Goal: Contribute content

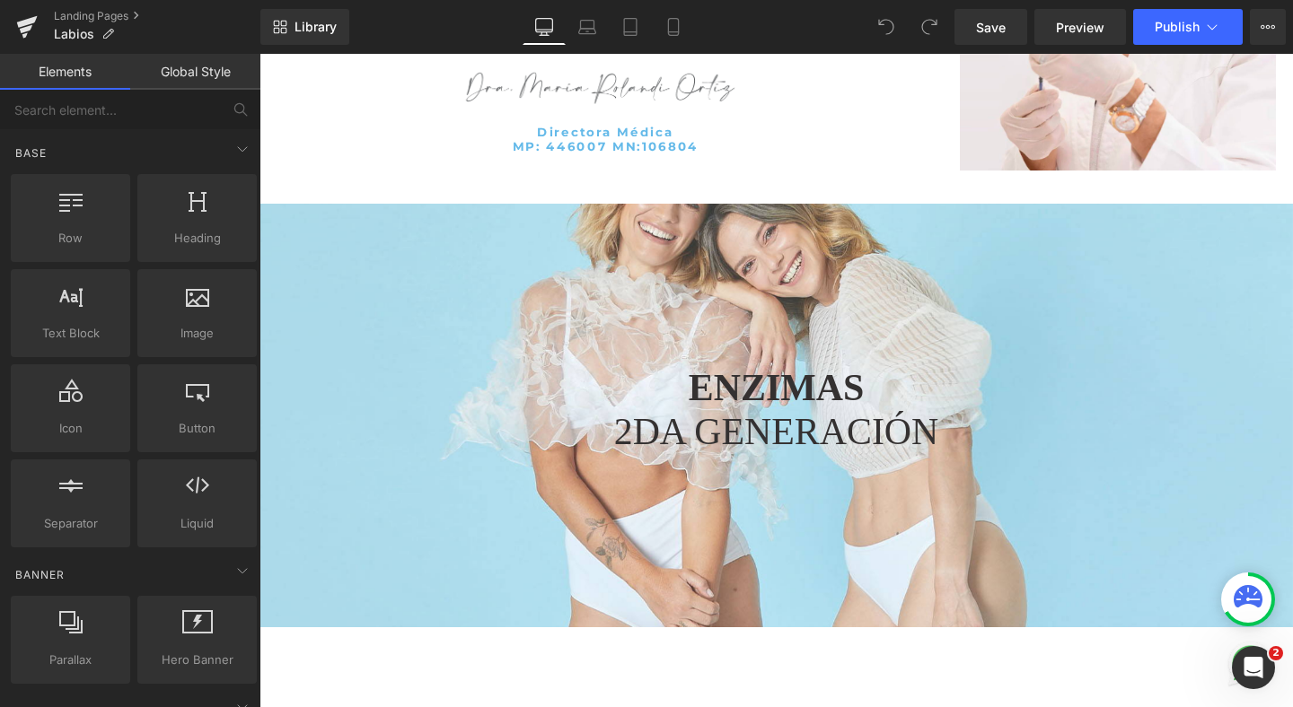
scroll to position [4430, 0]
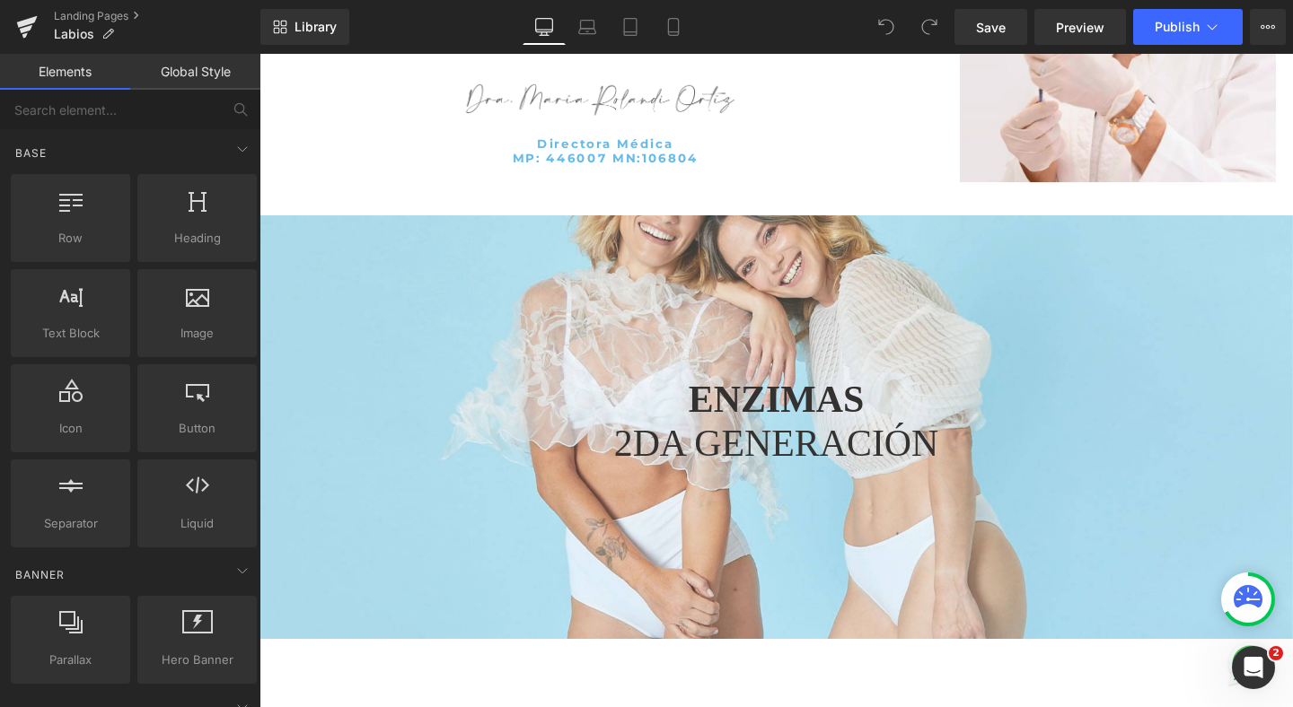
click at [408, 289] on div at bounding box center [802, 402] width 1086 height 662
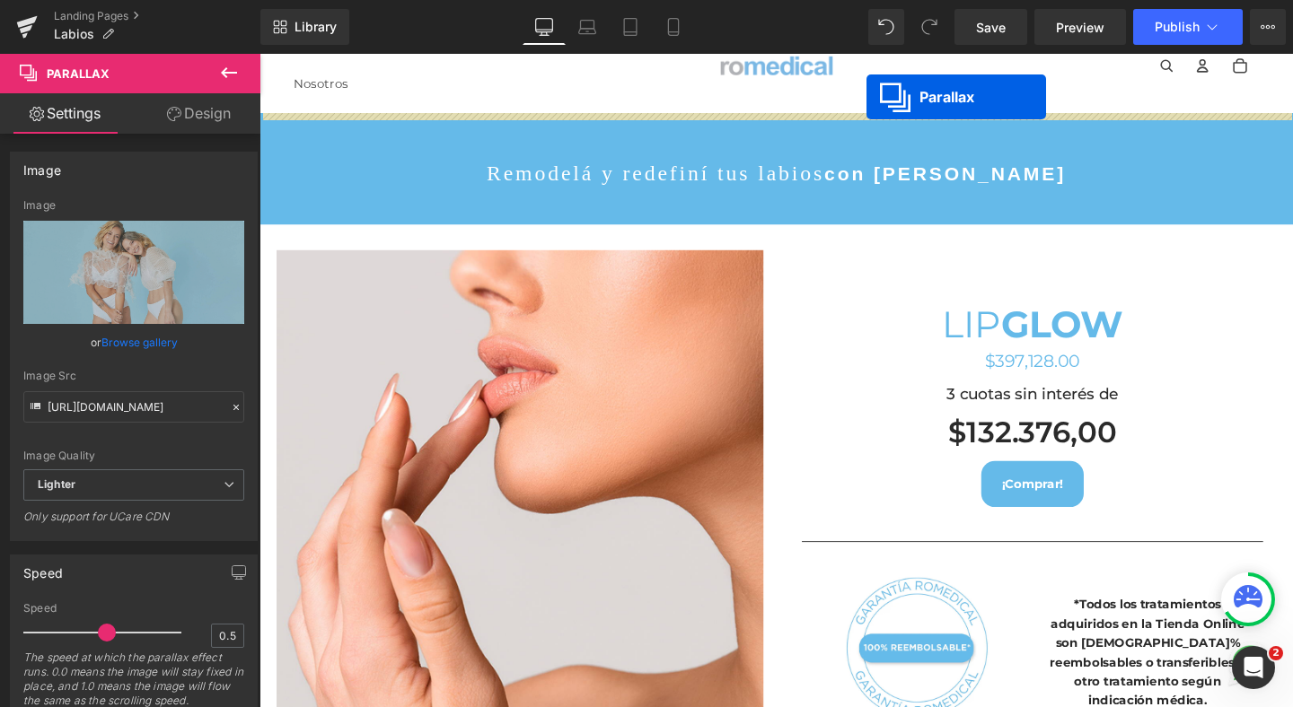
scroll to position [19, 0]
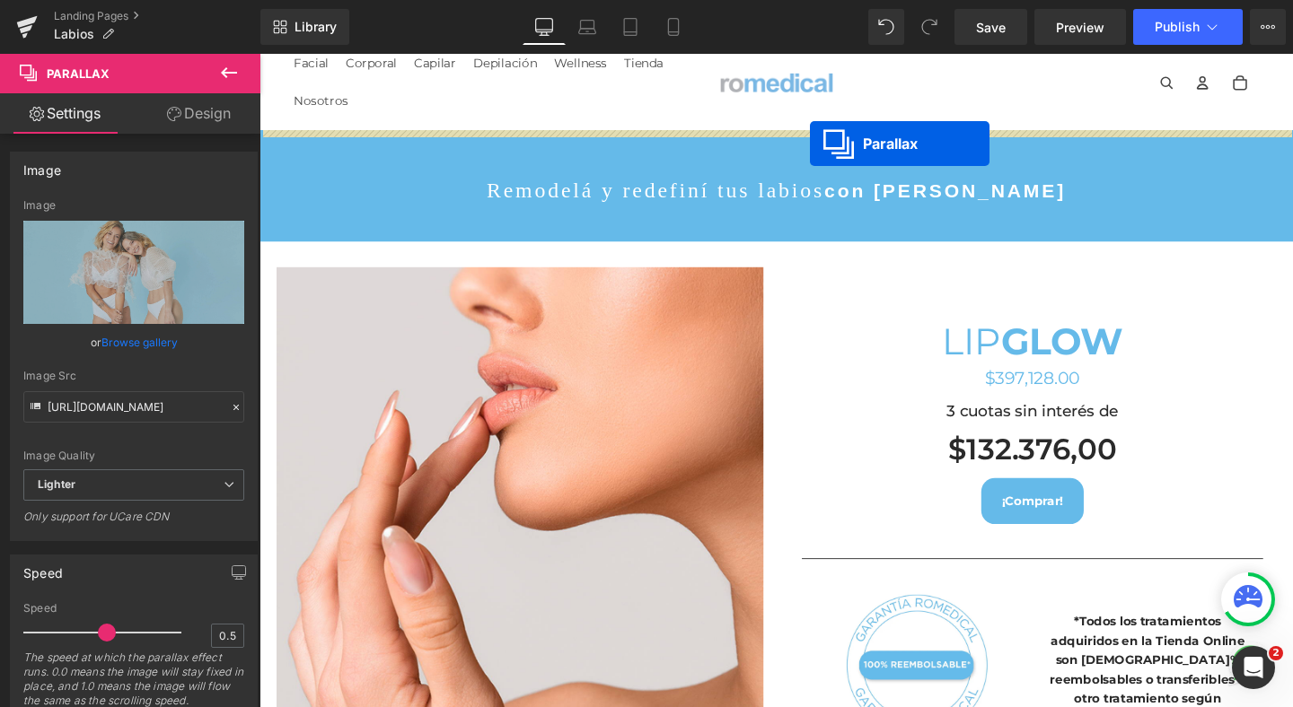
drag, startPoint x: 761, startPoint y: 232, endPoint x: 837, endPoint y: 145, distance: 115.8
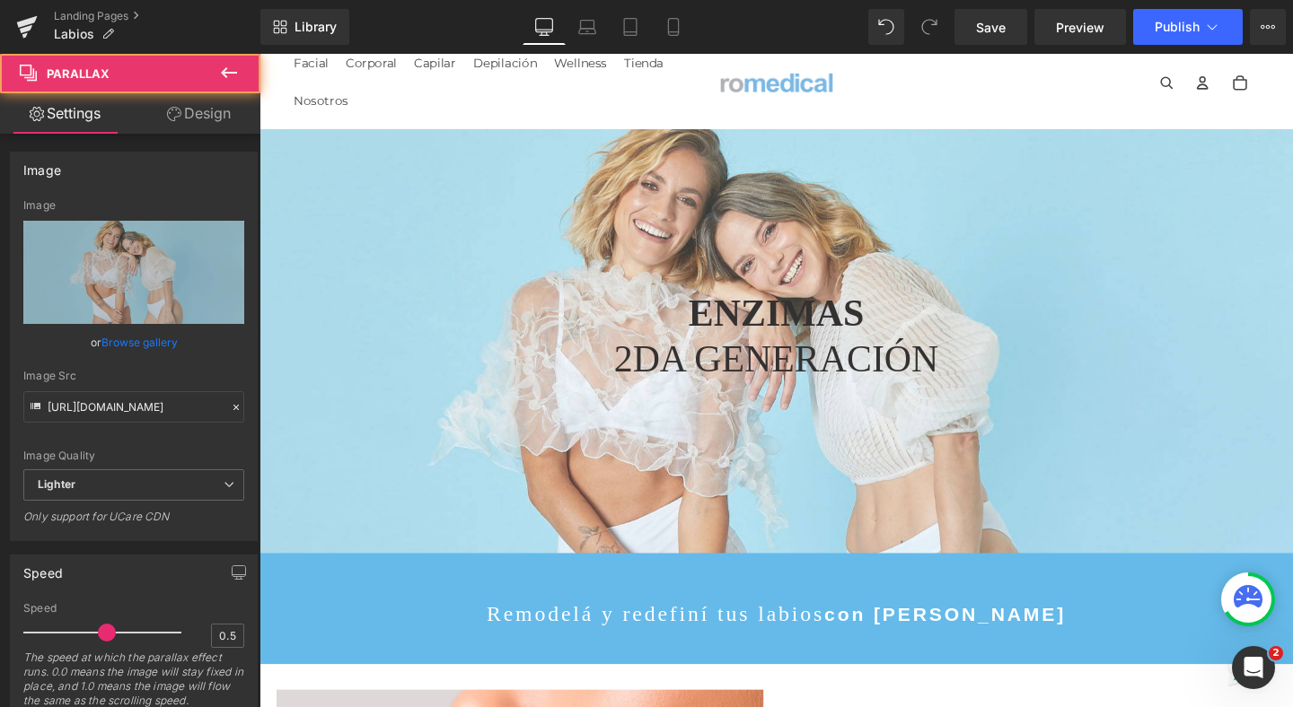
click at [702, 198] on div at bounding box center [802, 405] width 1086 height 687
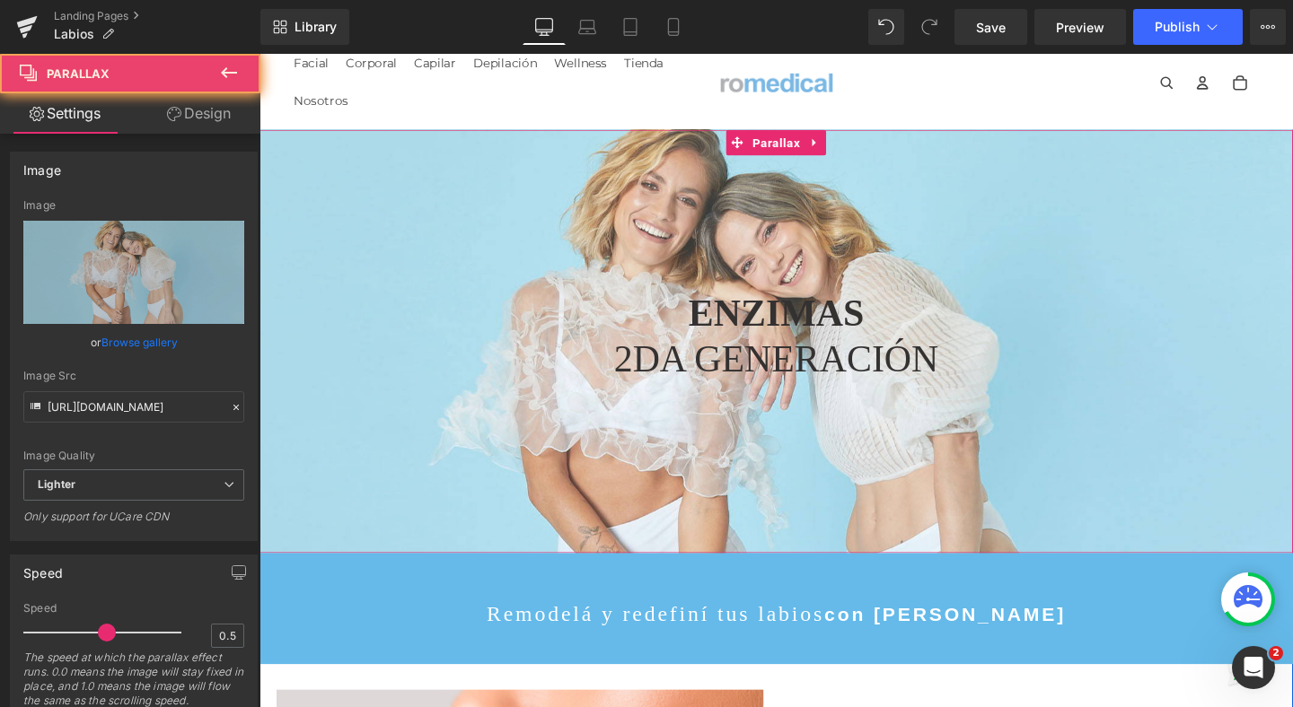
scroll to position [6330, 1086]
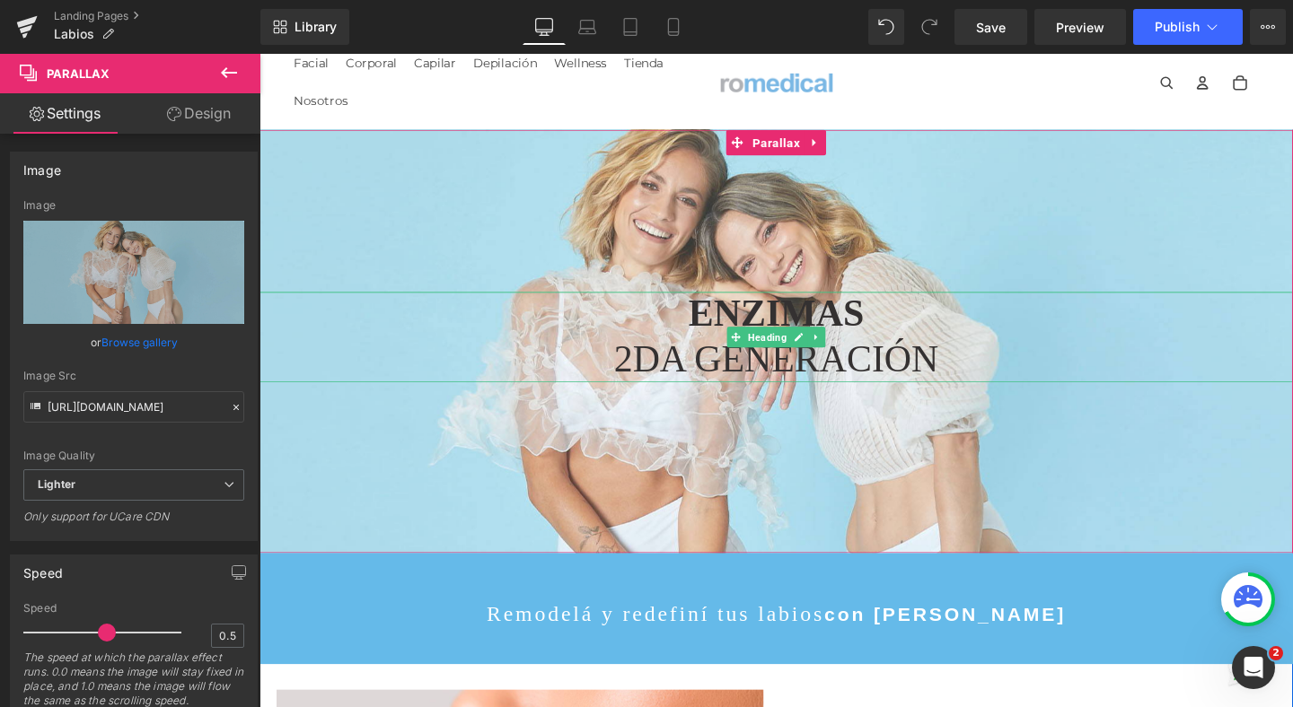
click at [745, 328] on strong "ENZIMAS" at bounding box center [802, 327] width 184 height 44
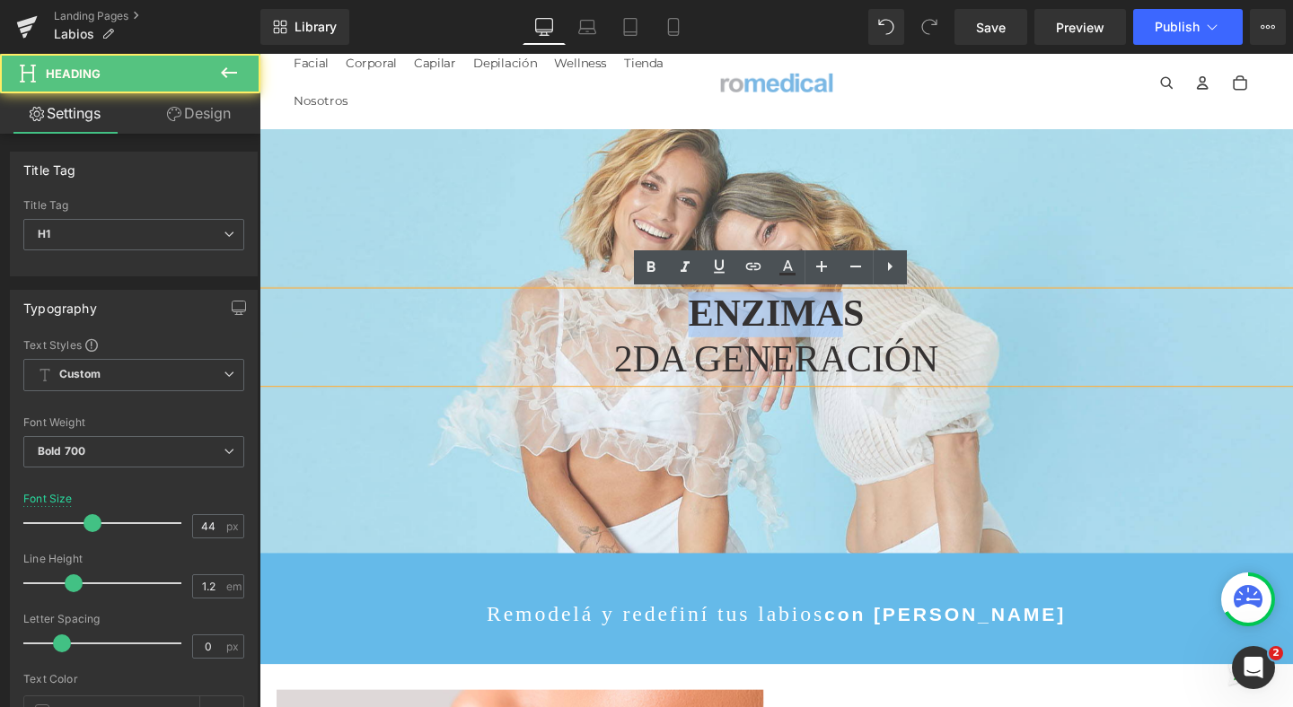
drag, startPoint x: 717, startPoint y: 322, endPoint x: 861, endPoint y: 324, distance: 143.6
click at [861, 324] on strong "ENZIMAS" at bounding box center [802, 327] width 184 height 44
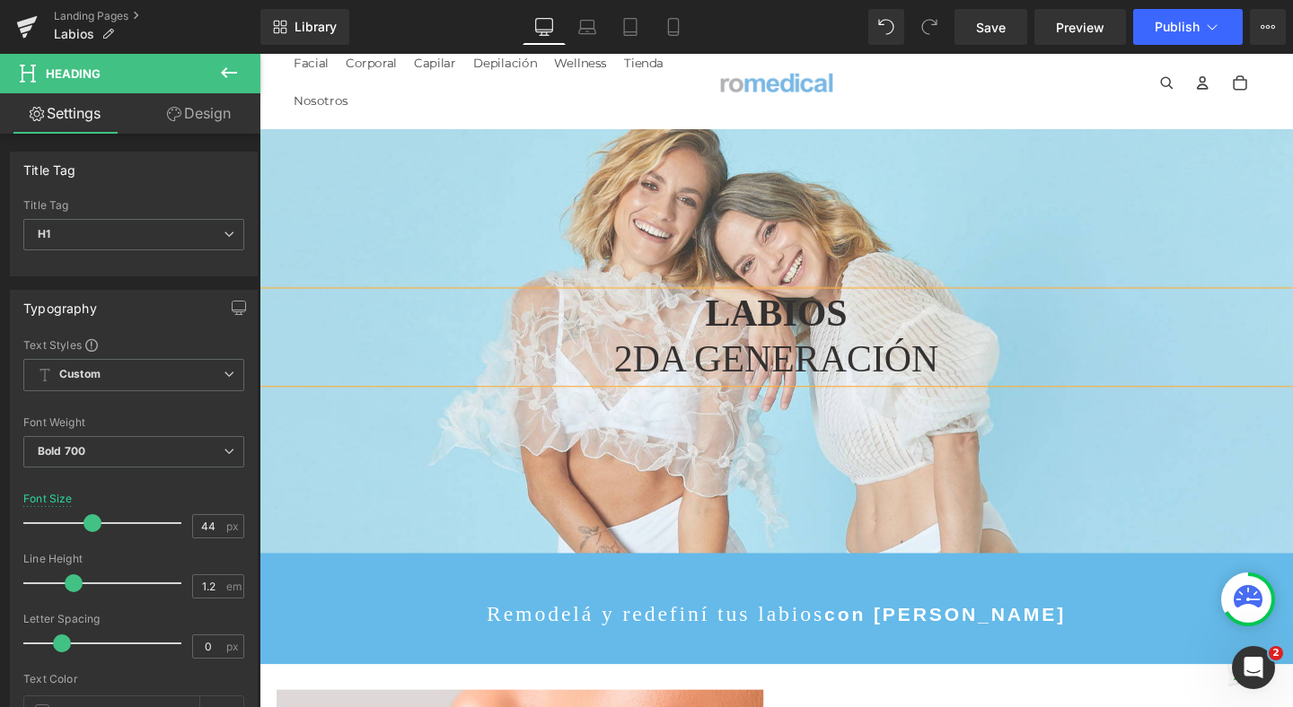
click at [859, 373] on span "2DA GENERACIÓN" at bounding box center [802, 375] width 341 height 44
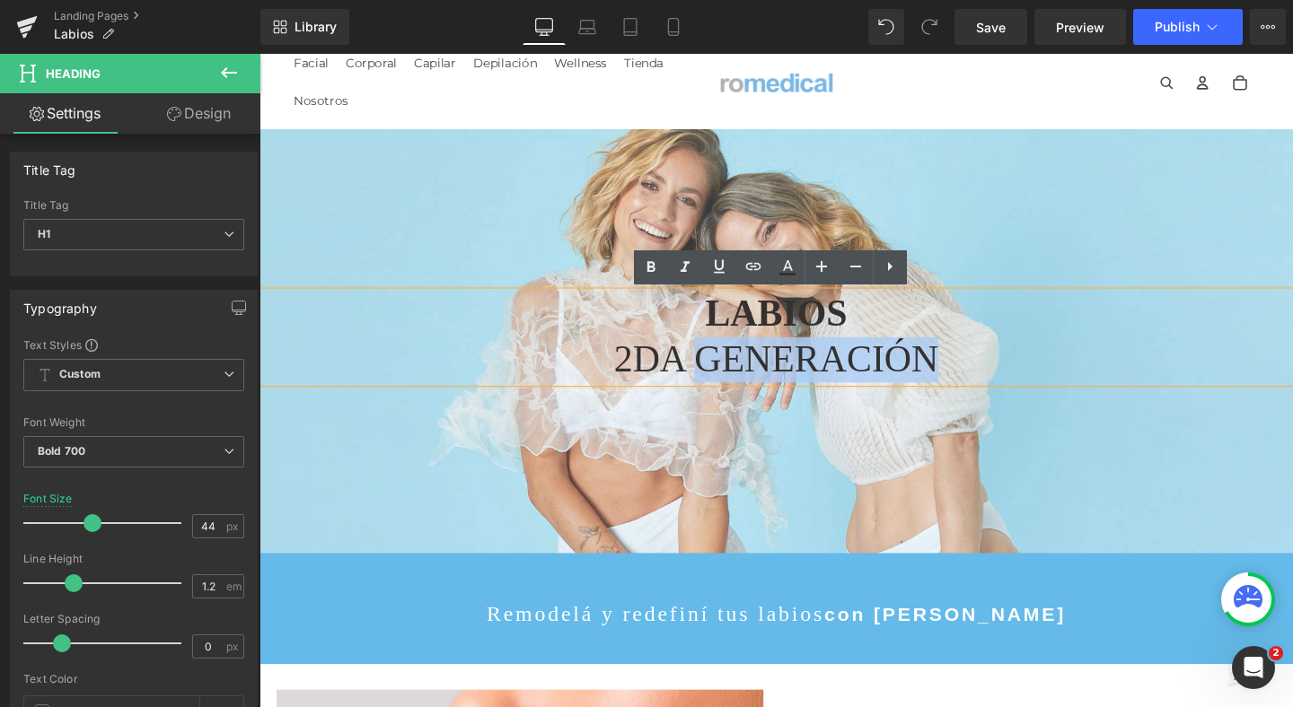
click at [859, 373] on span "2DA GENERACIÓN" at bounding box center [802, 375] width 341 height 44
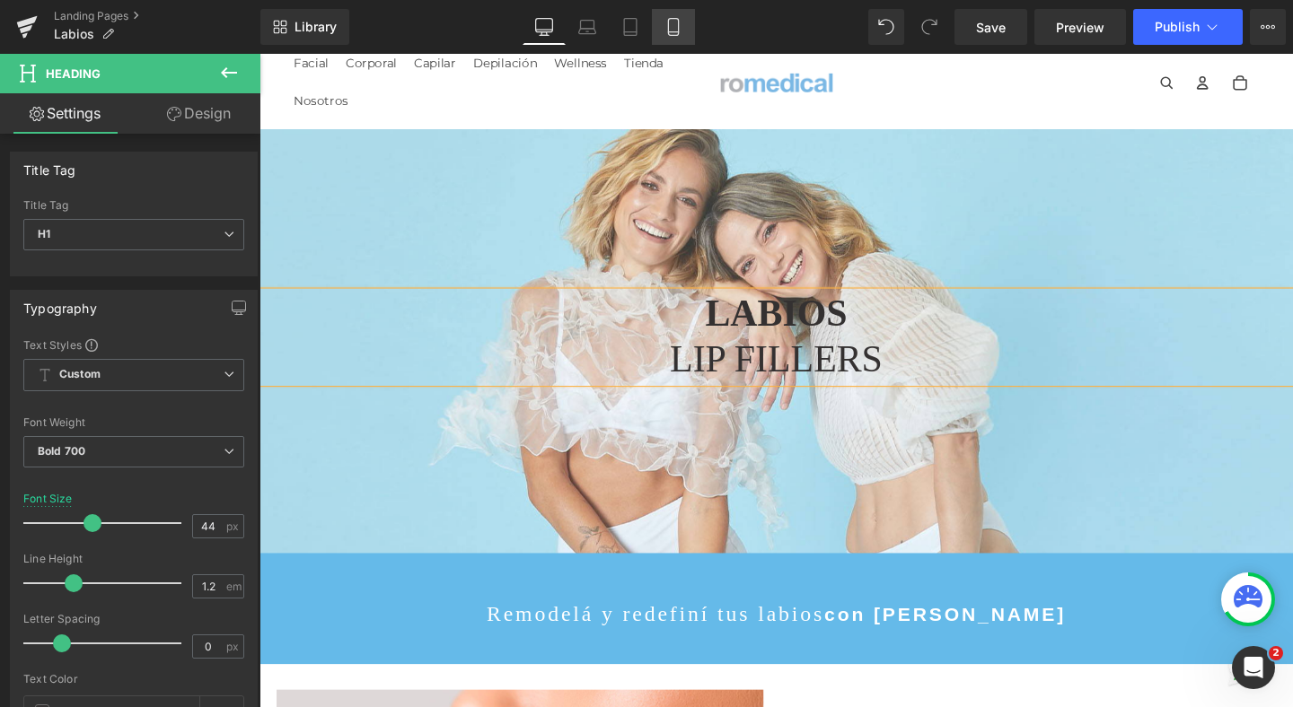
click at [680, 28] on icon at bounding box center [673, 27] width 18 height 18
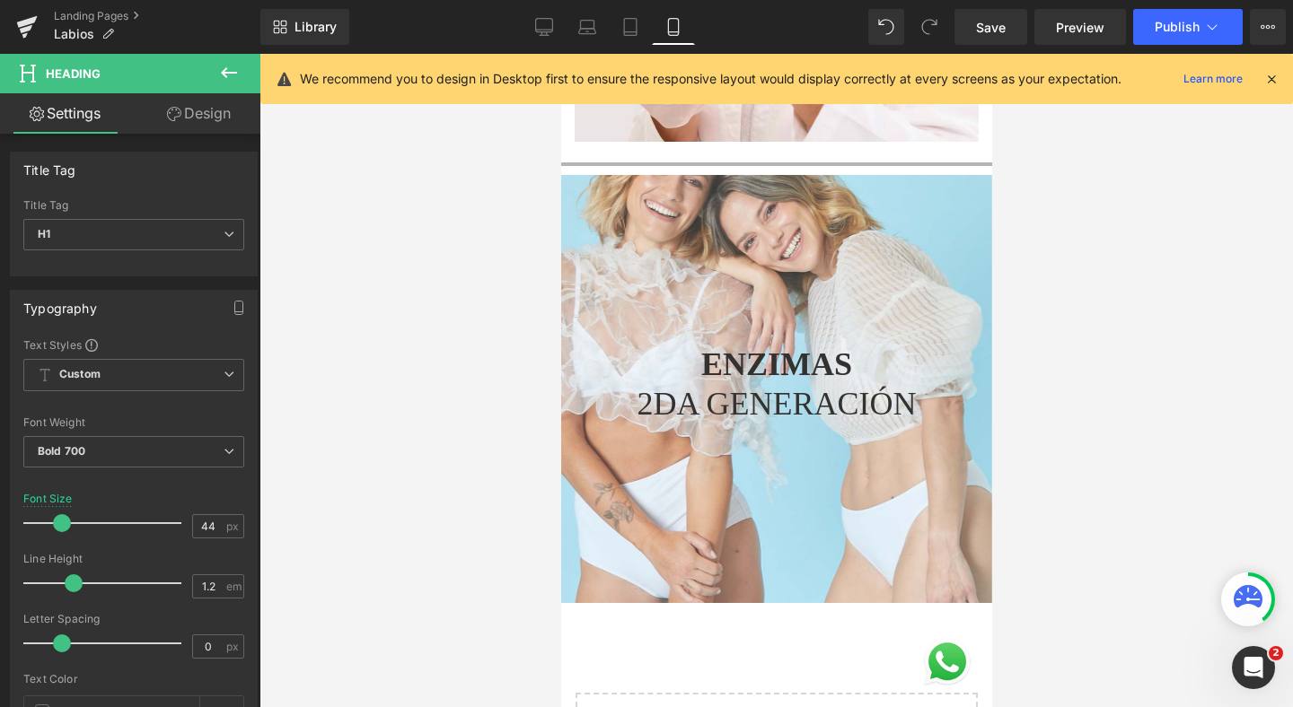
scroll to position [7321, 0]
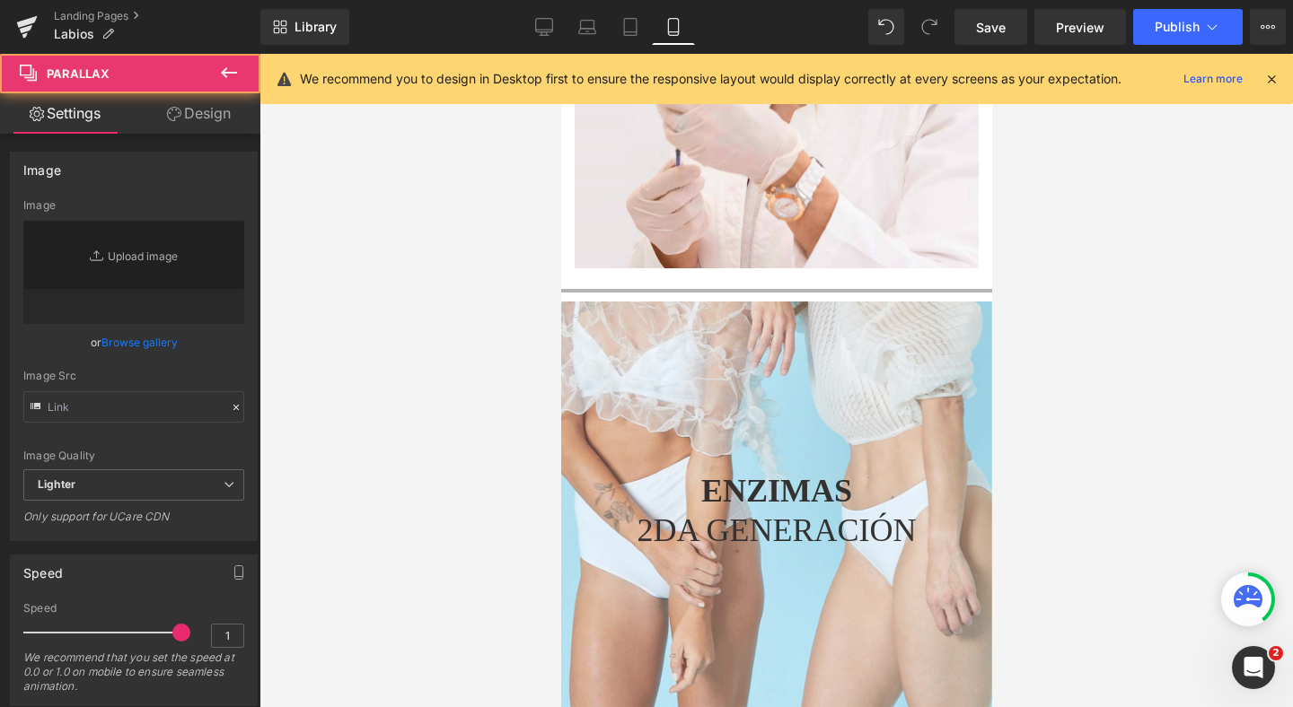
click at [622, 390] on div at bounding box center [775, 380] width 431 height 653
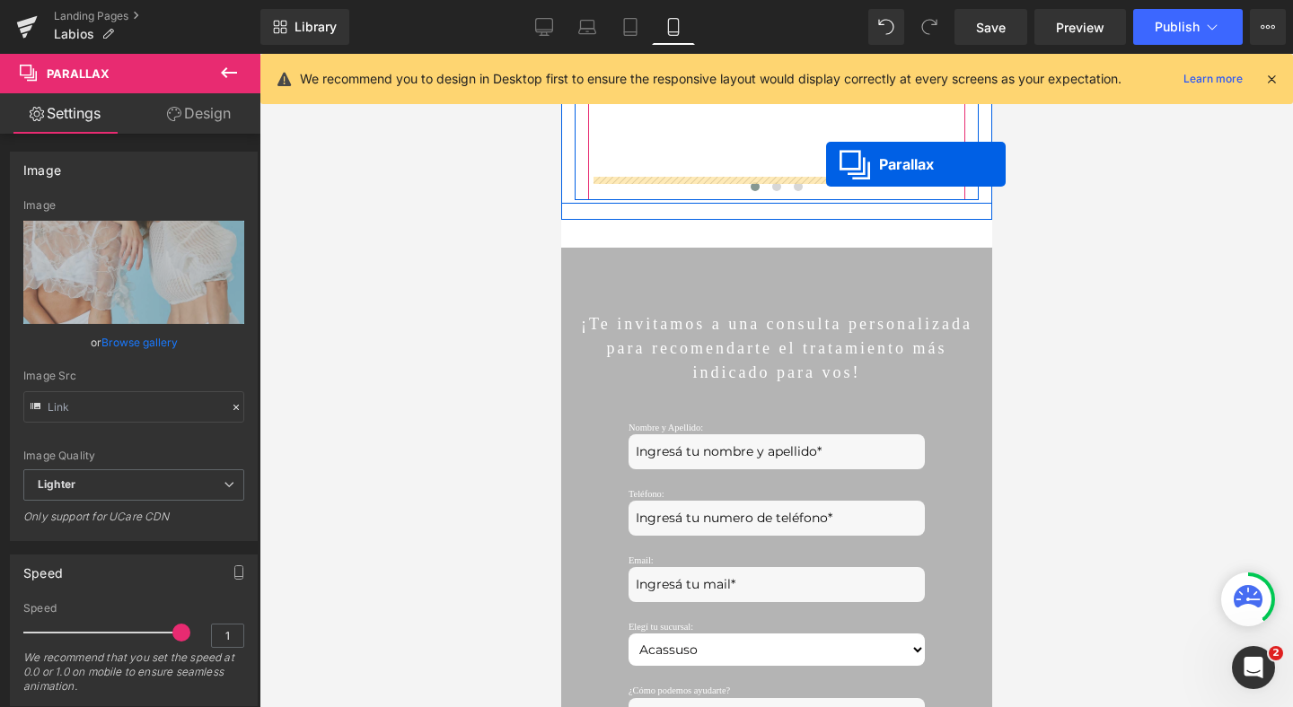
scroll to position [4519, 0]
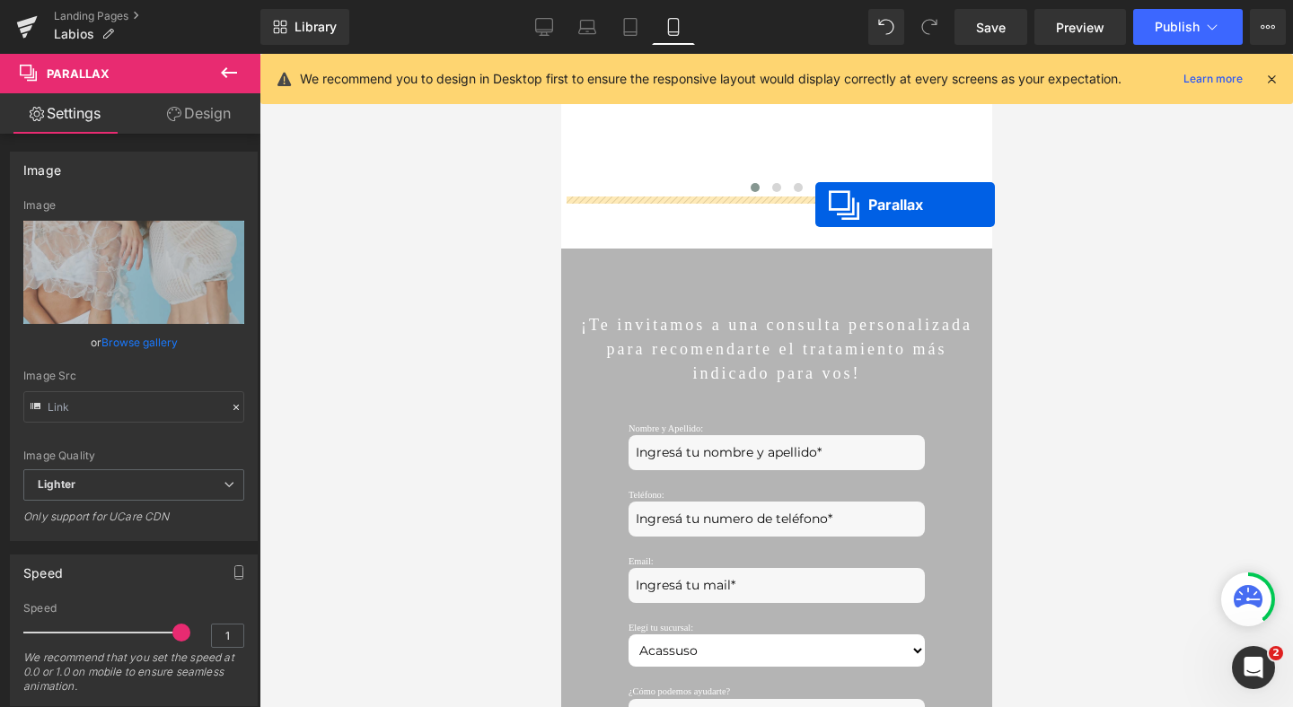
drag, startPoint x: 743, startPoint y: 294, endPoint x: 814, endPoint y: 205, distance: 114.4
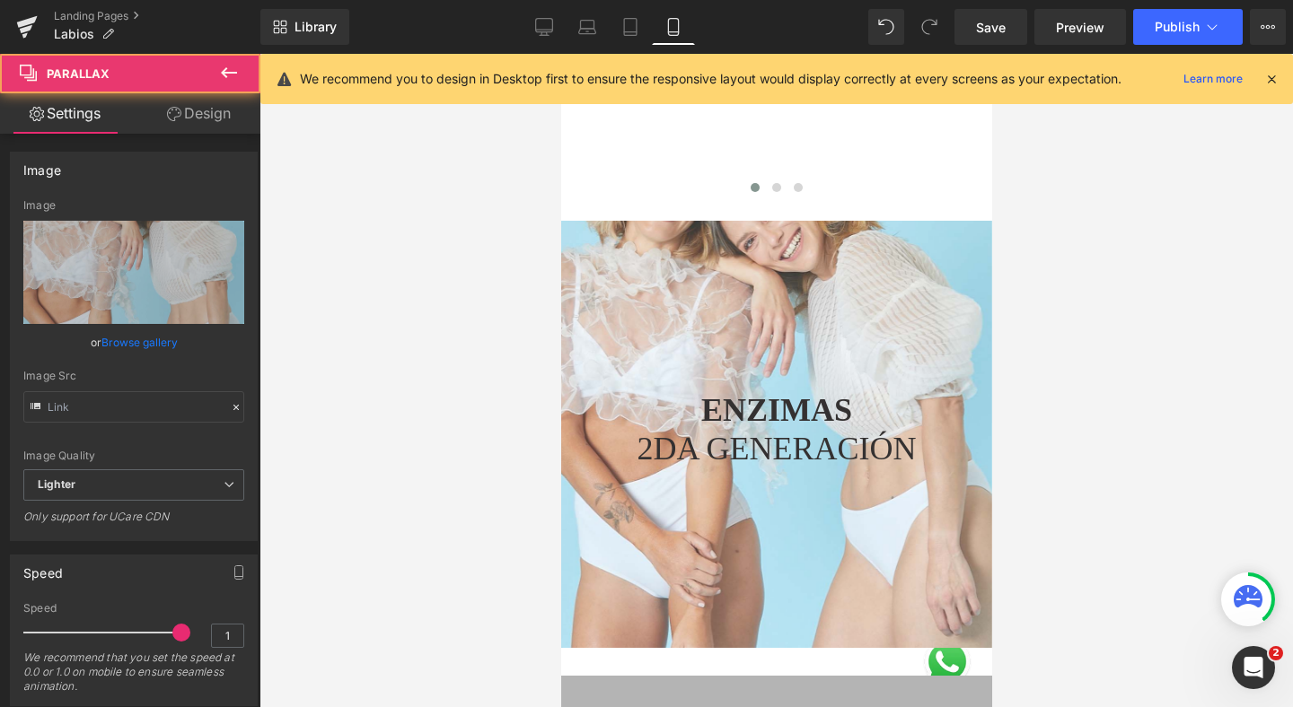
scroll to position [9916, 431]
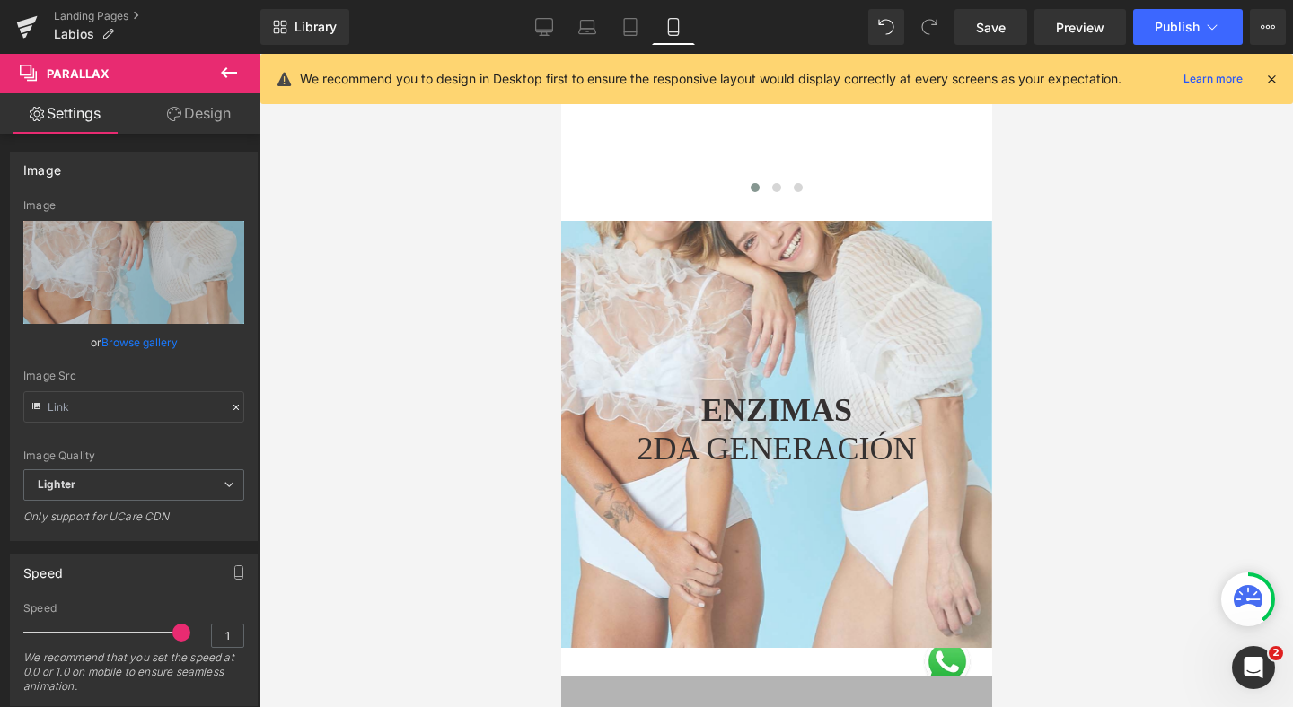
click at [1266, 75] on icon at bounding box center [1271, 79] width 16 height 16
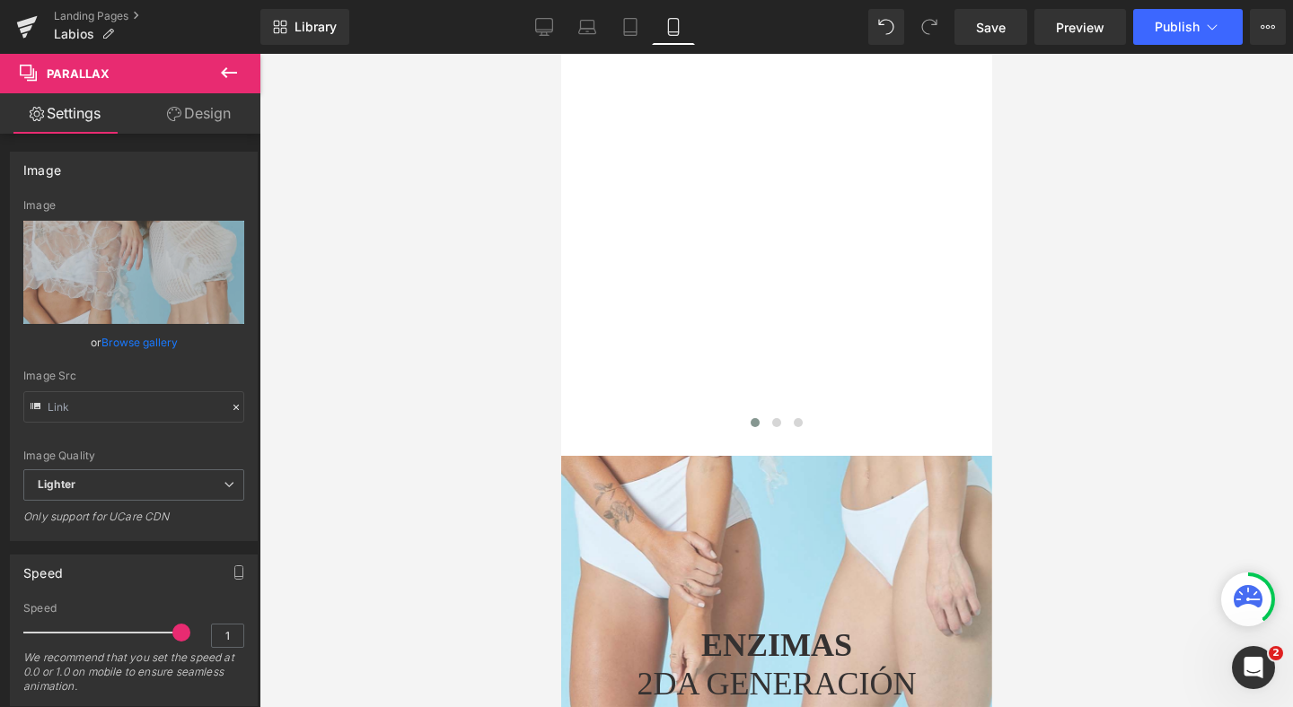
scroll to position [4280, 0]
click at [737, 460] on div "ENZIMAS 2DA GENERACIÓN Heading Parallax" at bounding box center [775, 673] width 431 height 427
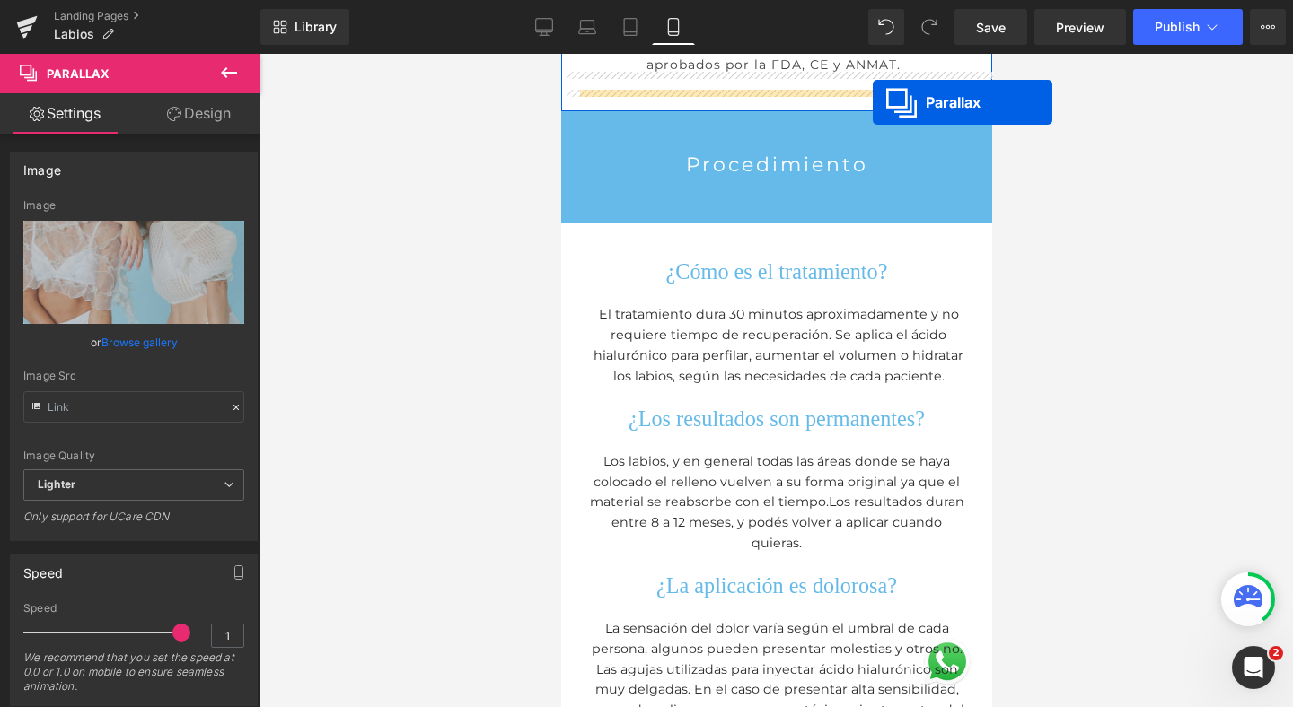
scroll to position [2969, 0]
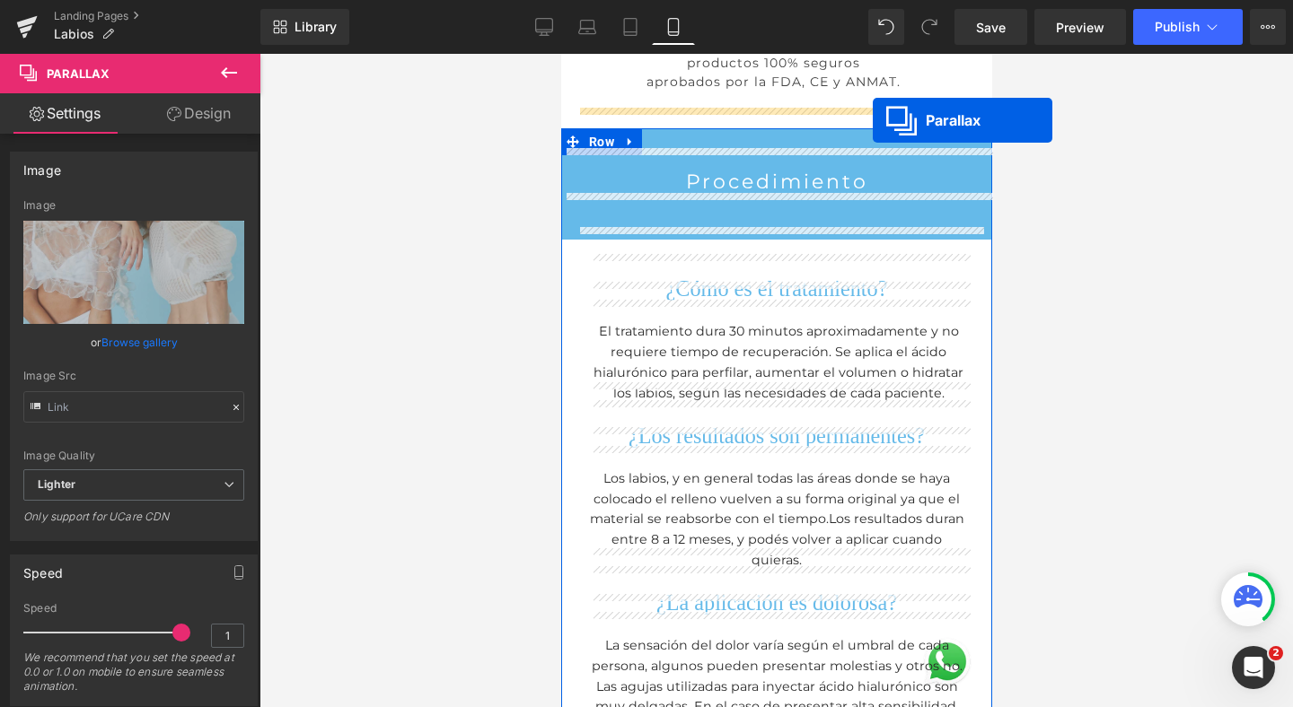
drag, startPoint x: 737, startPoint y: 450, endPoint x: 872, endPoint y: 102, distance: 372.6
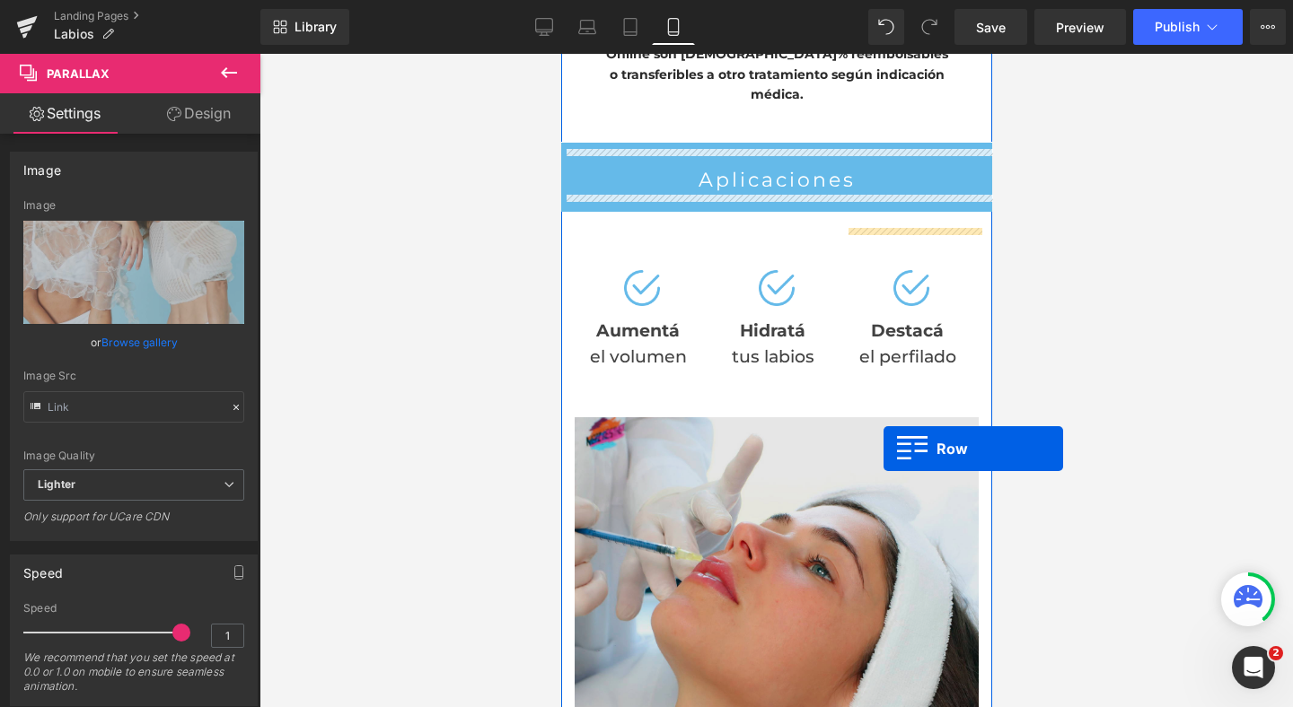
scroll to position [1181, 0]
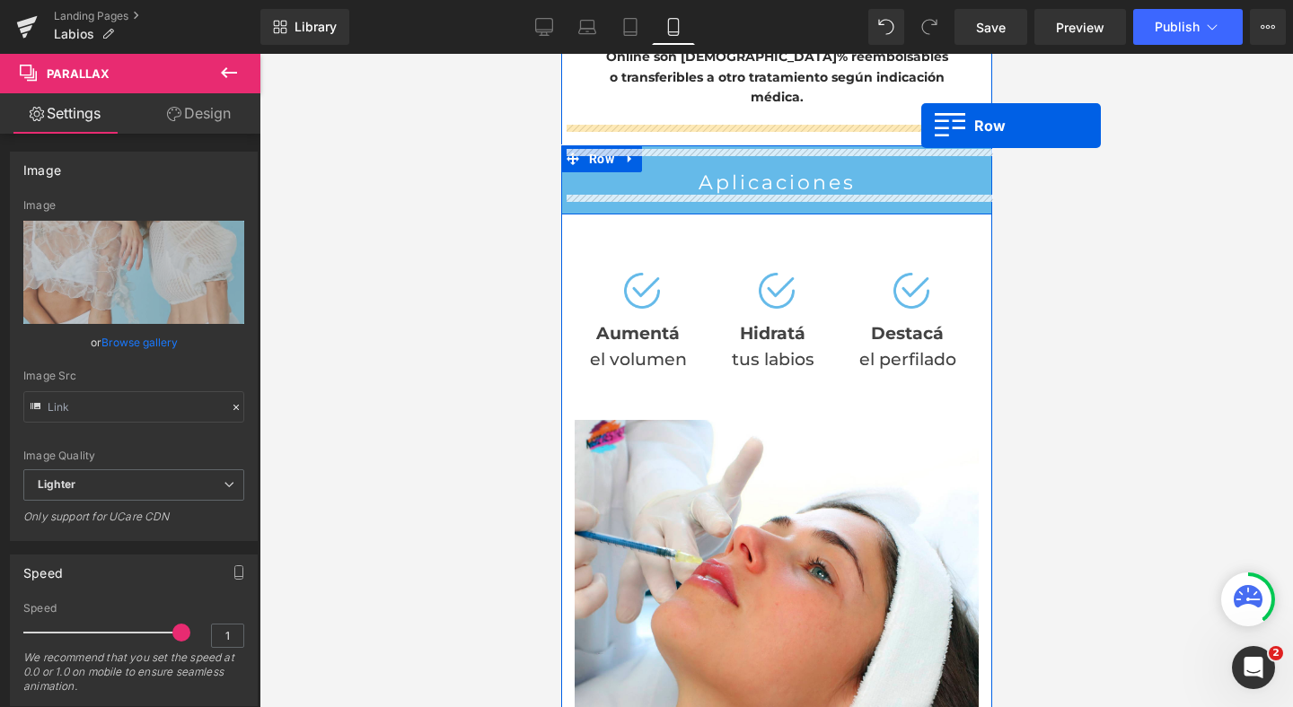
drag, startPoint x: 576, startPoint y: 646, endPoint x: 920, endPoint y: 126, distance: 623.9
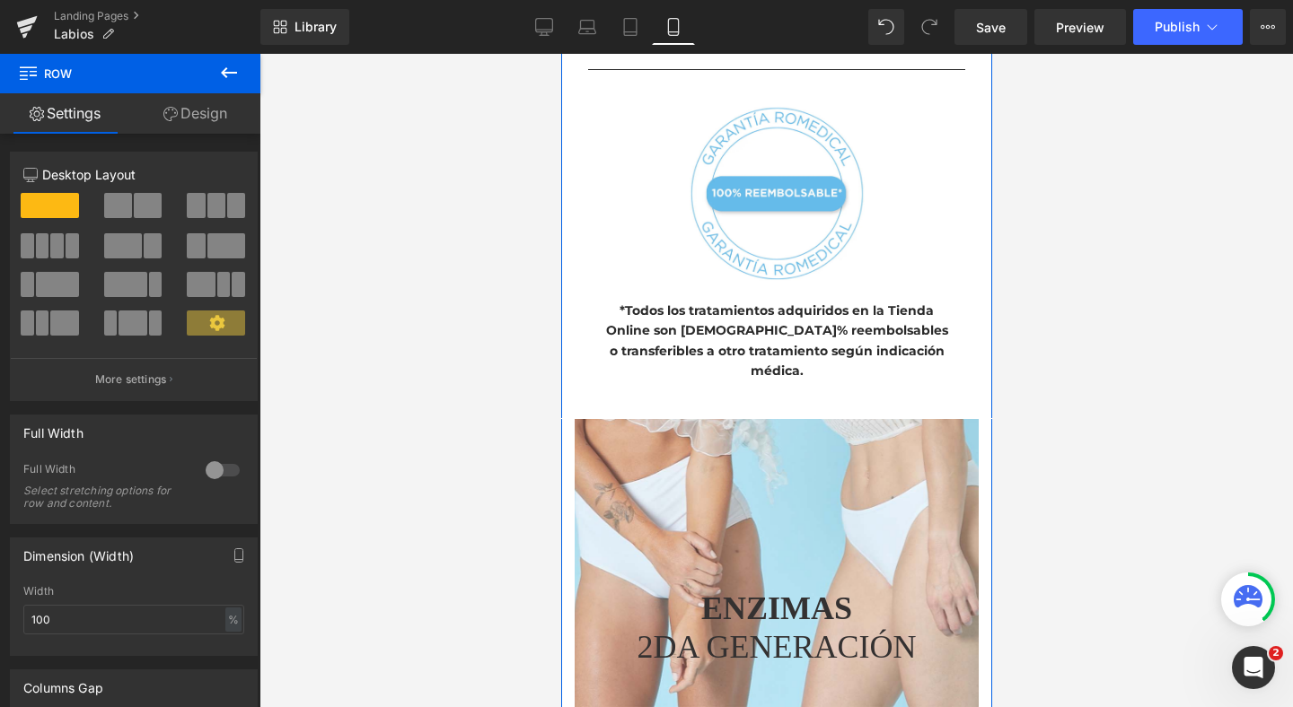
scroll to position [9961, 431]
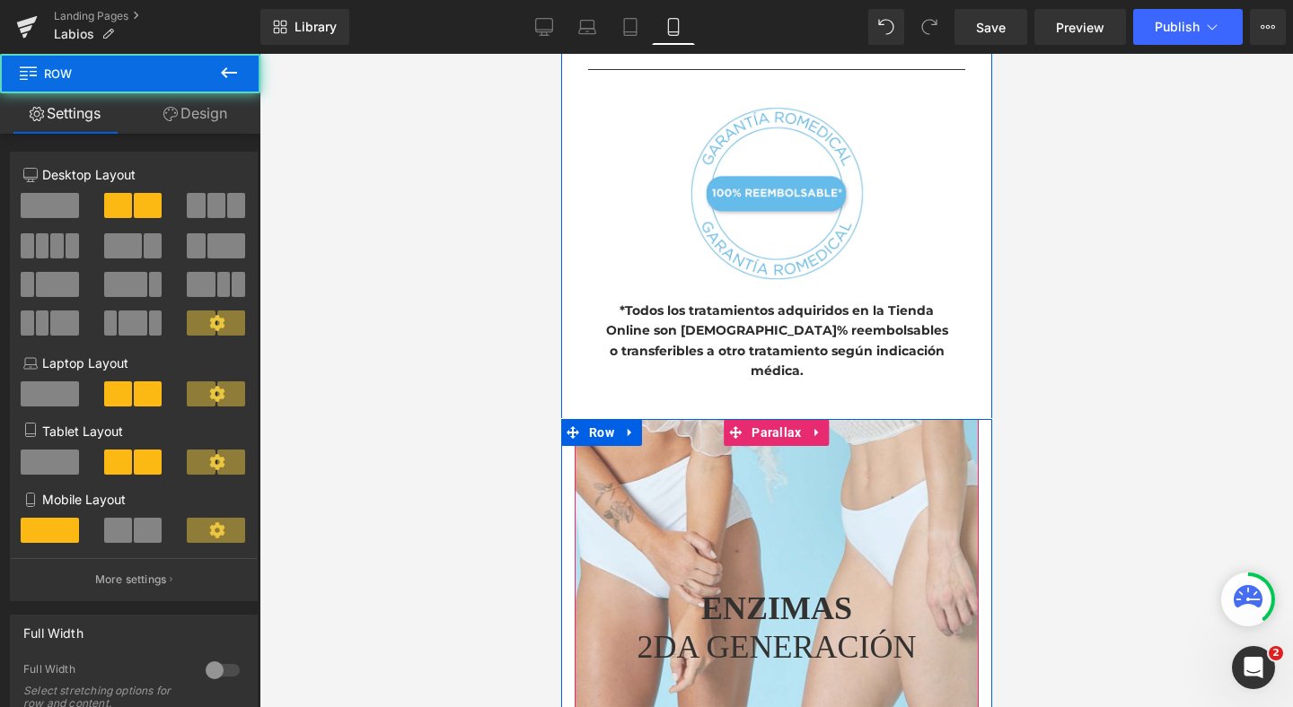
click at [758, 443] on div at bounding box center [775, 380] width 431 height 653
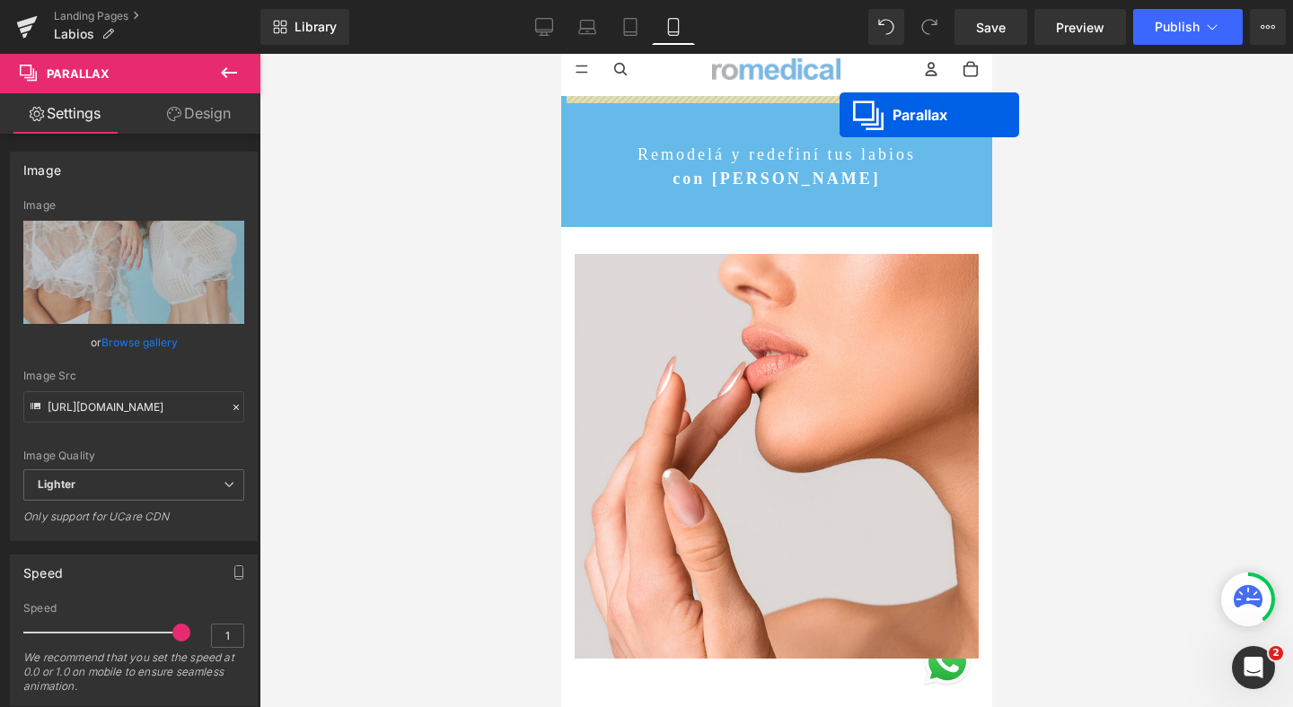
scroll to position [0, 0]
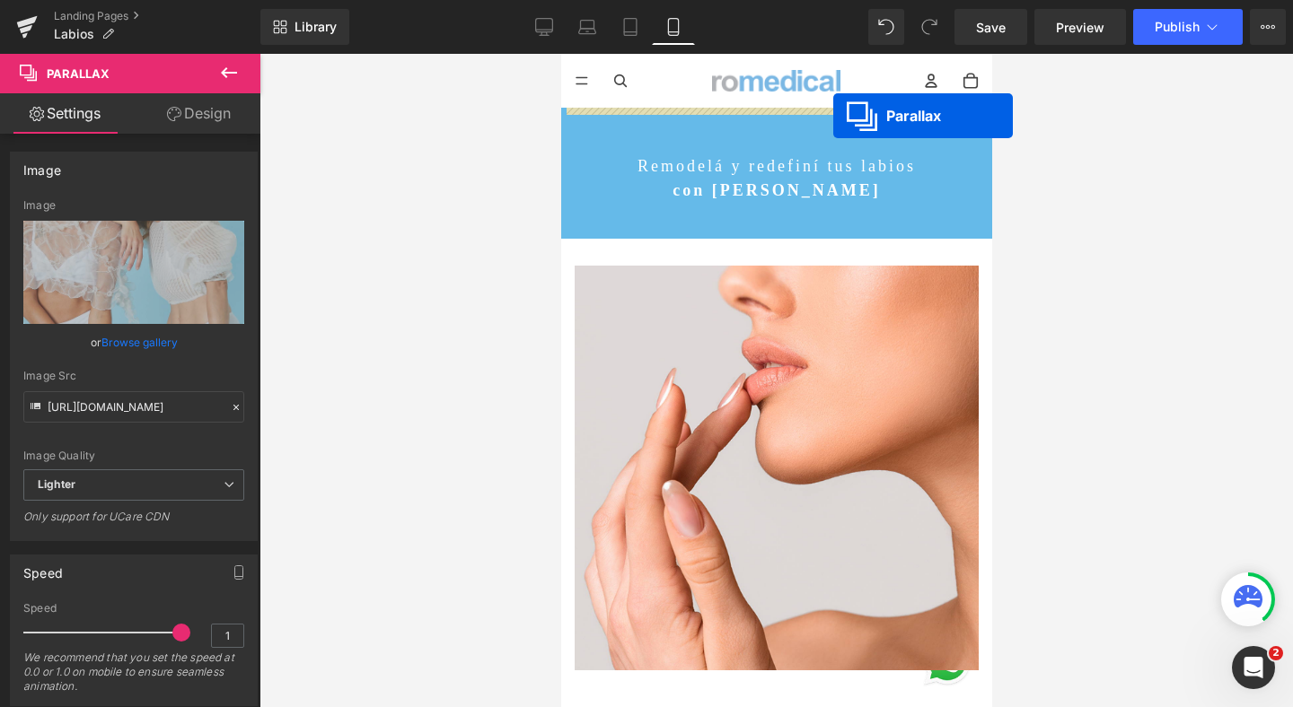
drag, startPoint x: 739, startPoint y: 419, endPoint x: 832, endPoint y: 116, distance: 317.4
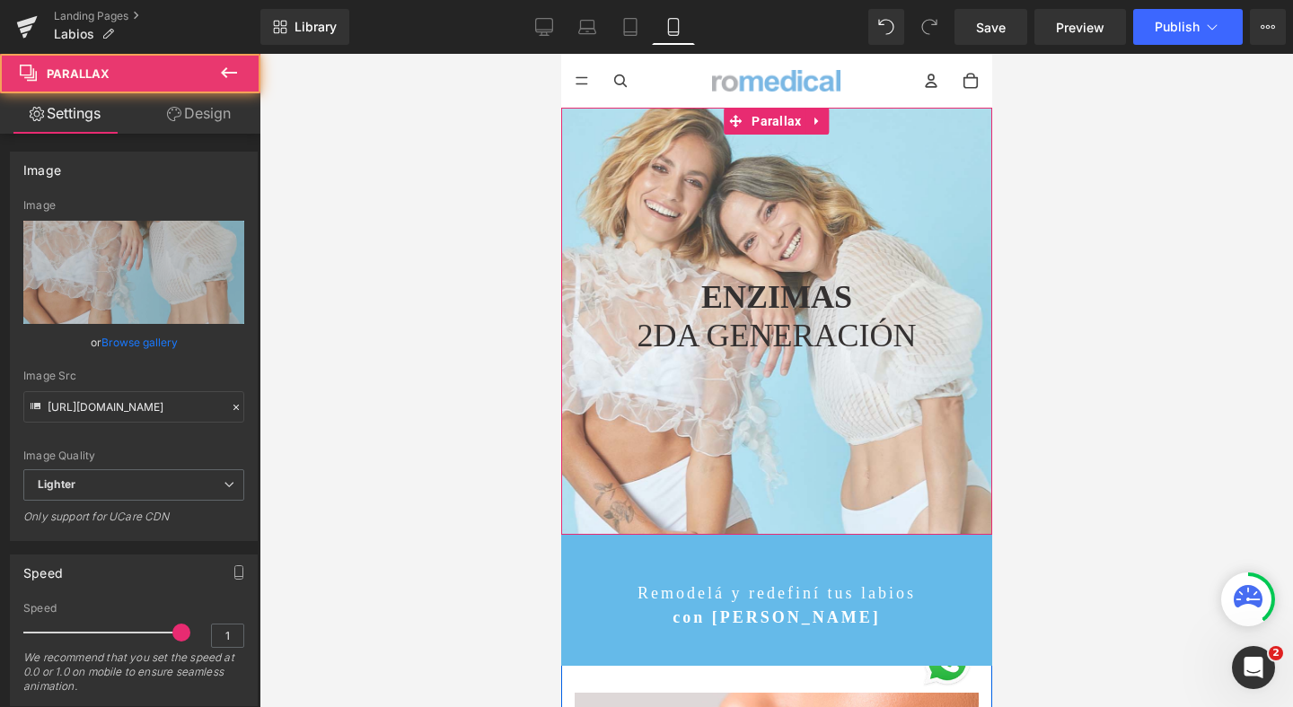
click at [756, 301] on strong "ENZIMAS" at bounding box center [775, 297] width 151 height 36
click at [714, 303] on strong "ENZIMAS" at bounding box center [775, 297] width 151 height 36
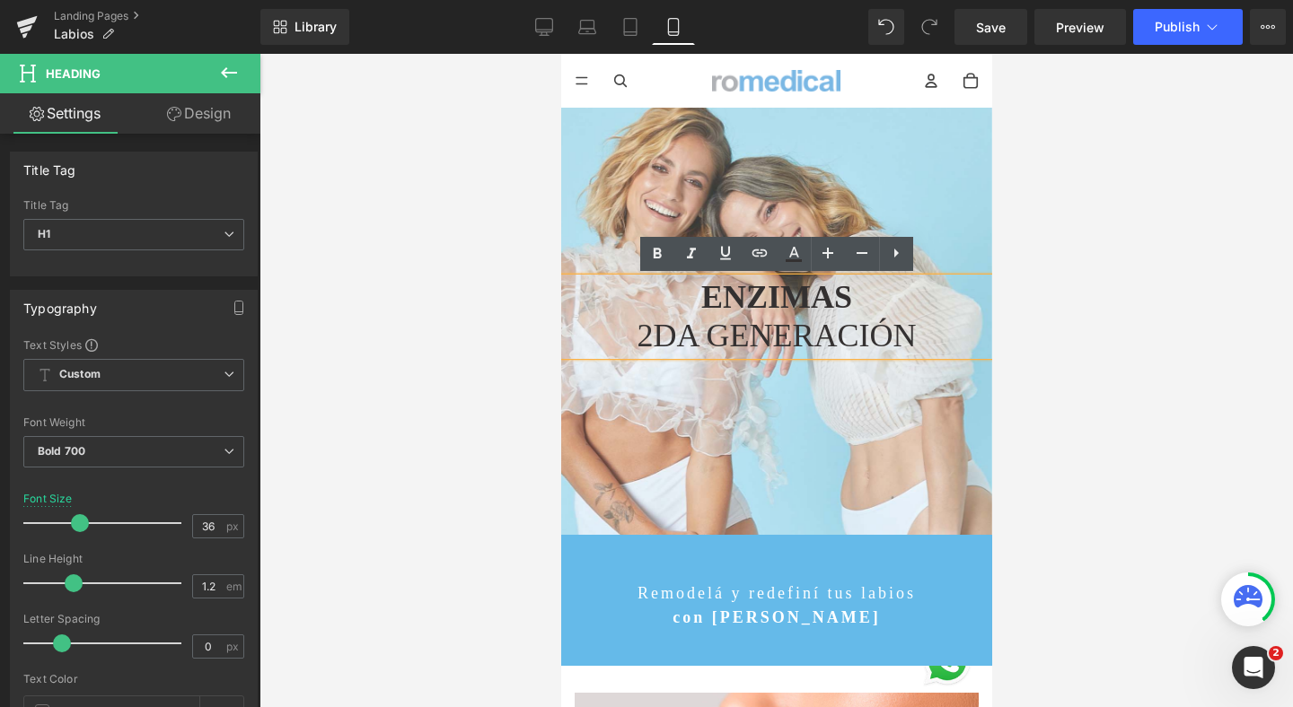
scroll to position [9961, 431]
drag, startPoint x: 702, startPoint y: 297, endPoint x: 862, endPoint y: 289, distance: 160.0
click at [862, 289] on h1 "ENZIMAS" at bounding box center [775, 297] width 431 height 39
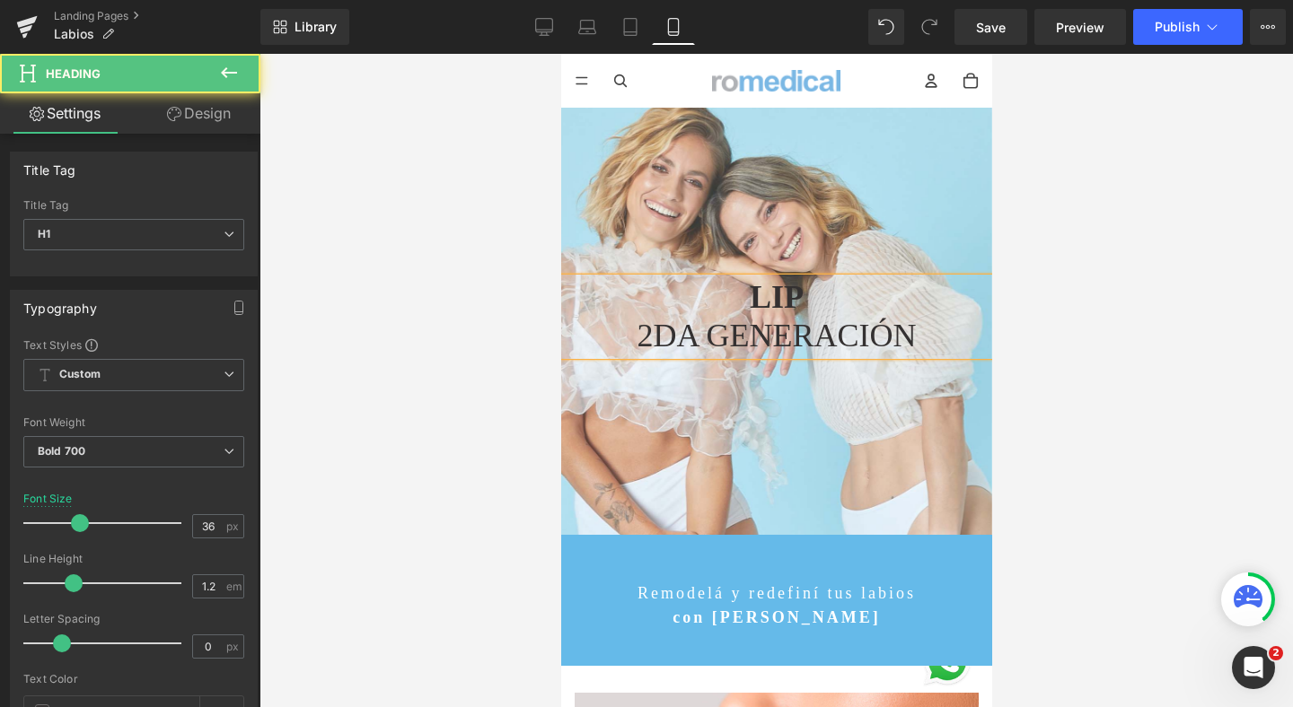
click at [907, 335] on span "2DA GENERACIÓN" at bounding box center [775, 336] width 279 height 36
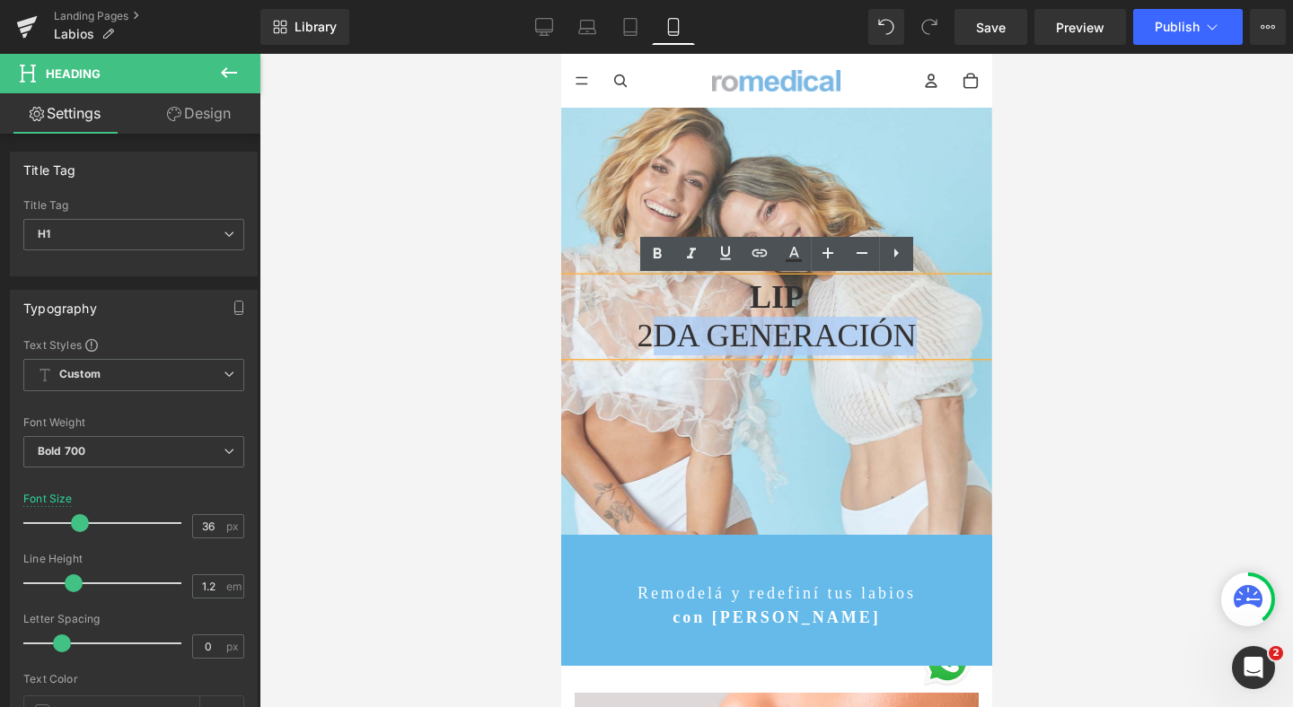
drag, startPoint x: 911, startPoint y: 337, endPoint x: 653, endPoint y: 341, distance: 258.5
click at [653, 341] on span "2DA GENERACIÓN" at bounding box center [775, 336] width 279 height 36
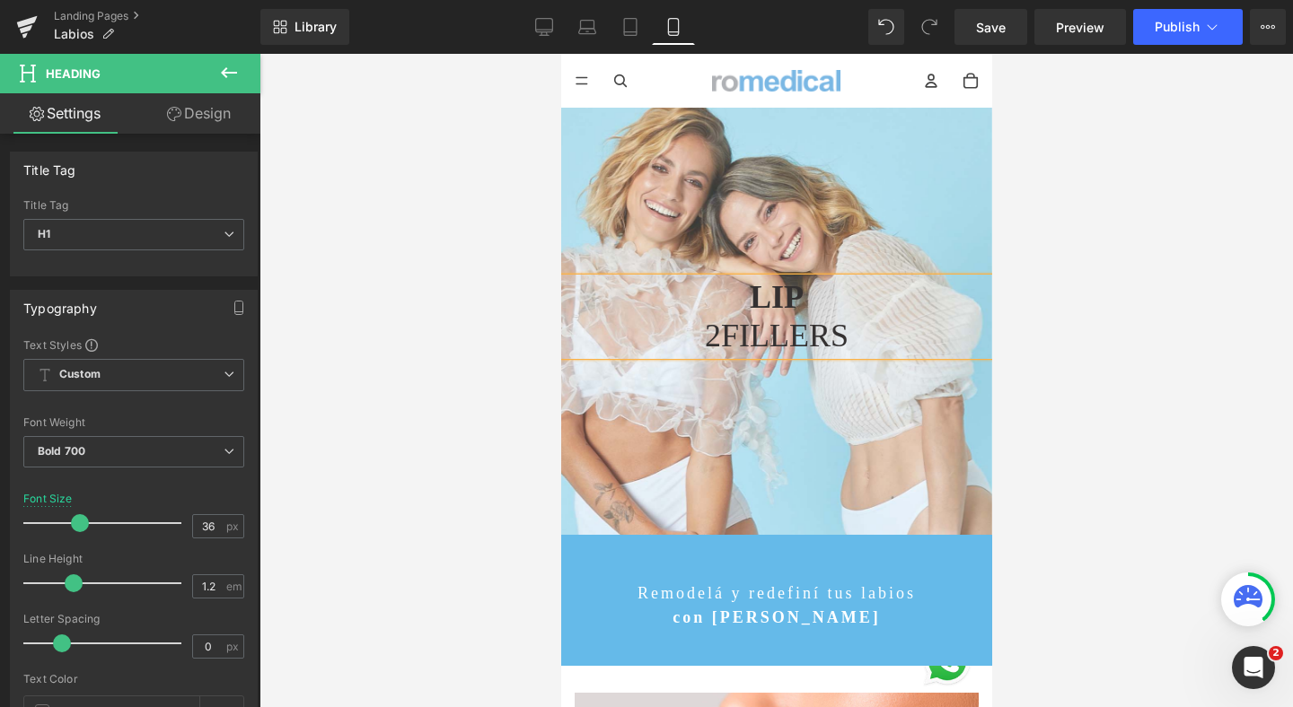
click at [722, 341] on span "2FILLERS" at bounding box center [776, 336] width 144 height 36
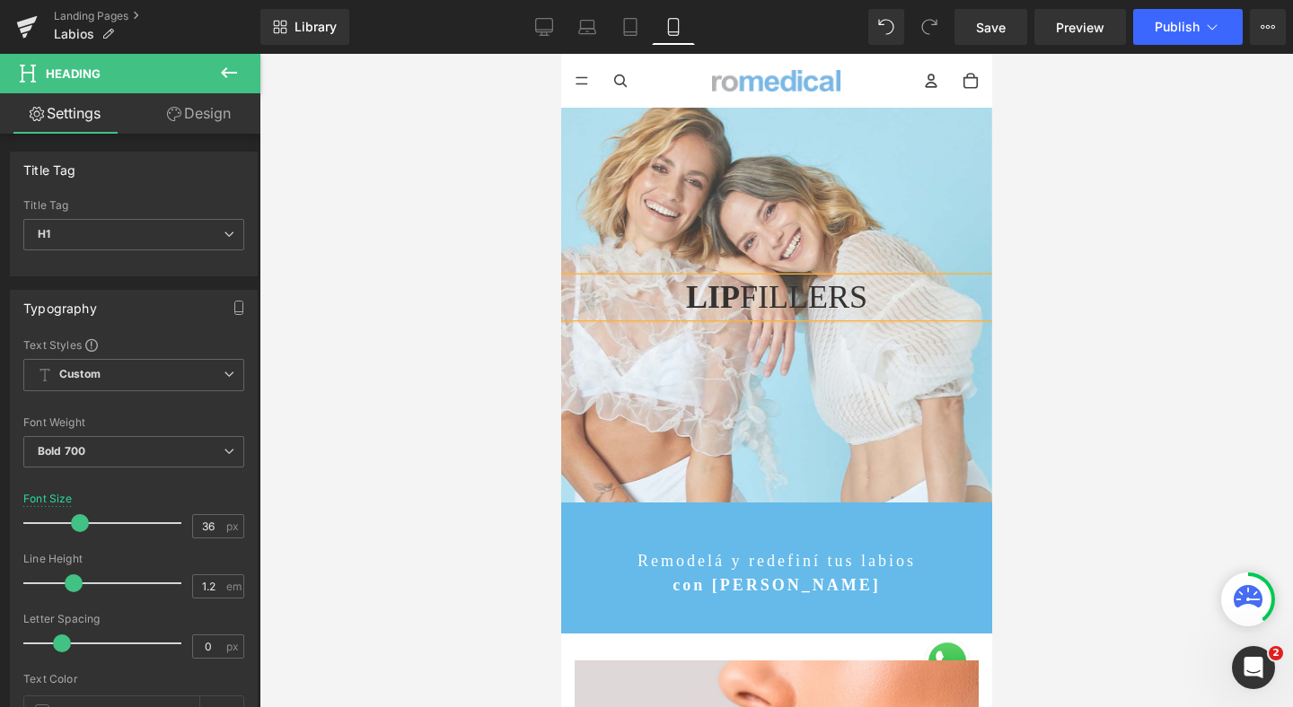
scroll to position [9, 9]
click at [553, 24] on icon at bounding box center [544, 25] width 17 height 13
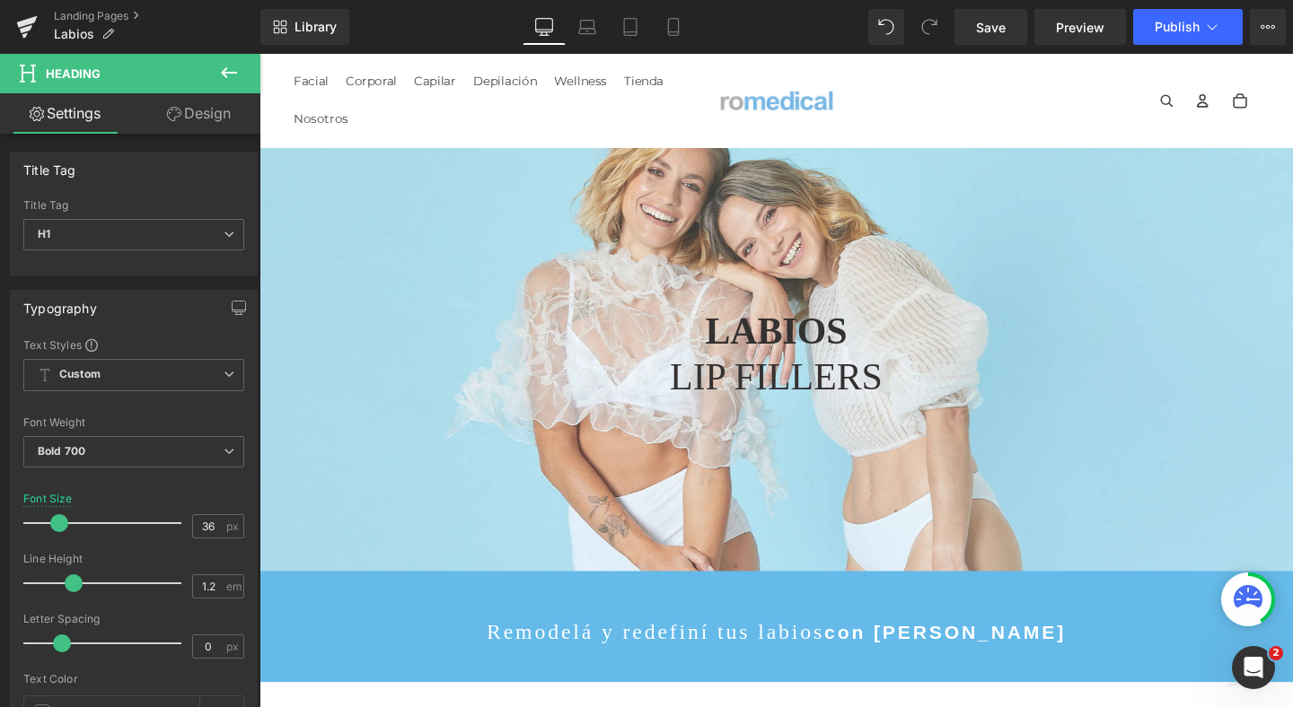
click at [711, 389] on span "LIP FILLERS" at bounding box center [803, 394] width 224 height 44
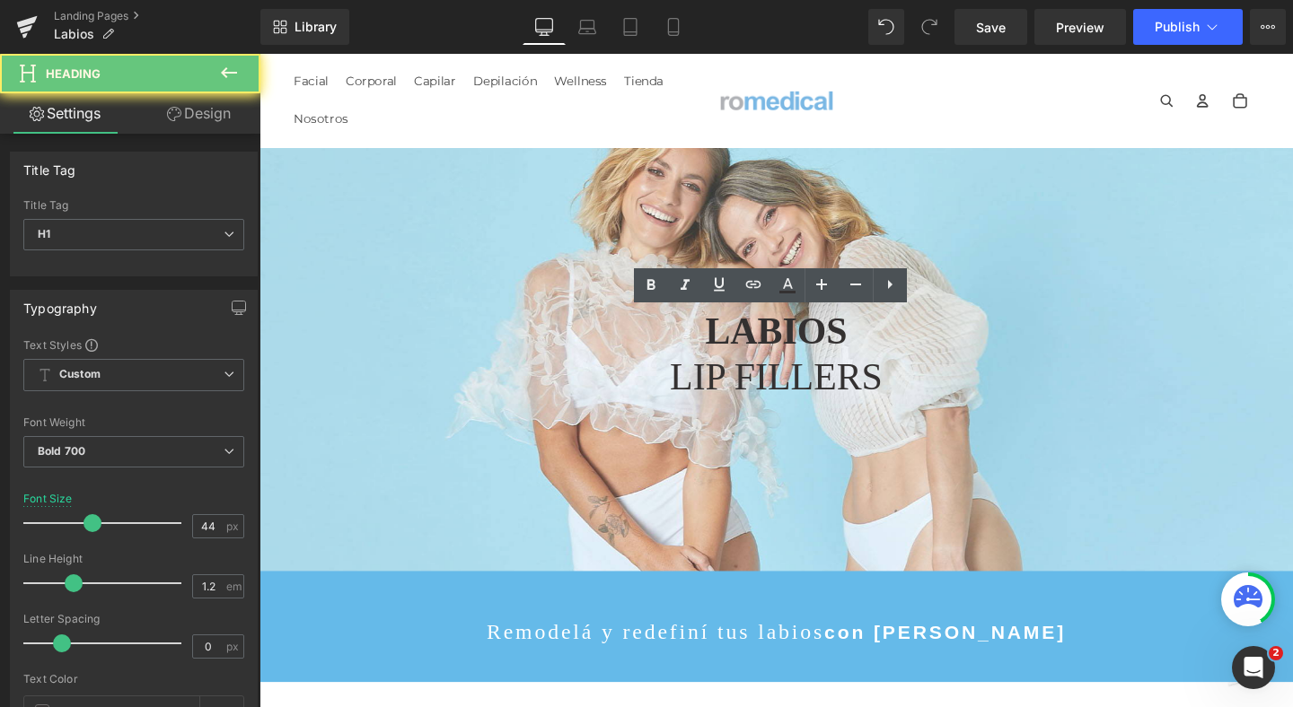
click at [872, 346] on strong "LABIOS" at bounding box center [802, 346] width 149 height 44
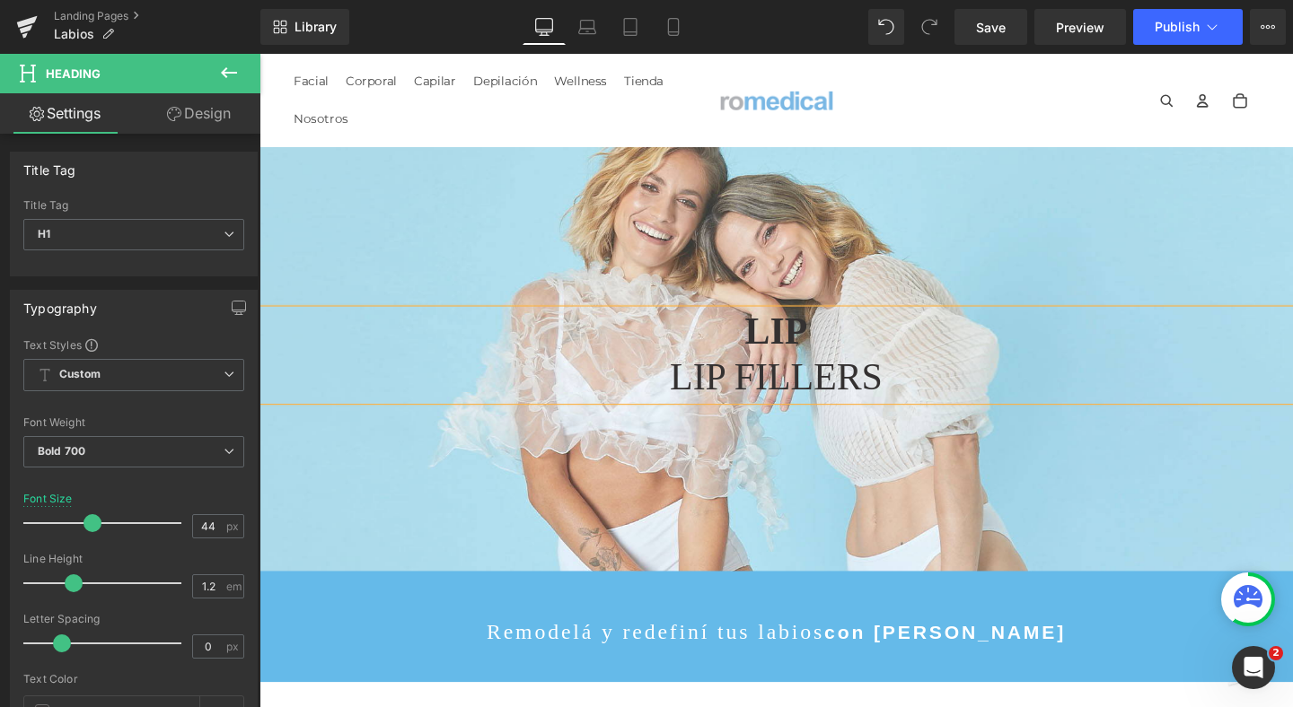
click at [762, 400] on span "LIP FILLERS" at bounding box center [803, 394] width 224 height 44
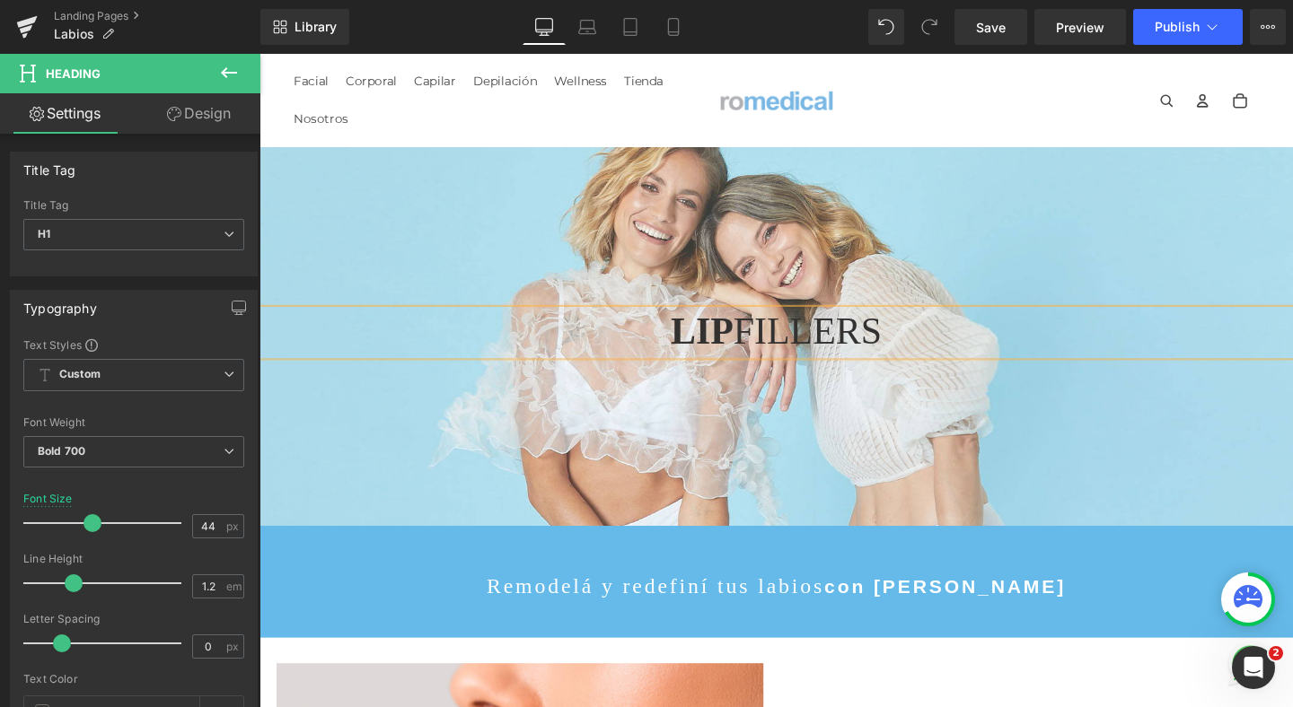
scroll to position [6327, 1086]
click at [675, 43] on link "Mobile" at bounding box center [673, 27] width 43 height 36
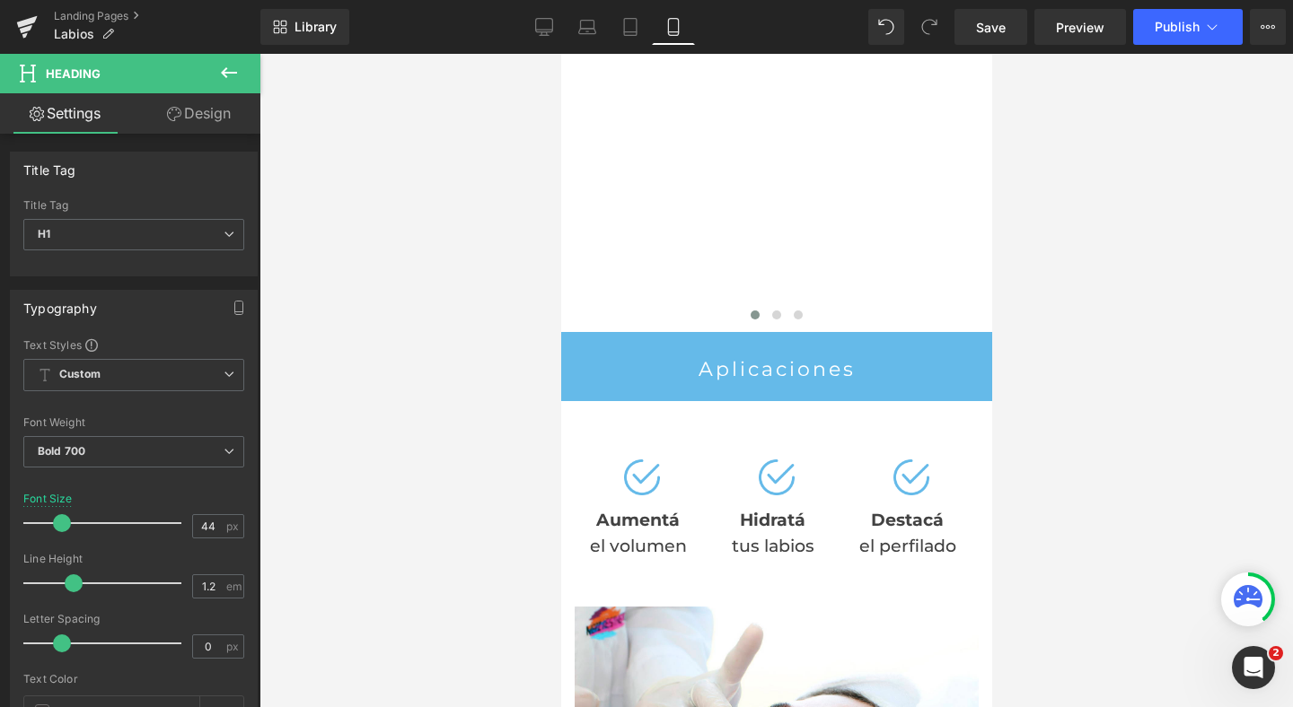
scroll to position [3037, 0]
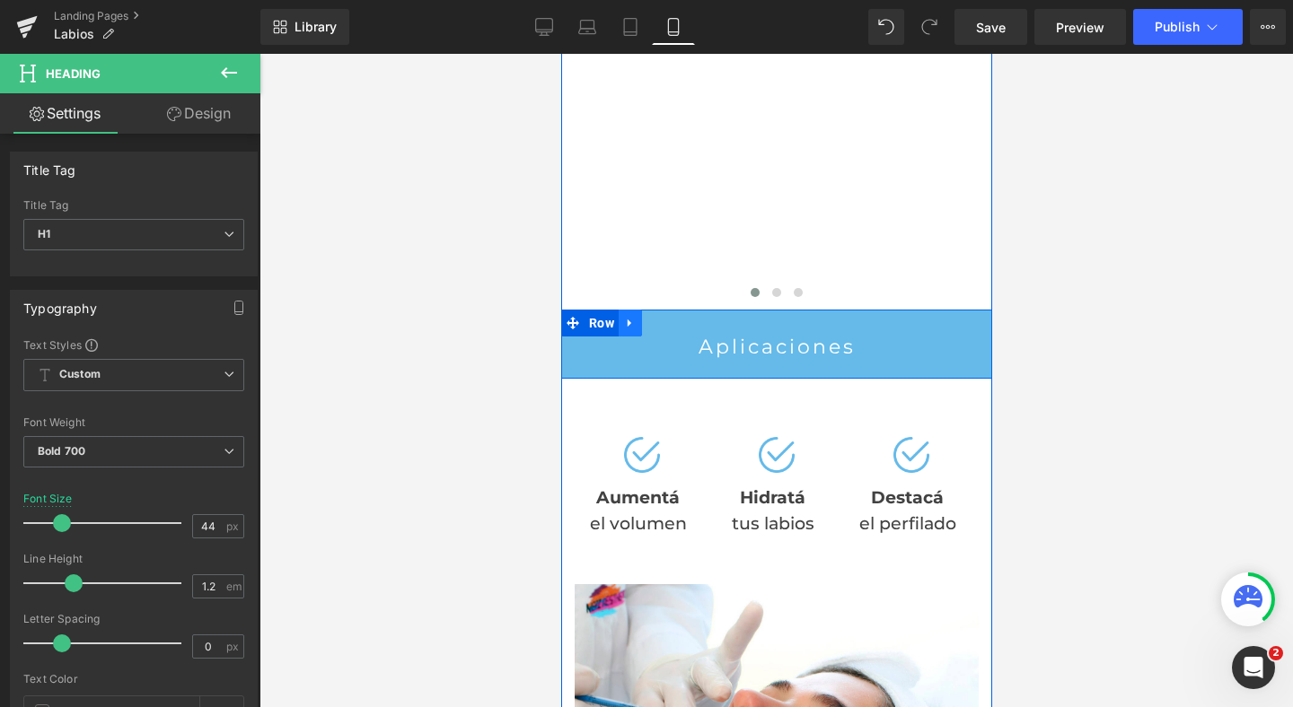
click at [634, 311] on link at bounding box center [629, 323] width 23 height 27
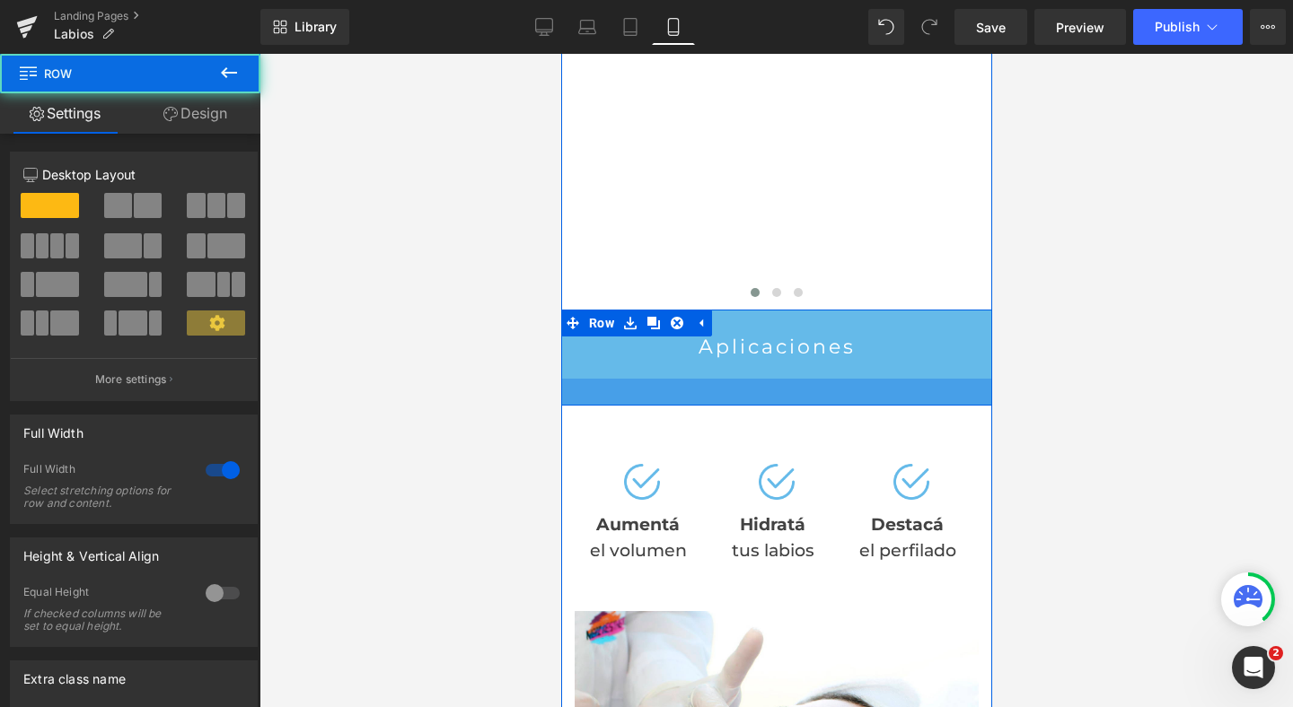
scroll to position [9955, 431]
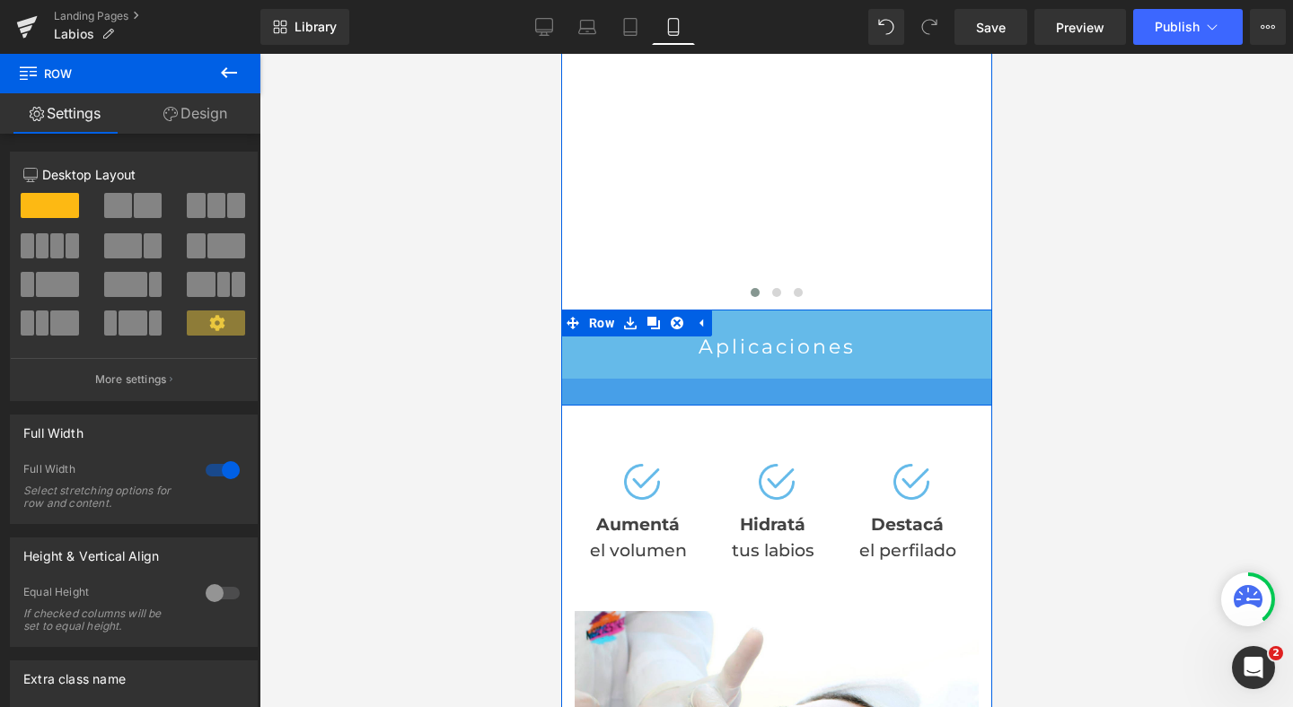
drag, startPoint x: 784, startPoint y: 354, endPoint x: 783, endPoint y: 381, distance: 26.9
click at [783, 381] on div at bounding box center [775, 392] width 431 height 27
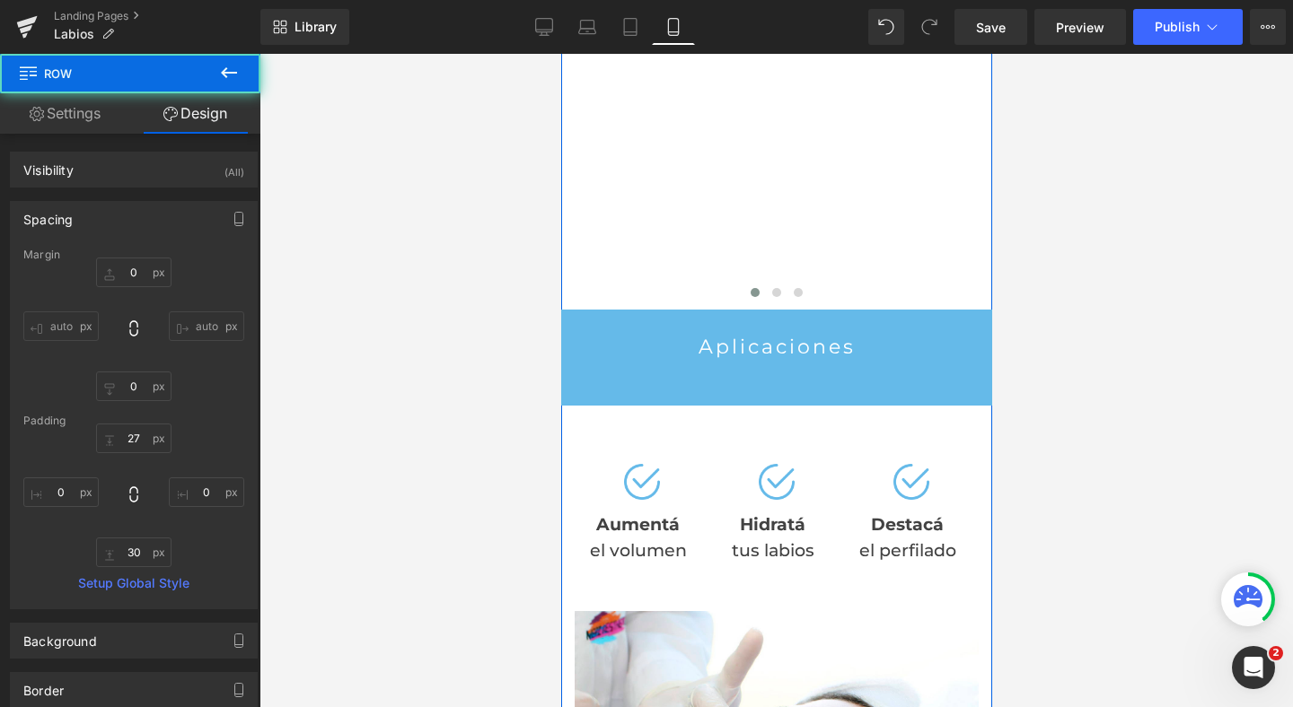
click at [762, 310] on div "Aplicaciones Heading Row" at bounding box center [775, 358] width 431 height 97
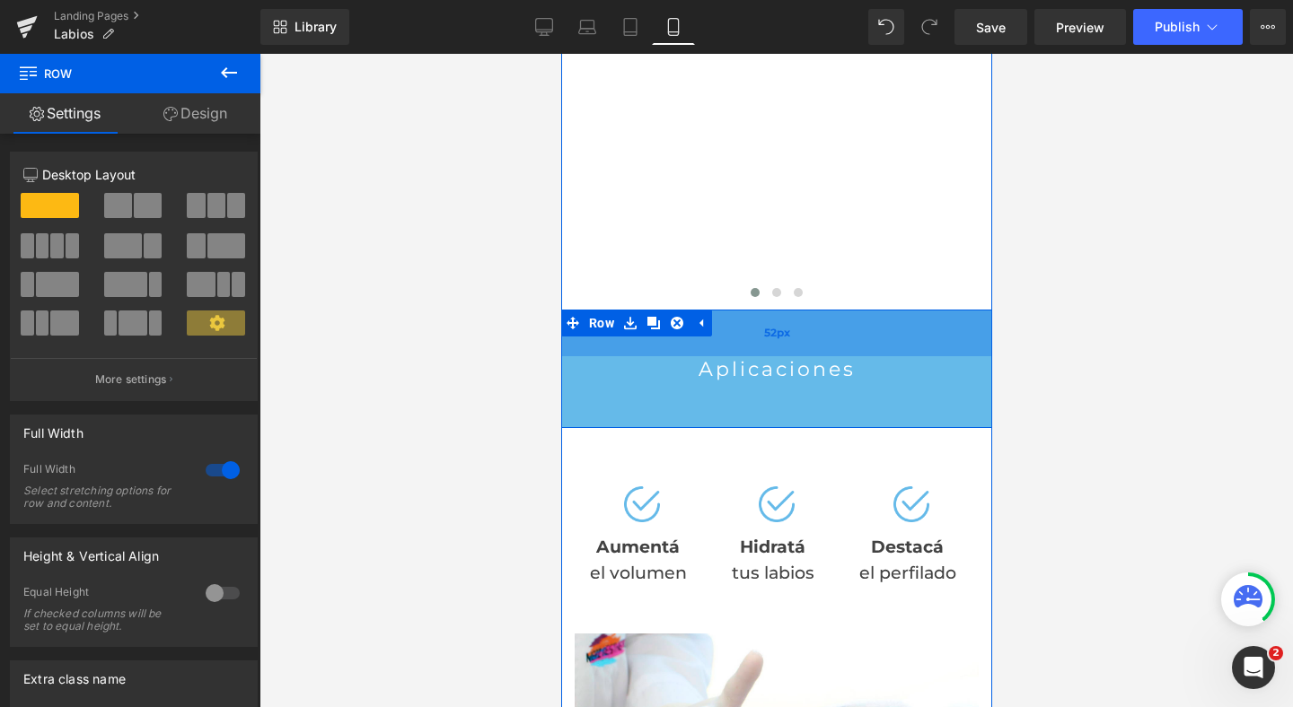
drag, startPoint x: 756, startPoint y: 303, endPoint x: 758, endPoint y: 326, distance: 22.5
click at [758, 326] on div "52px" at bounding box center [775, 333] width 431 height 47
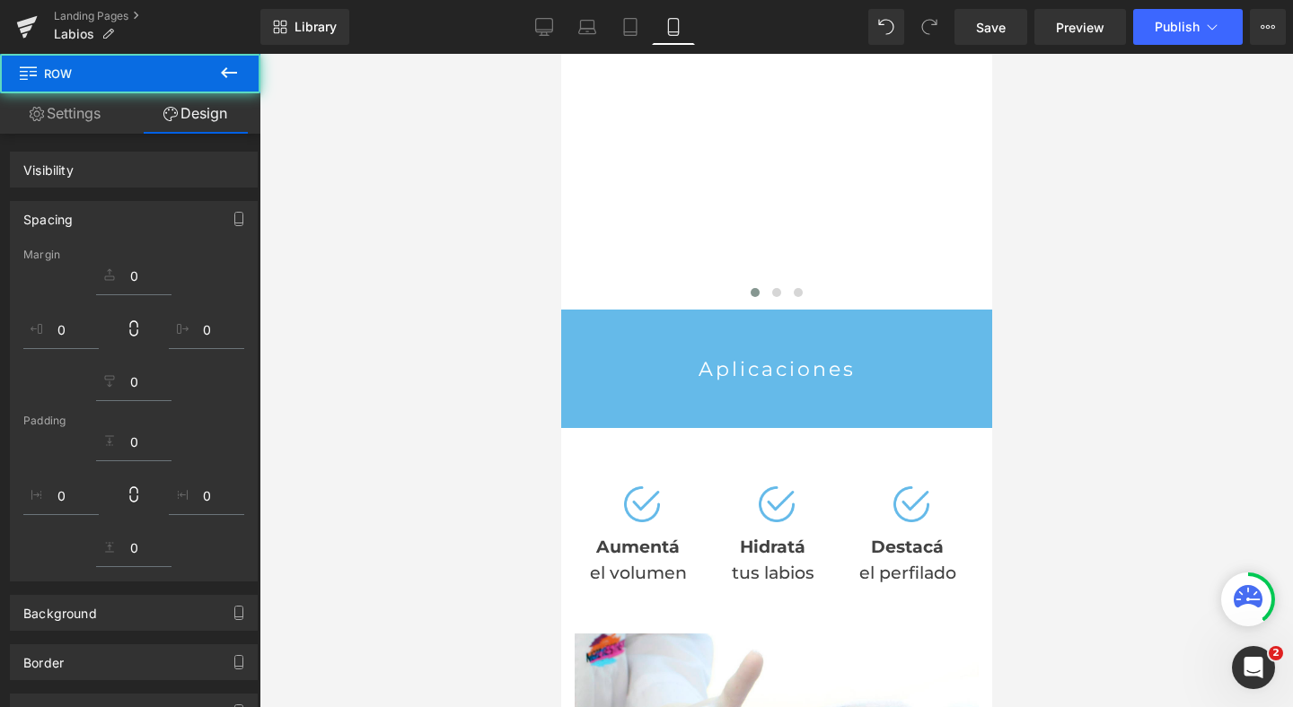
scroll to position [9978, 431]
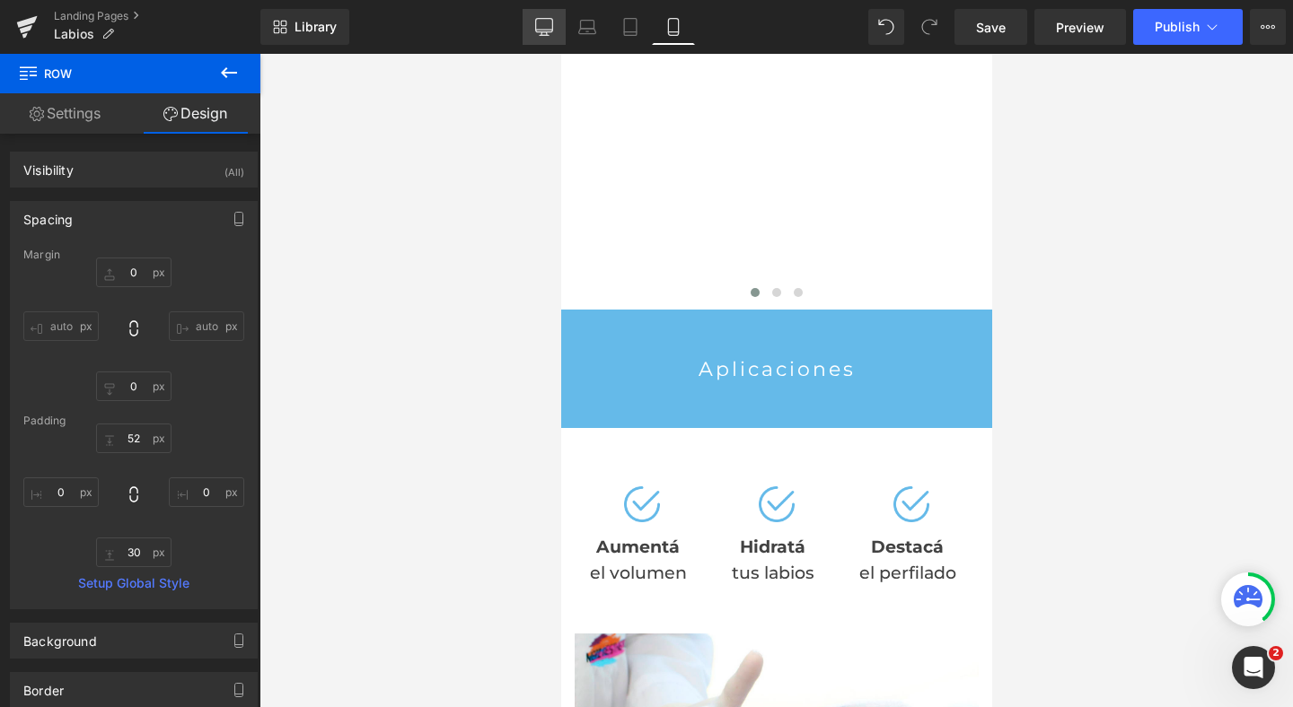
click at [548, 30] on icon at bounding box center [544, 30] width 17 height 0
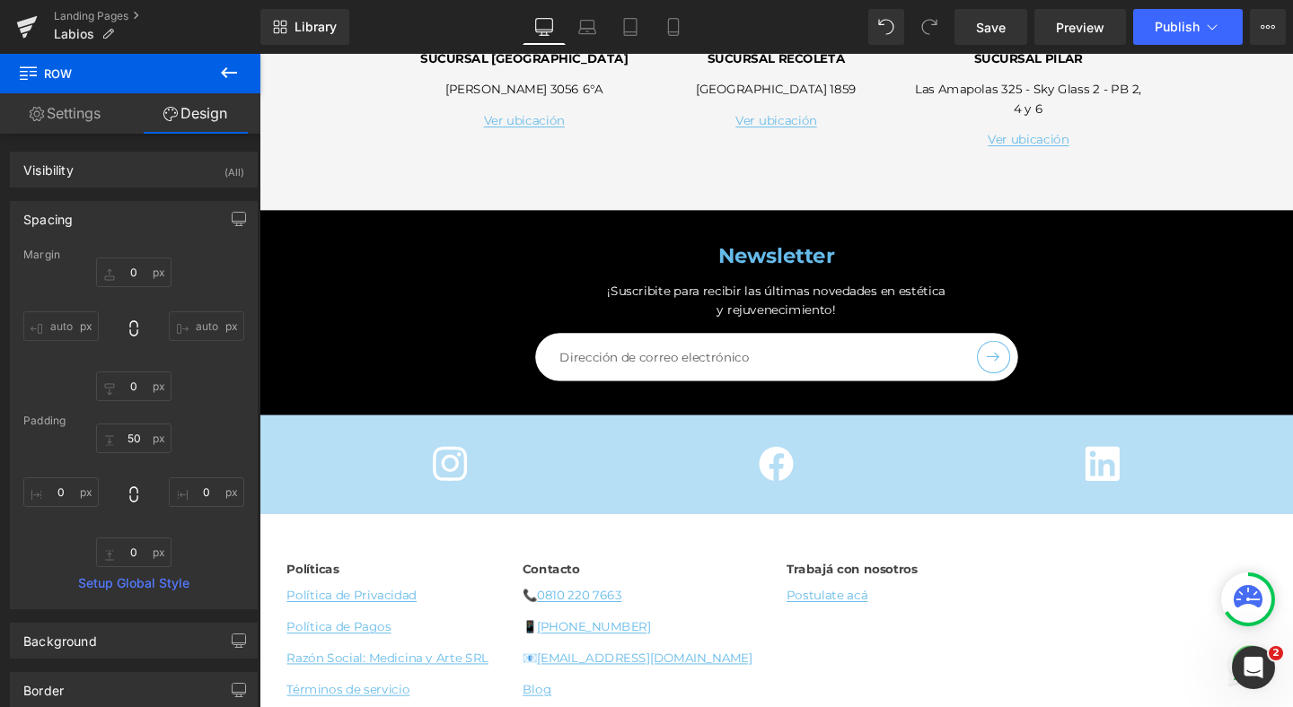
scroll to position [5640, 0]
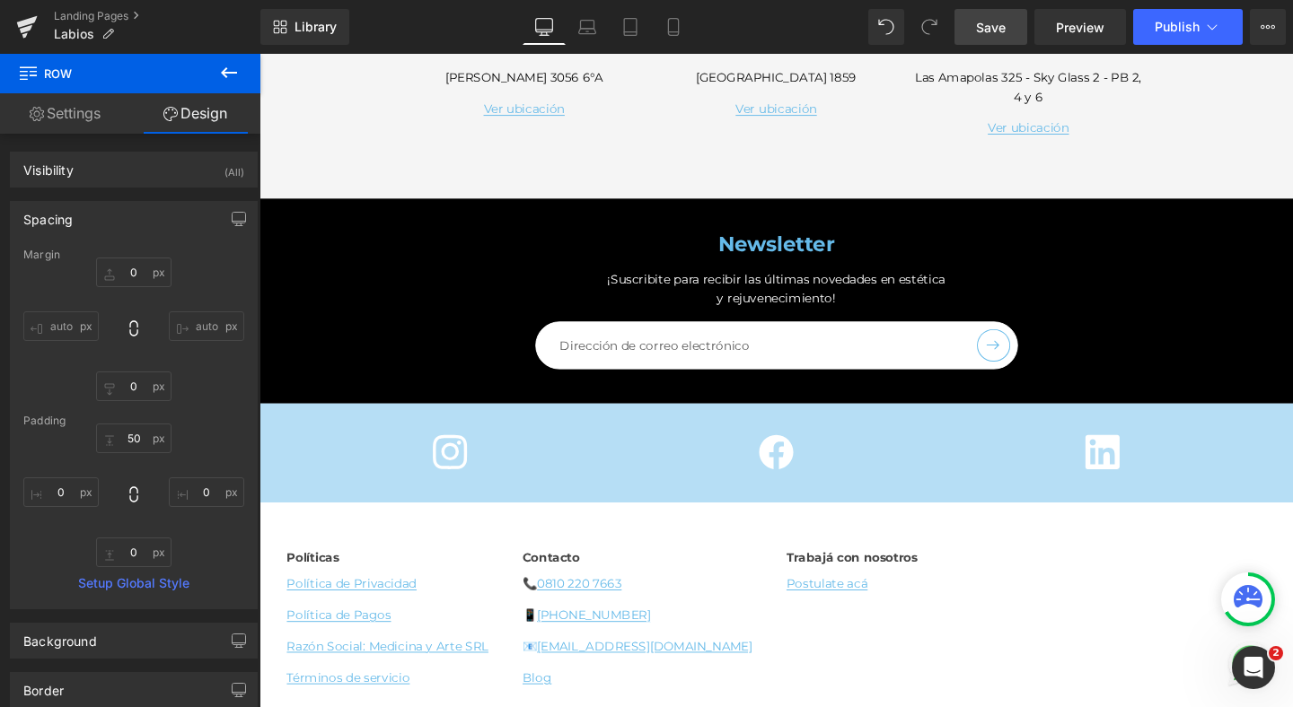
click at [1005, 38] on link "Save" at bounding box center [990, 27] width 73 height 36
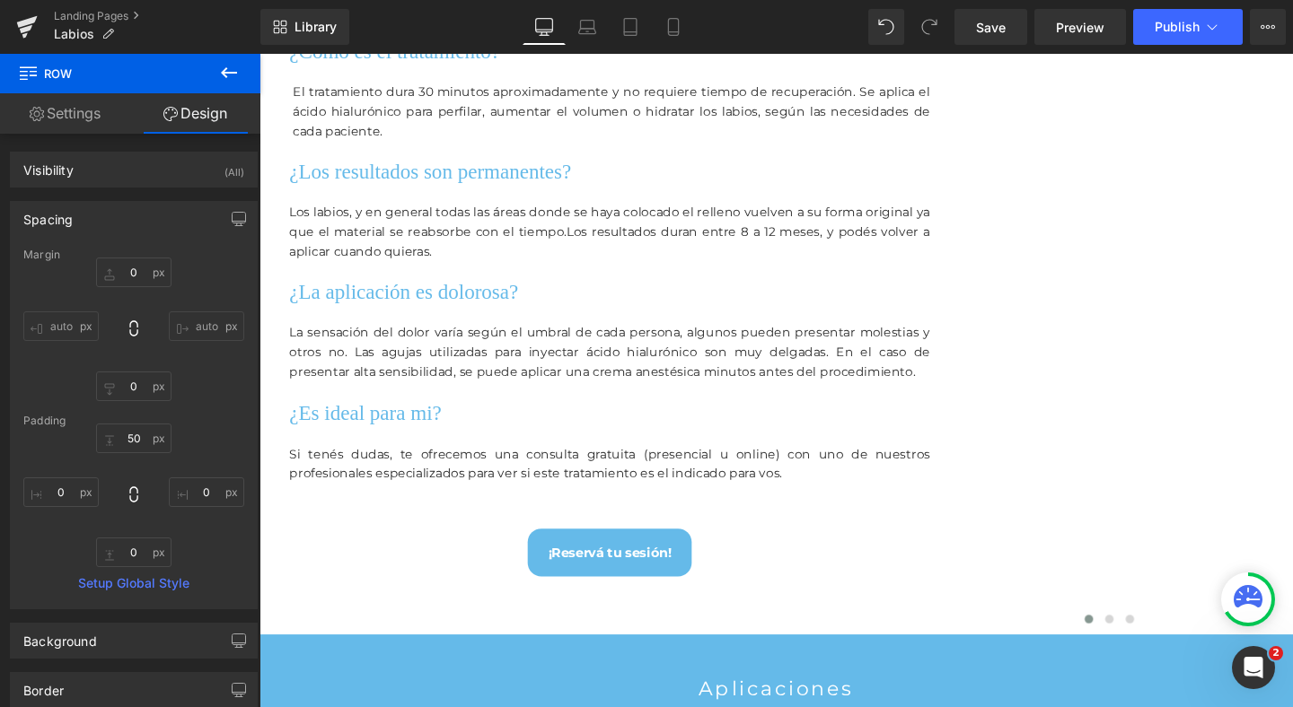
scroll to position [0, 0]
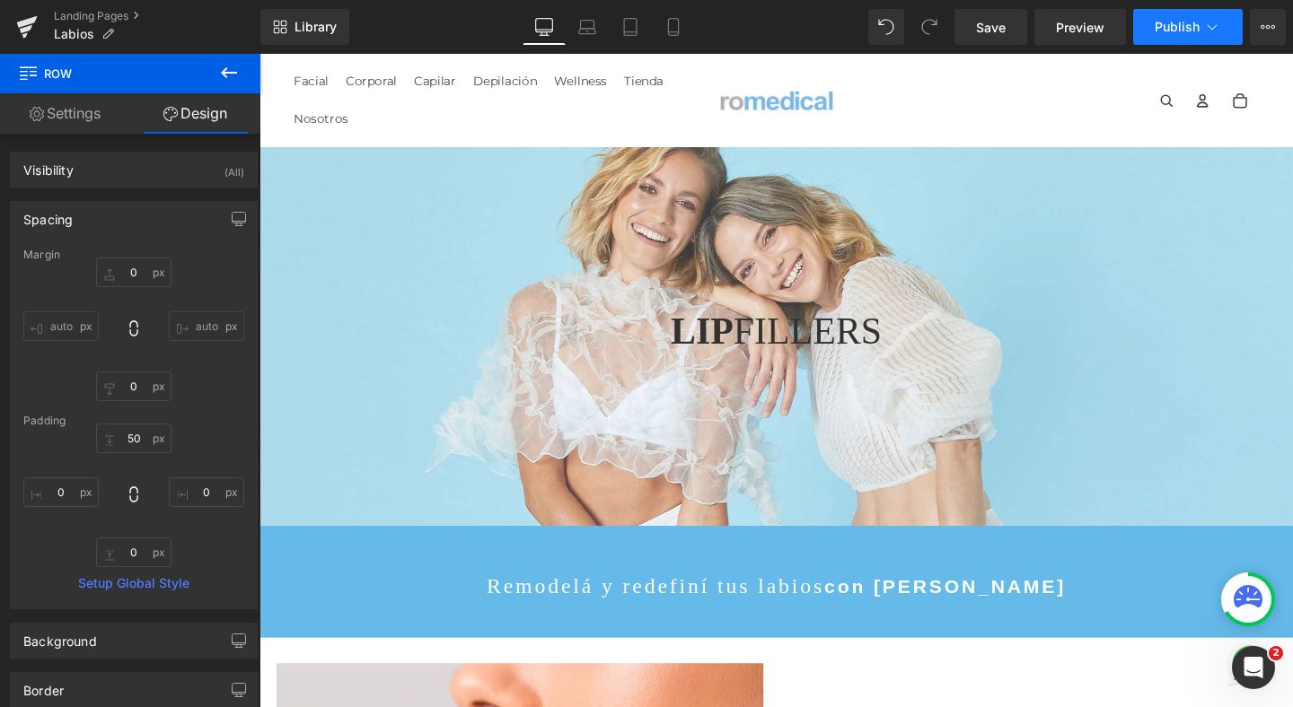
click at [1159, 24] on span "Publish" at bounding box center [1176, 27] width 45 height 14
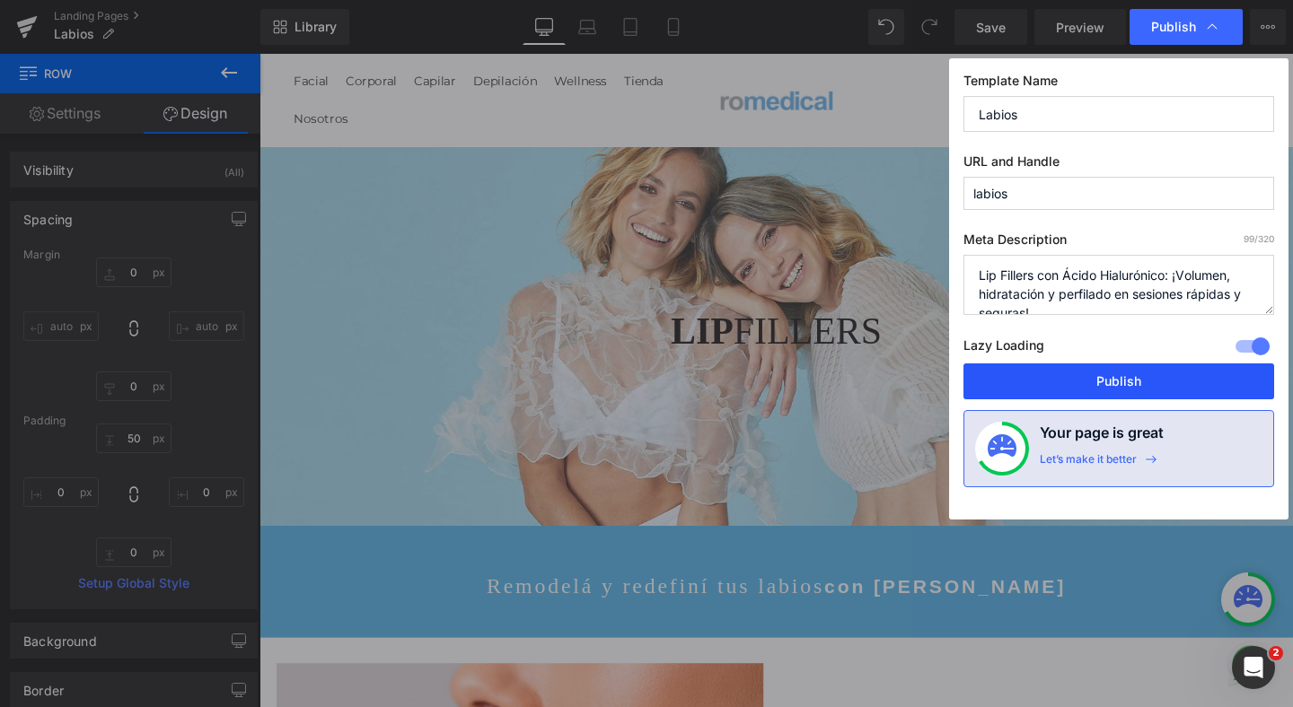
click at [1048, 379] on button "Publish" at bounding box center [1118, 382] width 311 height 36
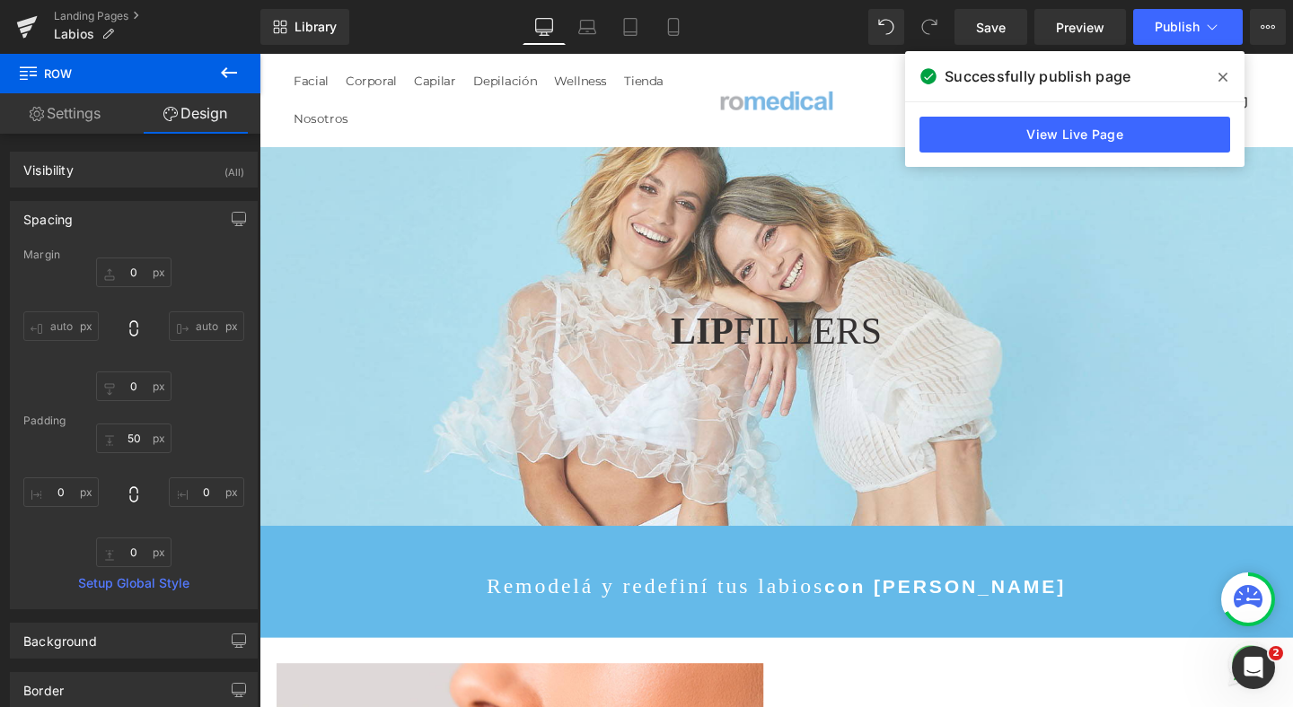
click at [695, 207] on div at bounding box center [802, 412] width 1086 height 696
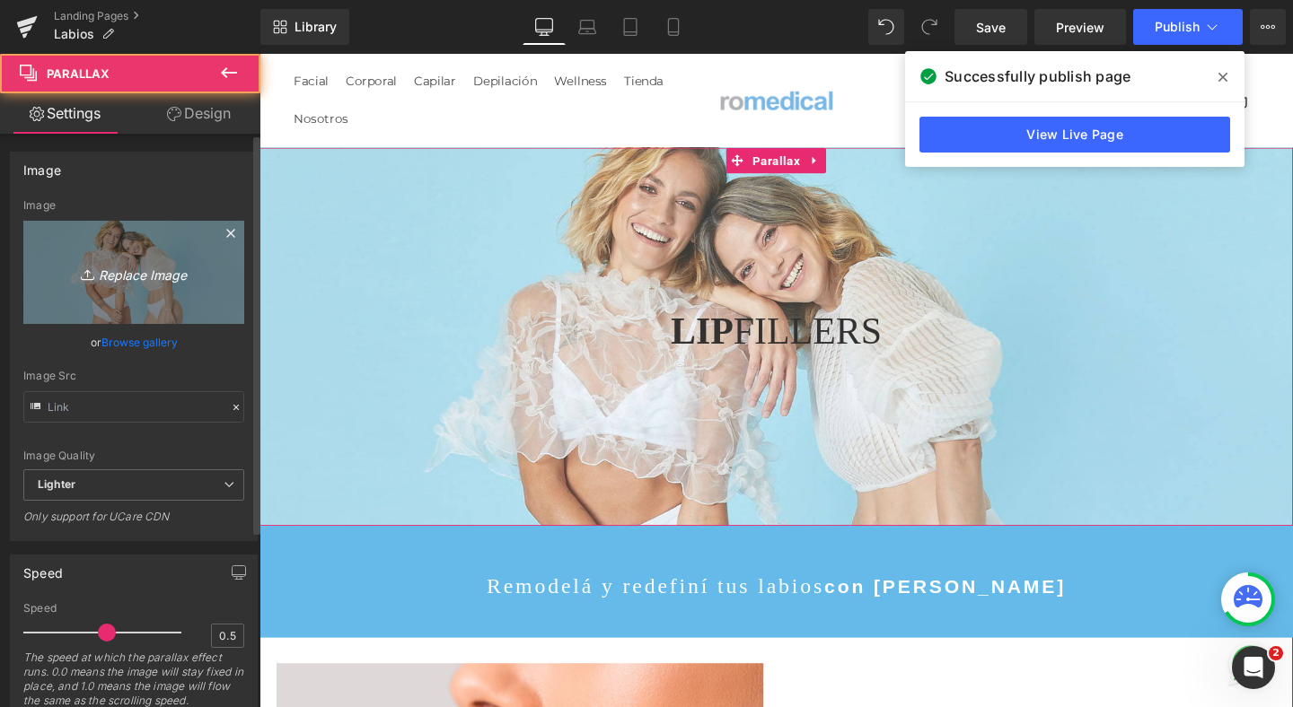
click at [162, 254] on link "Replace Image" at bounding box center [133, 272] width 221 height 103
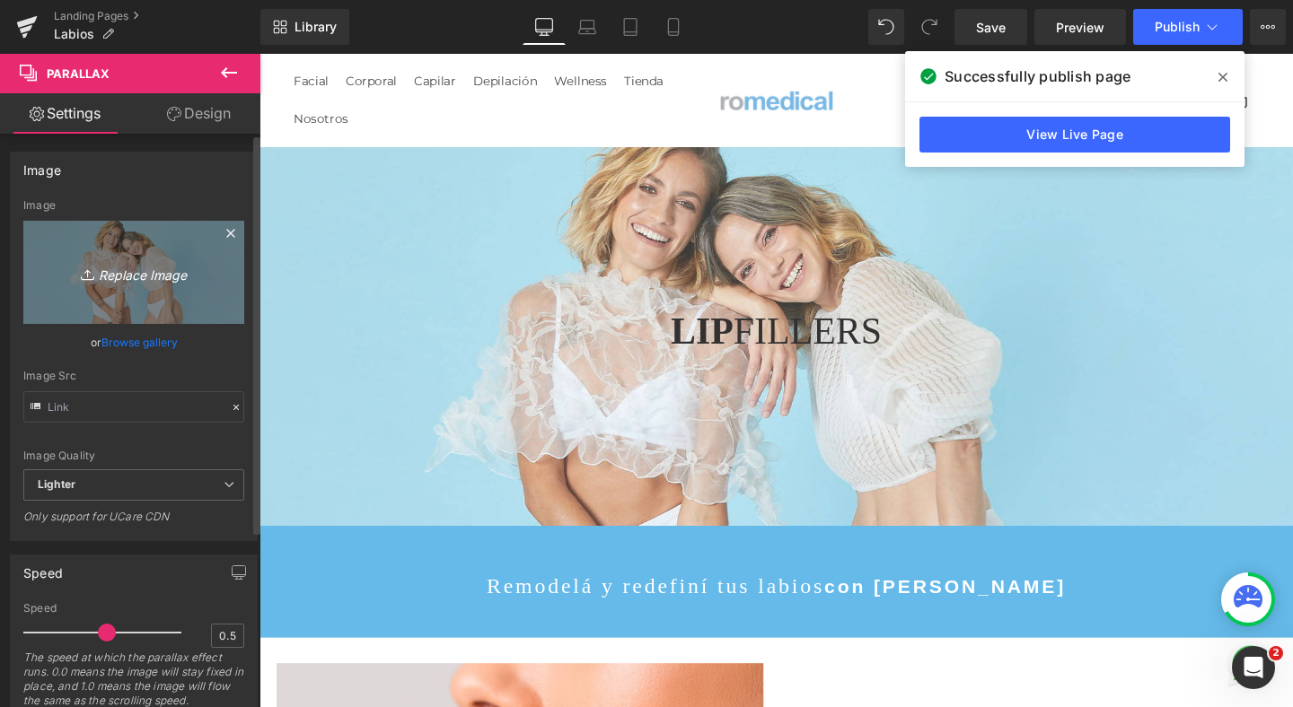
type input "C:\fakepath\labios hialuronico relleno lip fillers romedical.jpg"
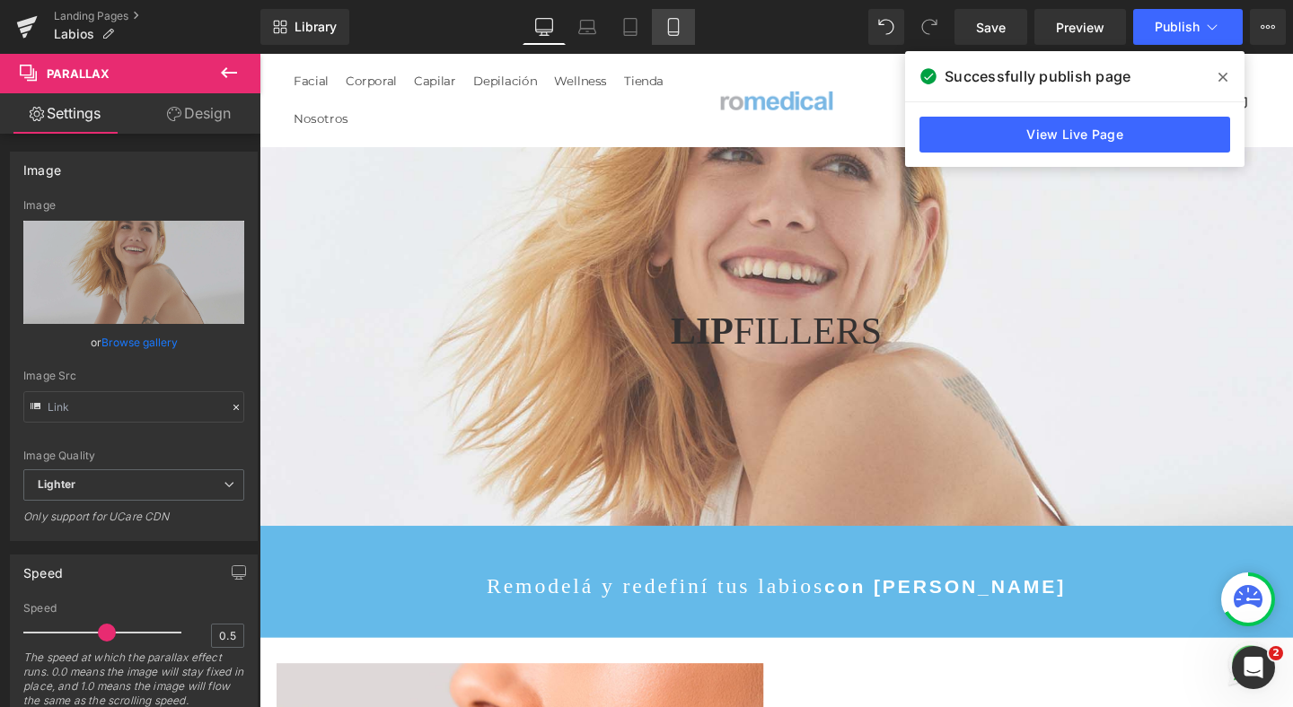
click at [678, 27] on icon at bounding box center [673, 27] width 10 height 17
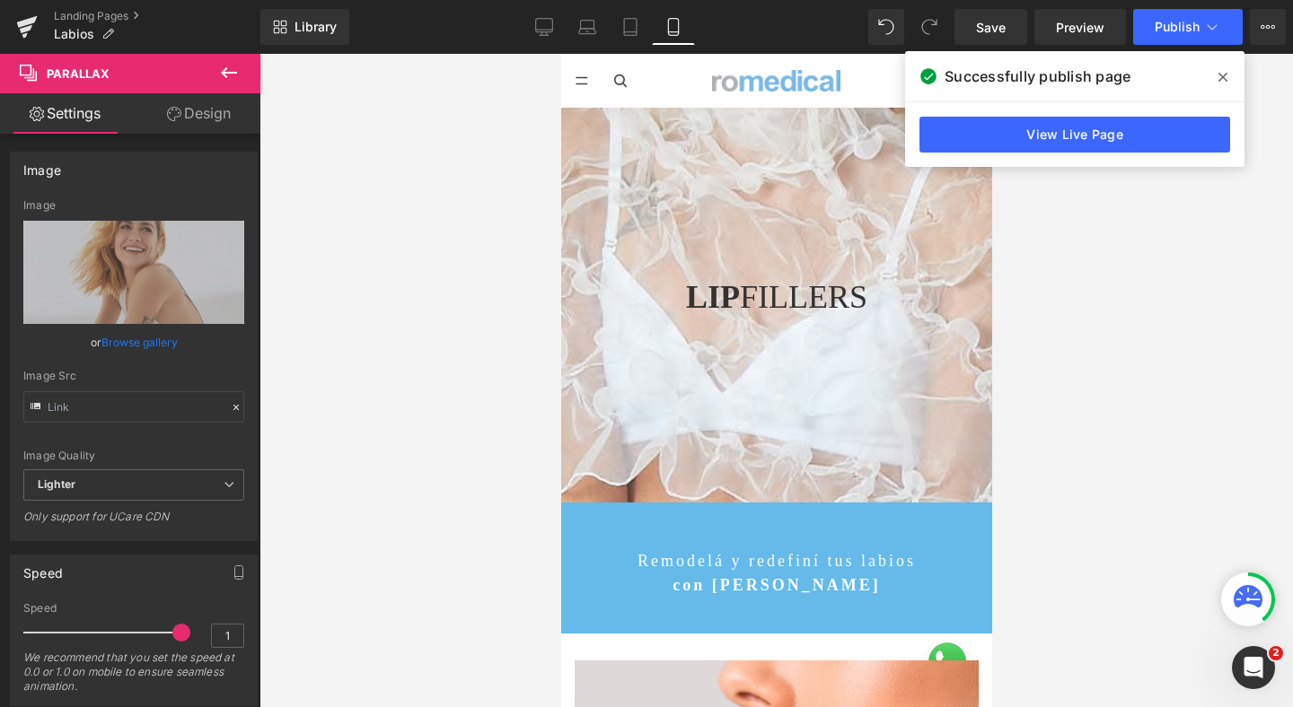
click at [723, 167] on div at bounding box center [1103, 402] width 1086 height 696
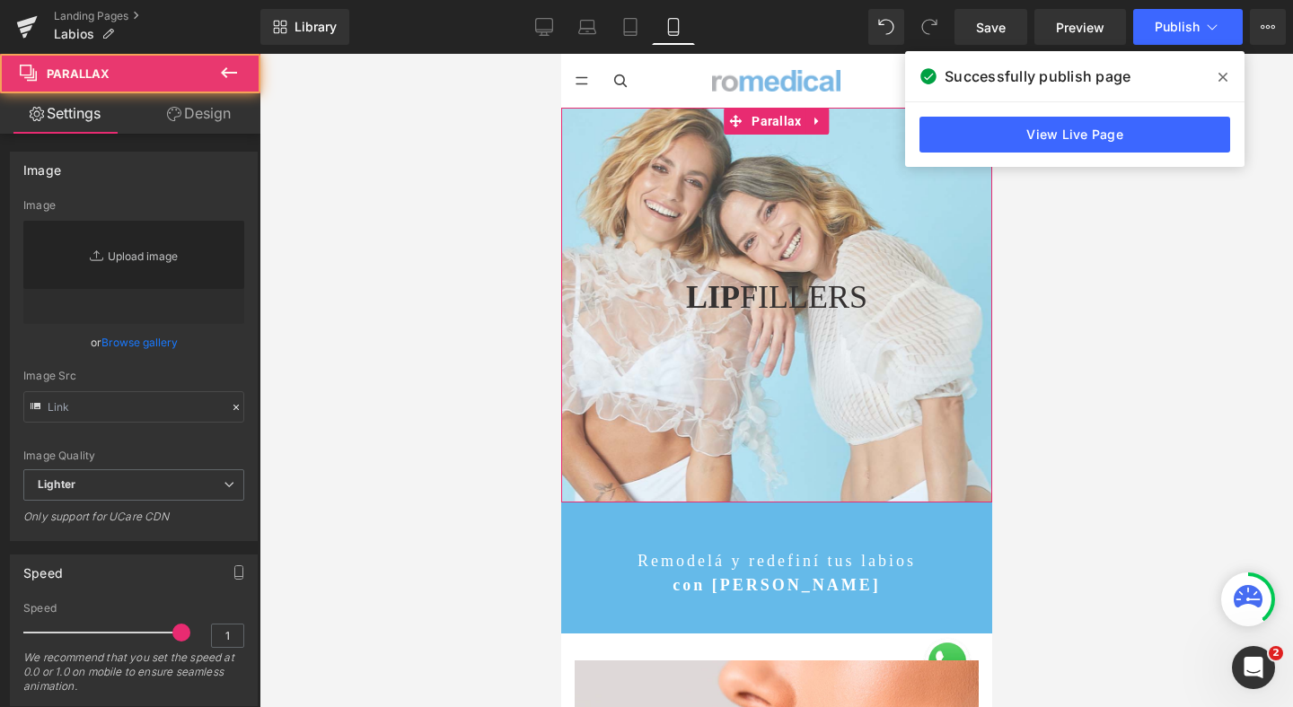
scroll to position [9916, 431]
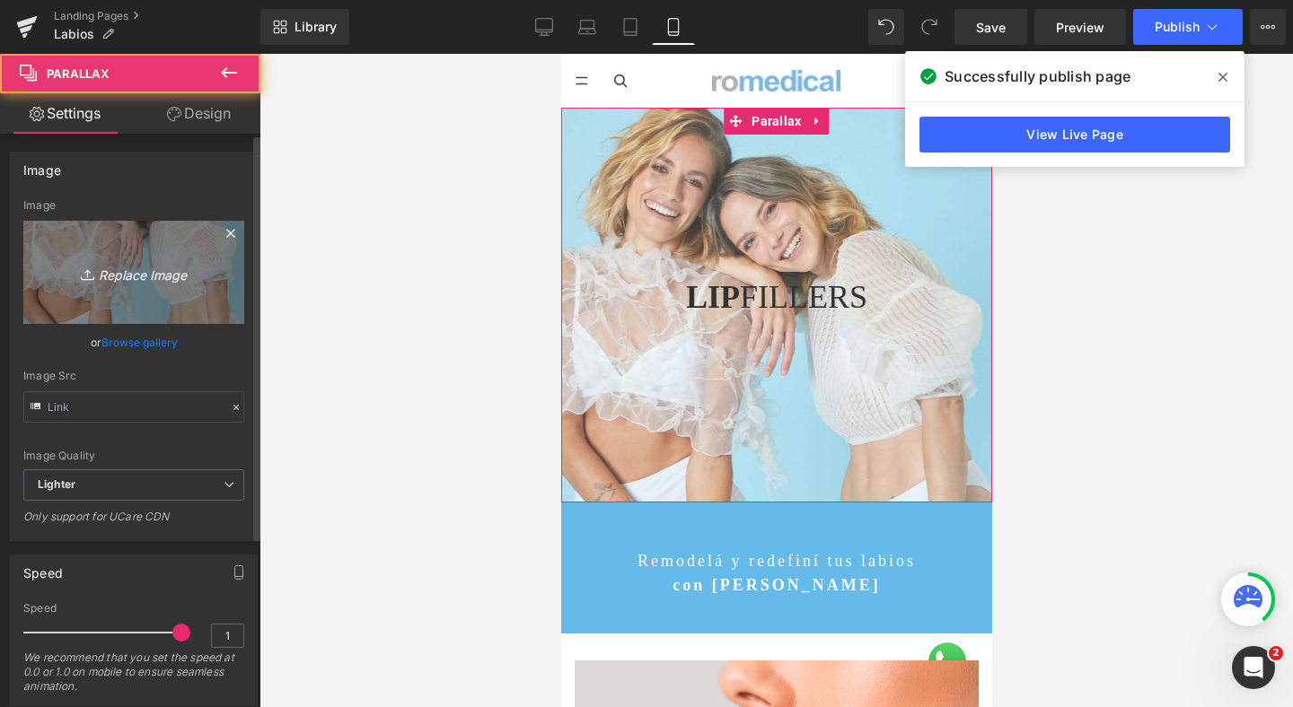
click at [135, 243] on link "Replace Image" at bounding box center [133, 272] width 221 height 103
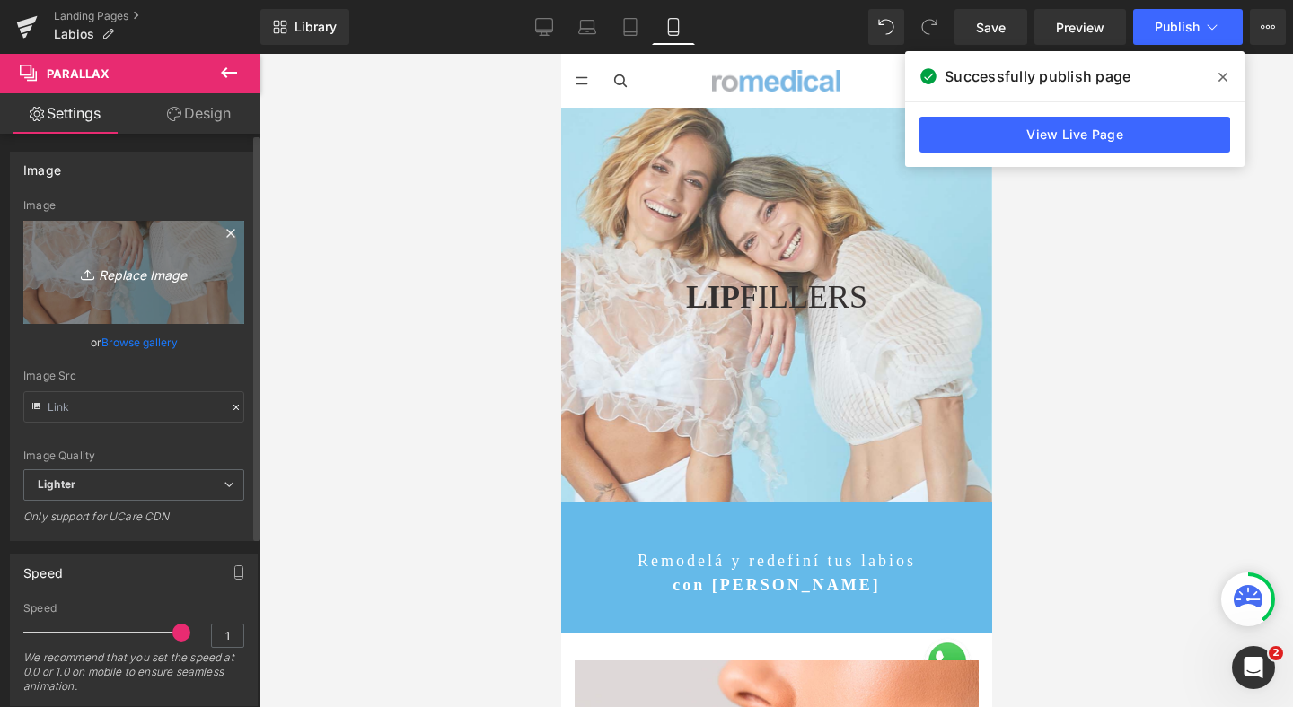
scroll to position [9978, 431]
type input "C:\fakepath\mobile labios hialuronico relleno lip fillers romedical.jpg"
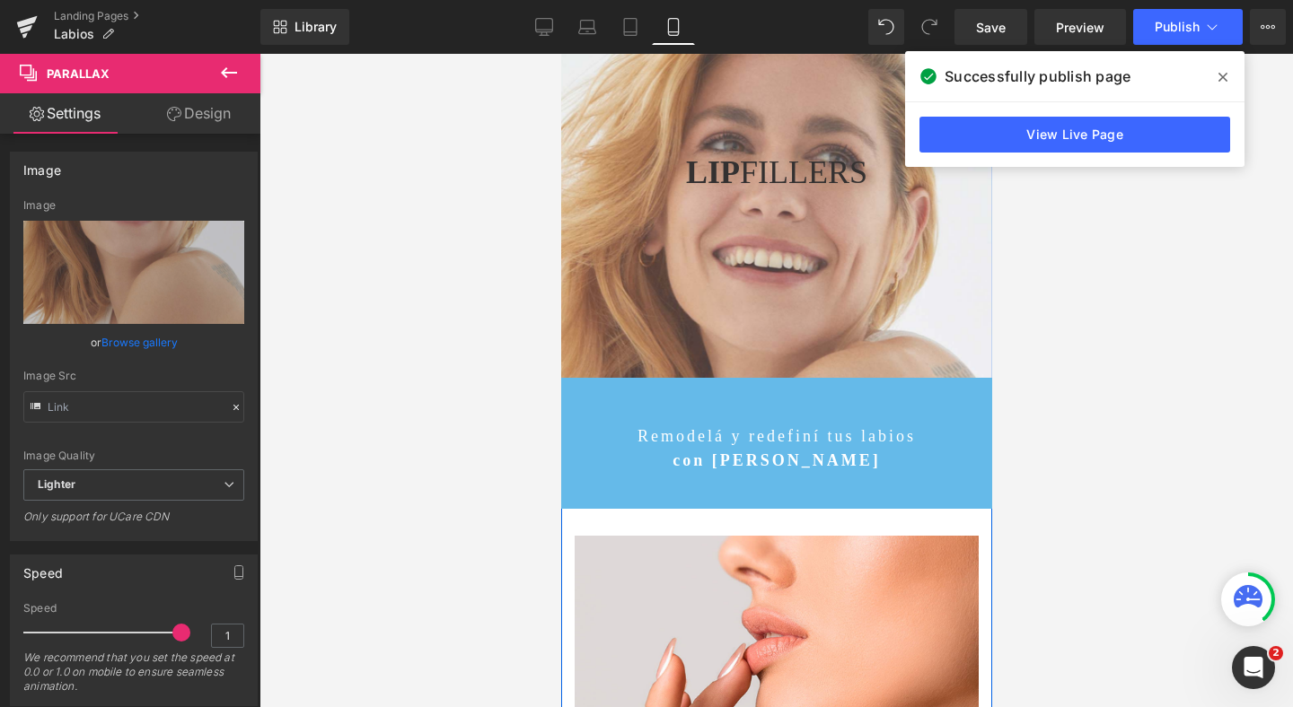
scroll to position [5, 0]
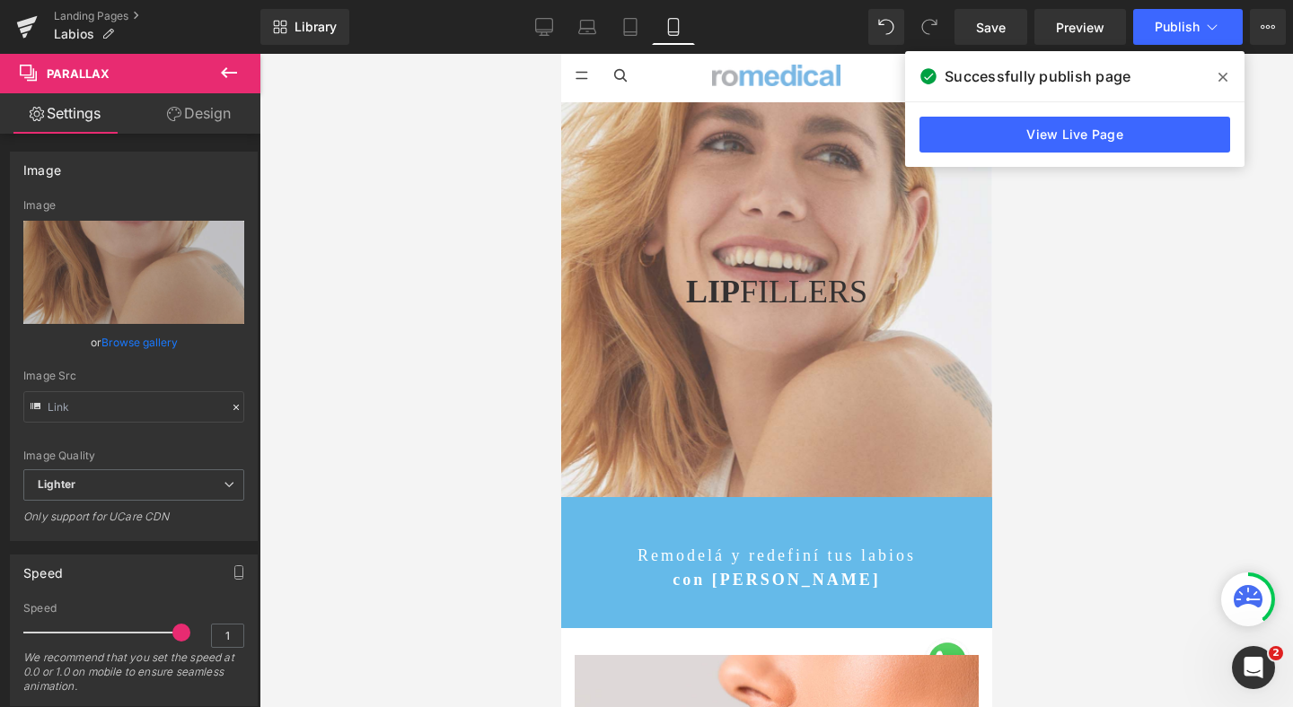
click at [1135, 267] on div at bounding box center [775, 380] width 1033 height 653
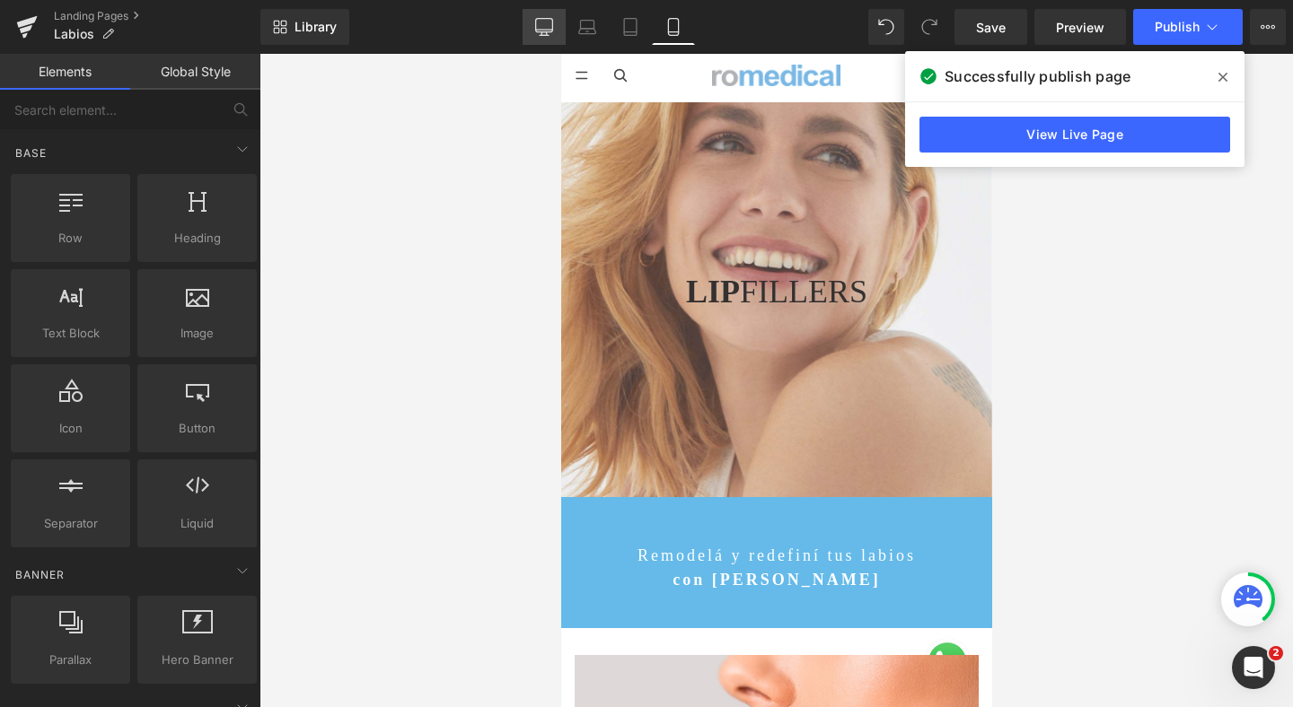
click at [554, 17] on link "Desktop" at bounding box center [543, 27] width 43 height 36
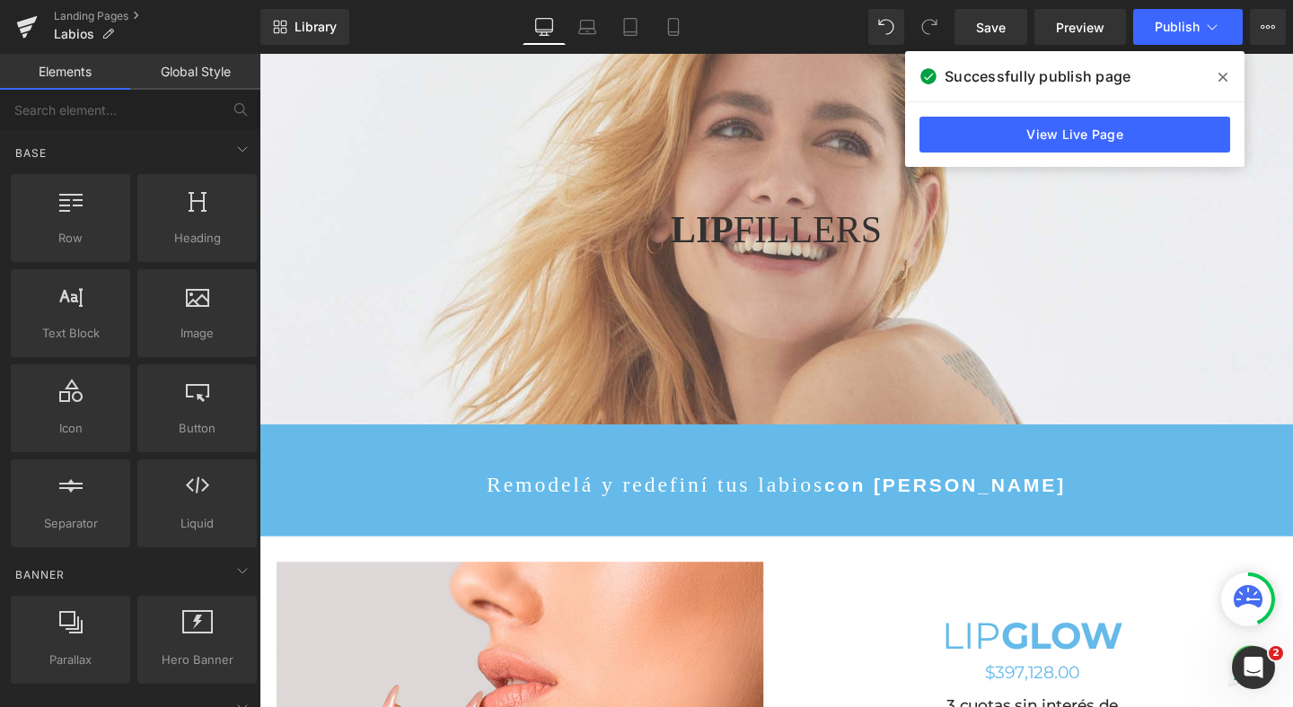
scroll to position [6327, 1086]
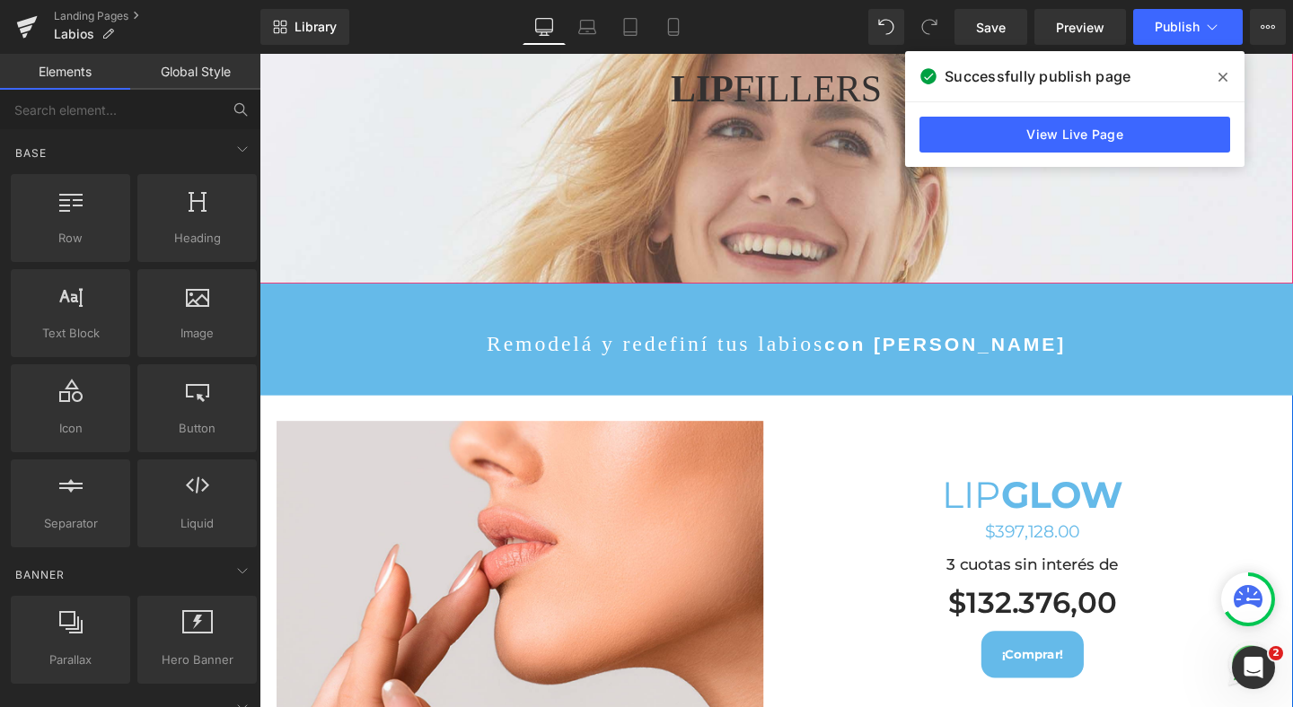
click at [529, 147] on div at bounding box center [802, 387] width 1086 height 696
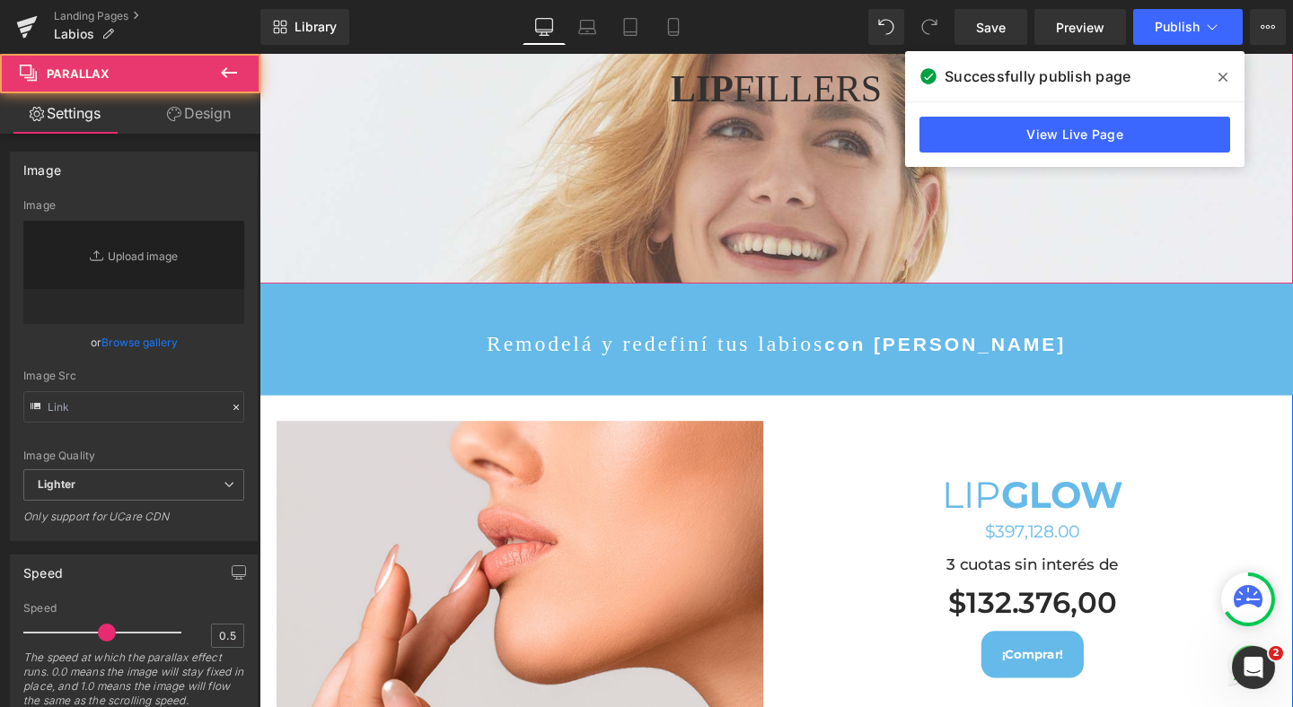
scroll to position [0, 0]
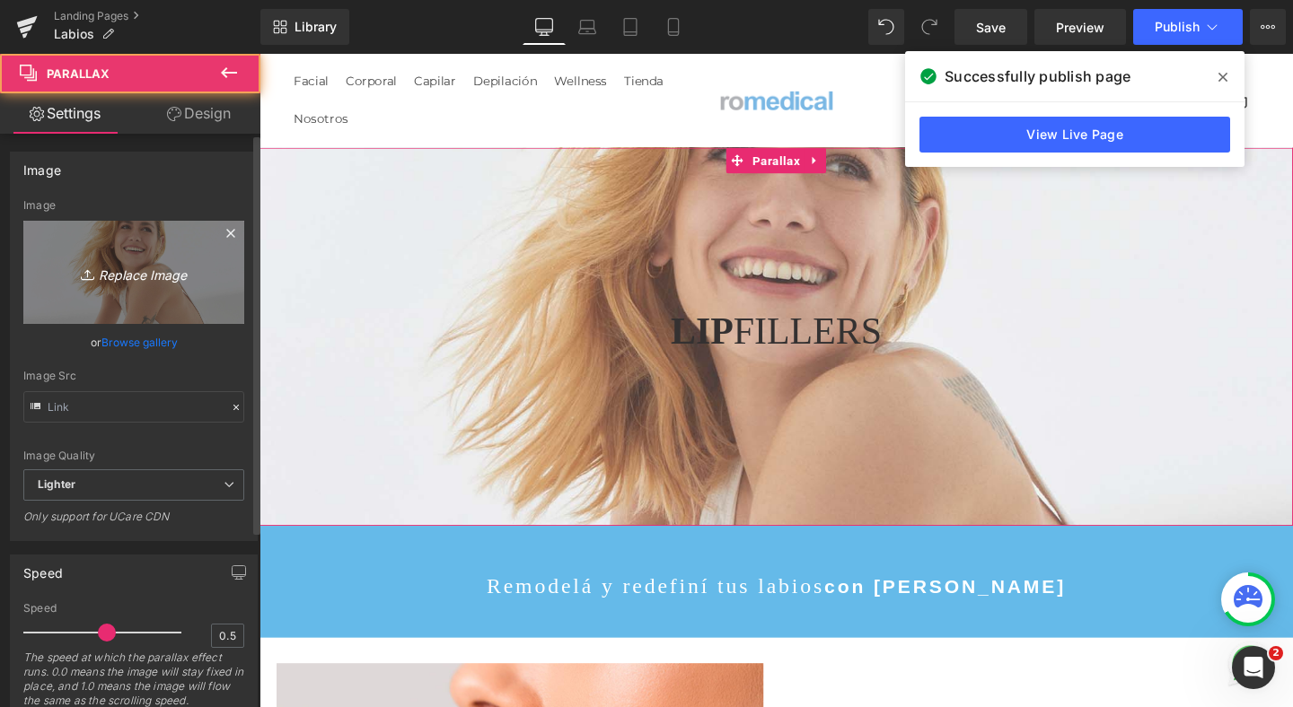
click at [158, 266] on icon "Replace Image" at bounding box center [134, 272] width 144 height 22
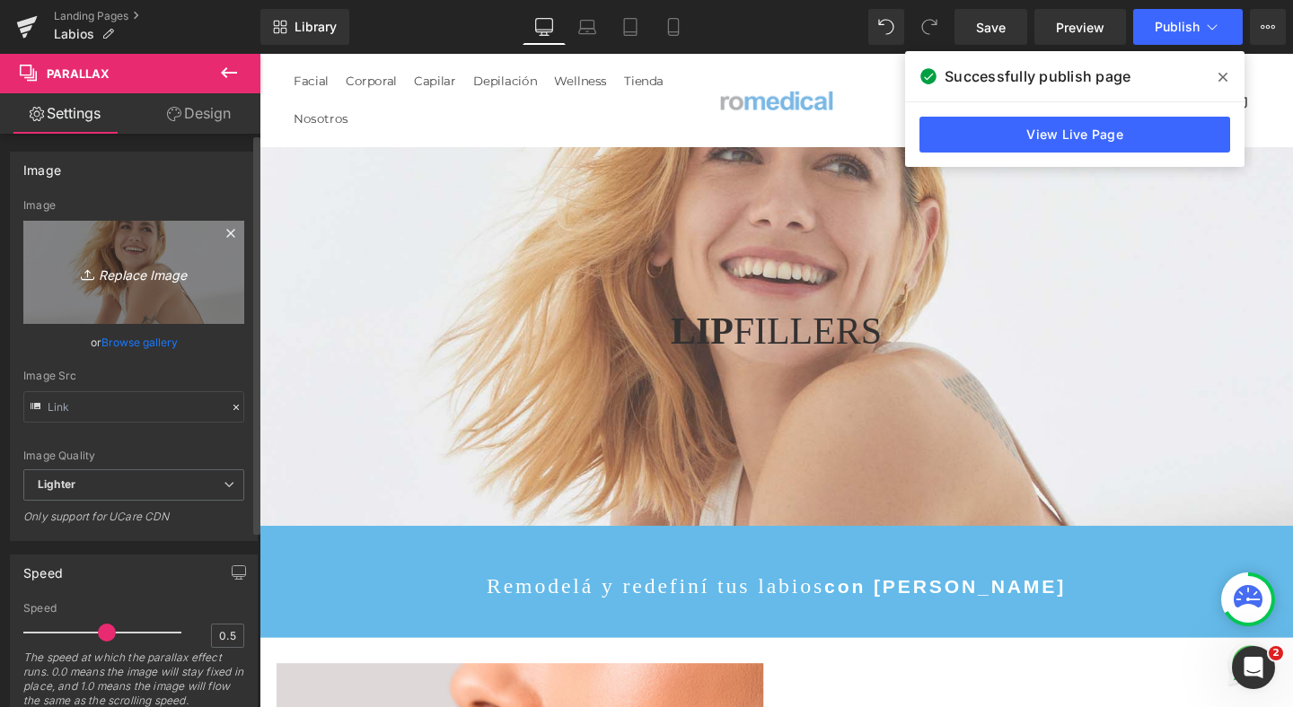
type input "C:\fakepath\labios hialuronico relleno lip fillers romedical.jpg"
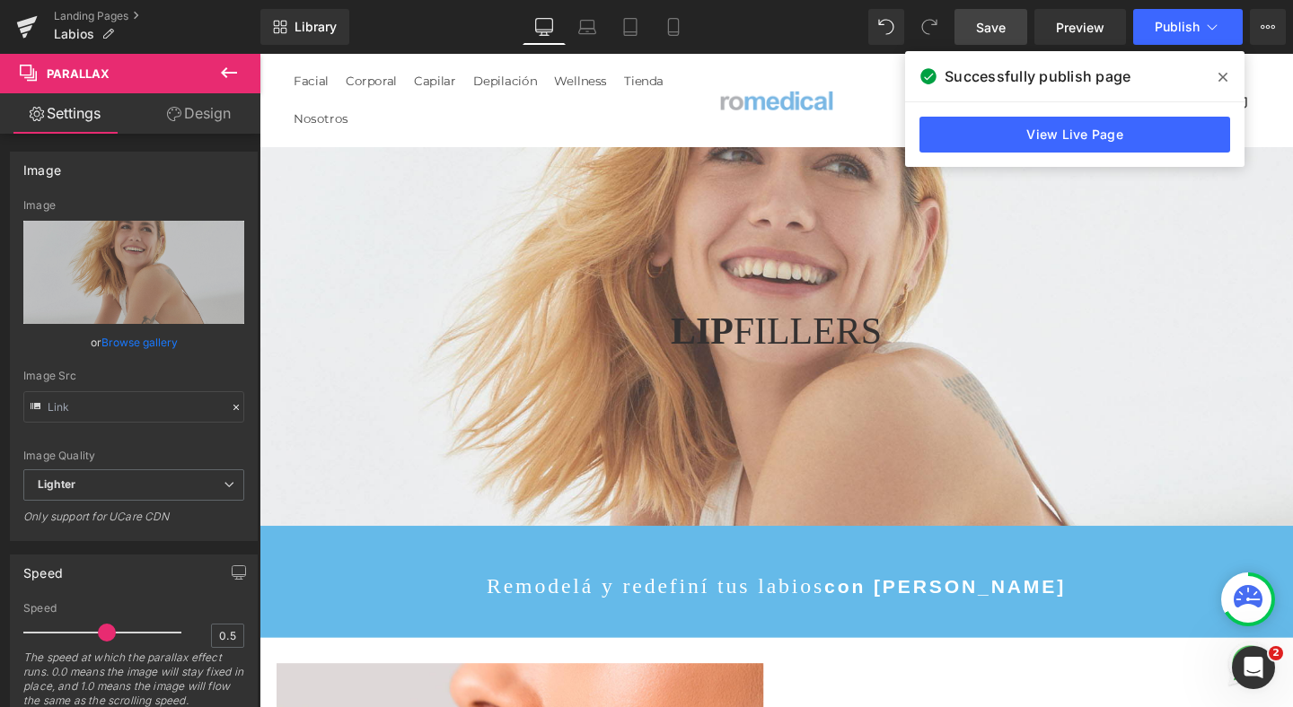
click at [1008, 30] on link "Save" at bounding box center [990, 27] width 73 height 36
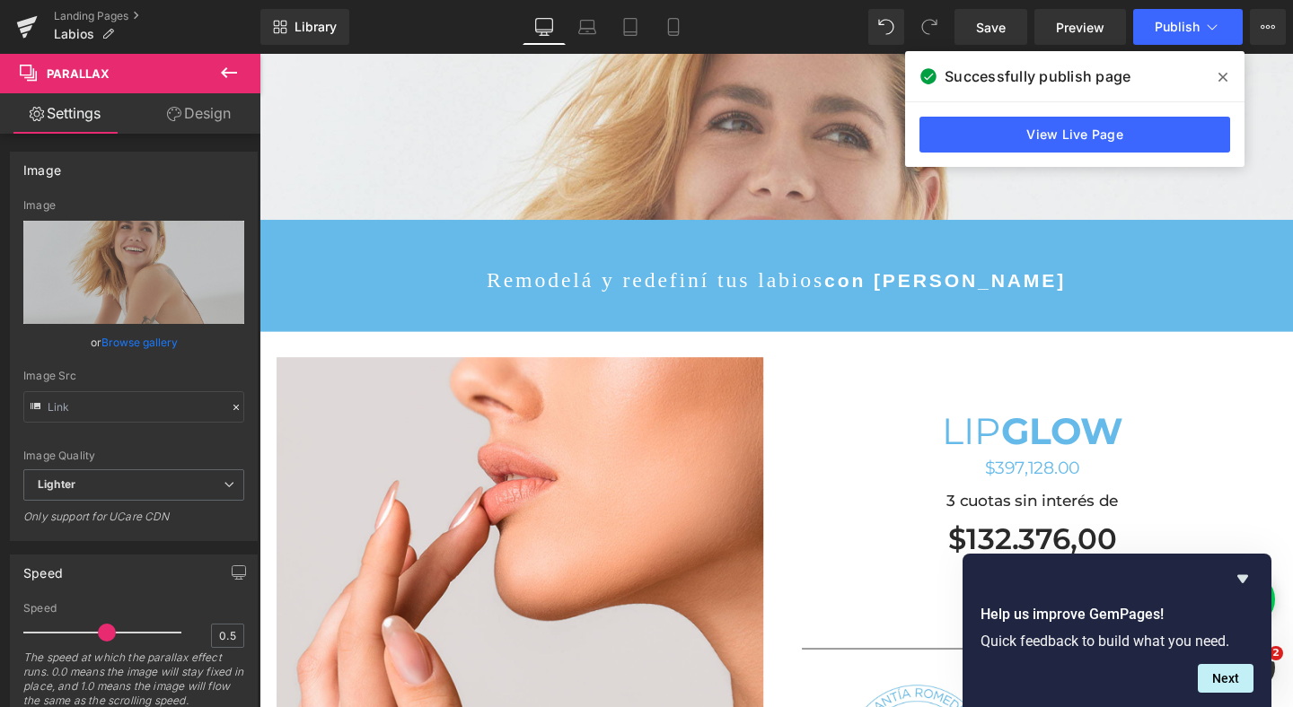
scroll to position [353, 0]
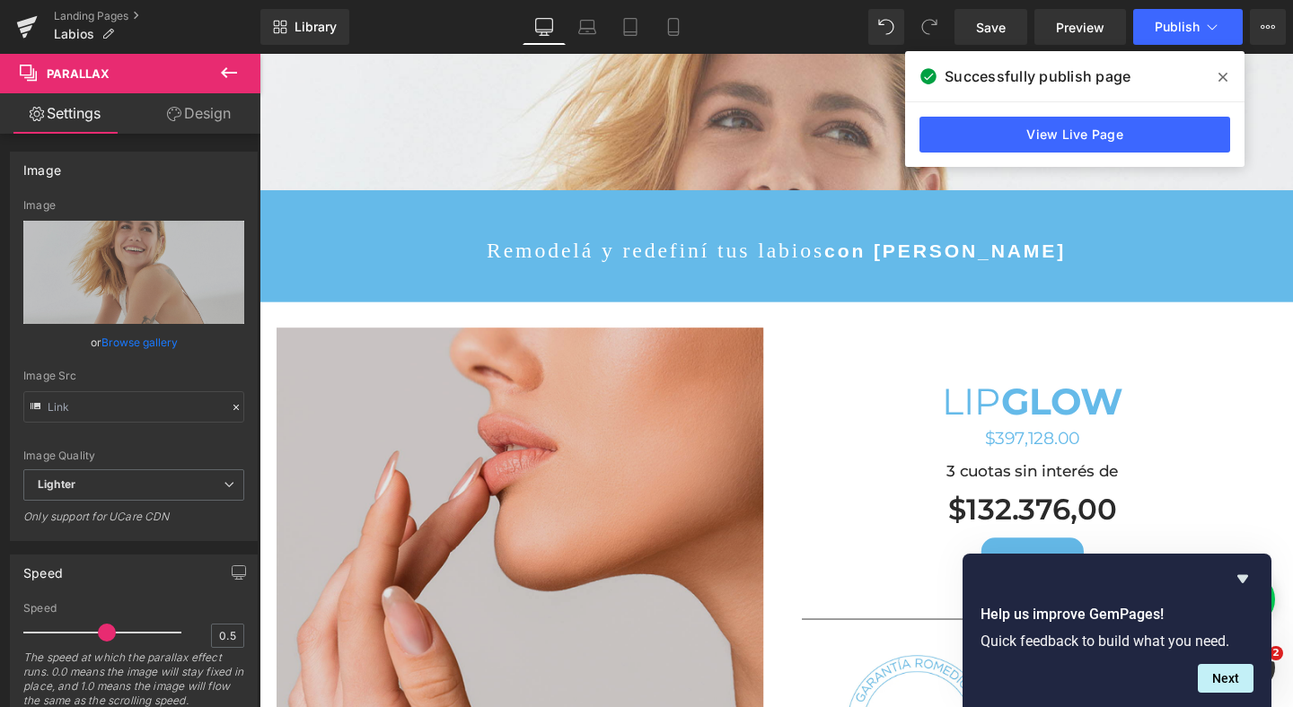
click at [346, 453] on img at bounding box center [533, 598] width 512 height 513
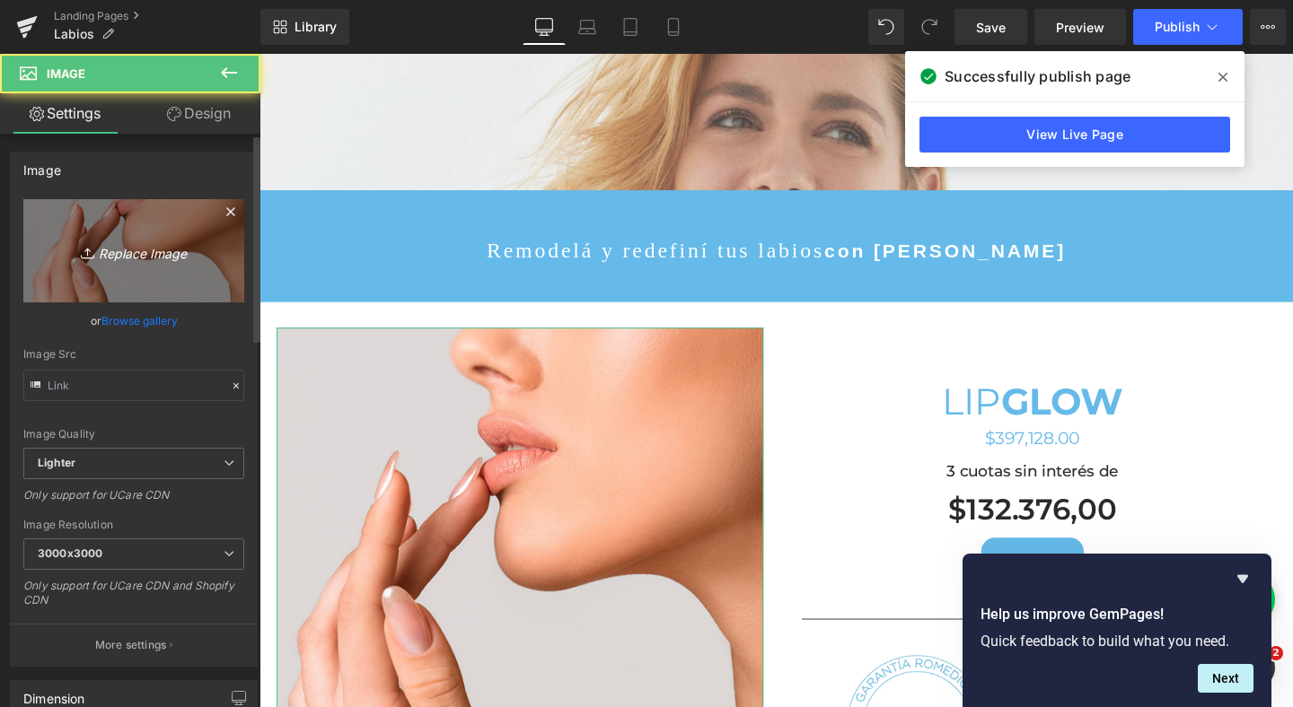
click at [168, 225] on link "Replace Image" at bounding box center [133, 250] width 221 height 103
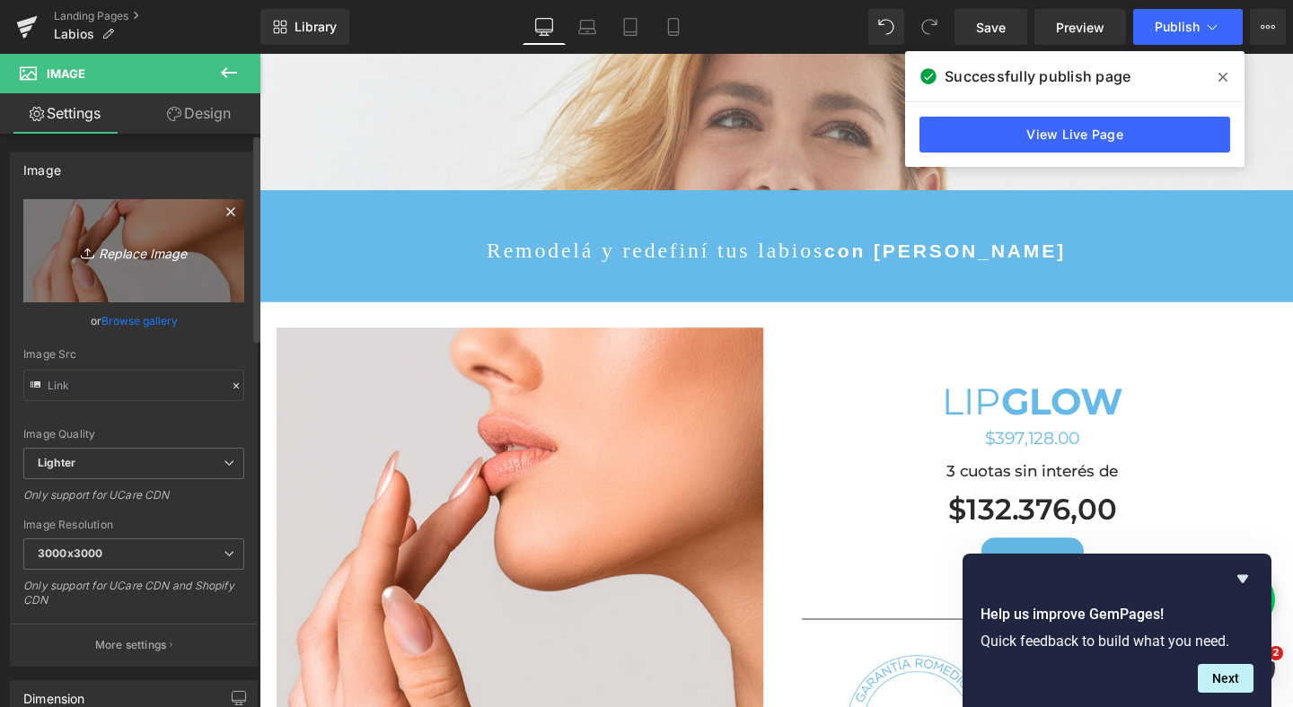
type input "C:\fakepath\labios juvederm hialuronico relleno lip fillers romedical.jpg"
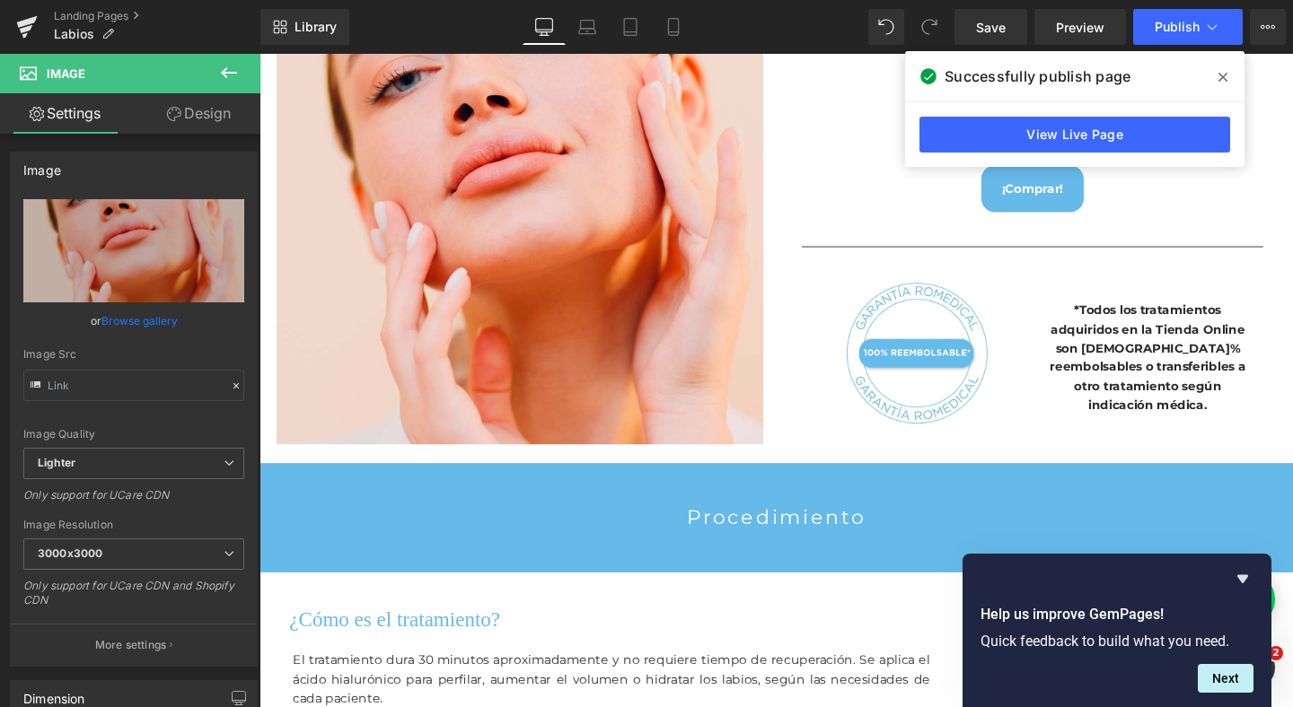
scroll to position [960, 0]
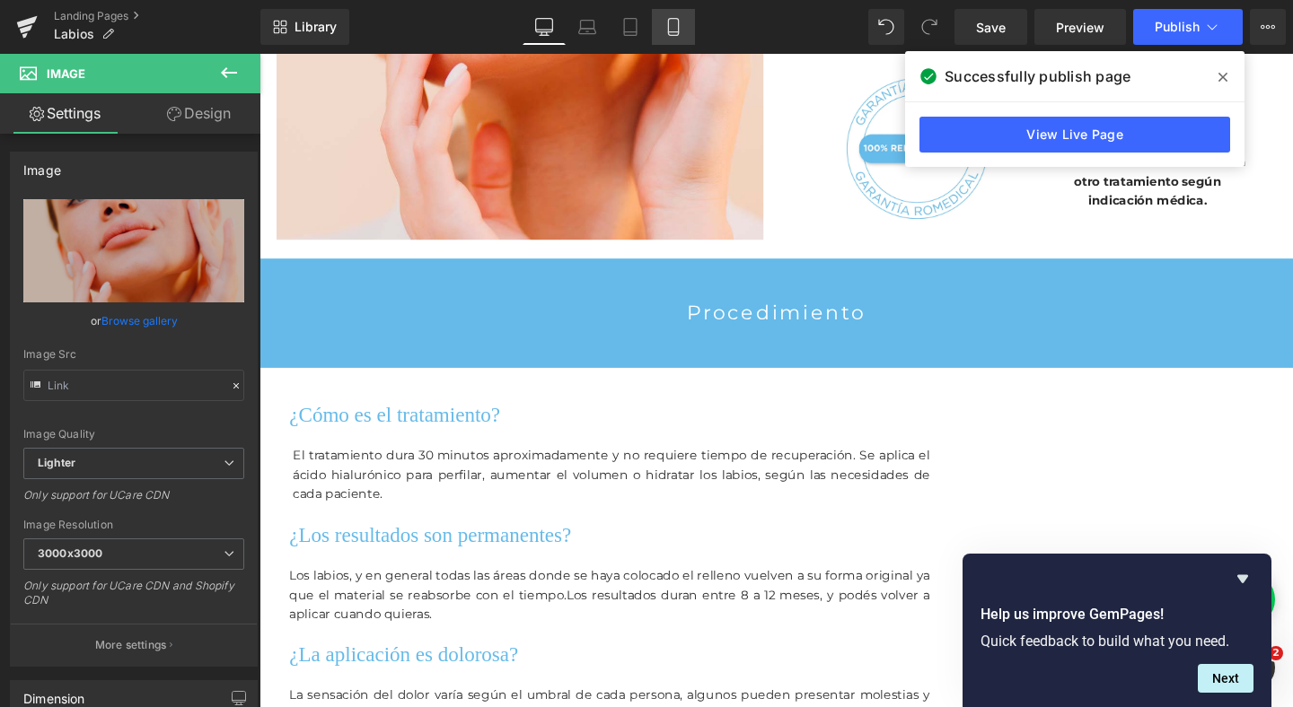
click at [678, 22] on icon at bounding box center [673, 27] width 10 height 17
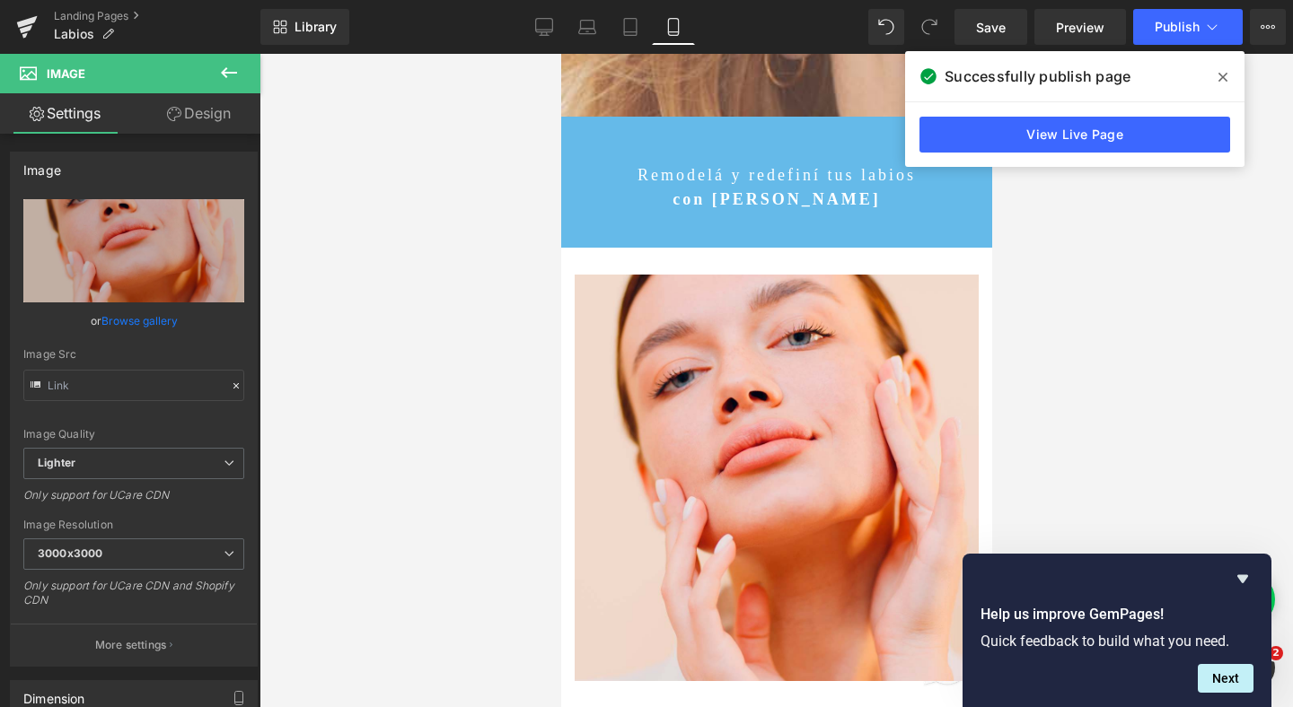
scroll to position [9918, 431]
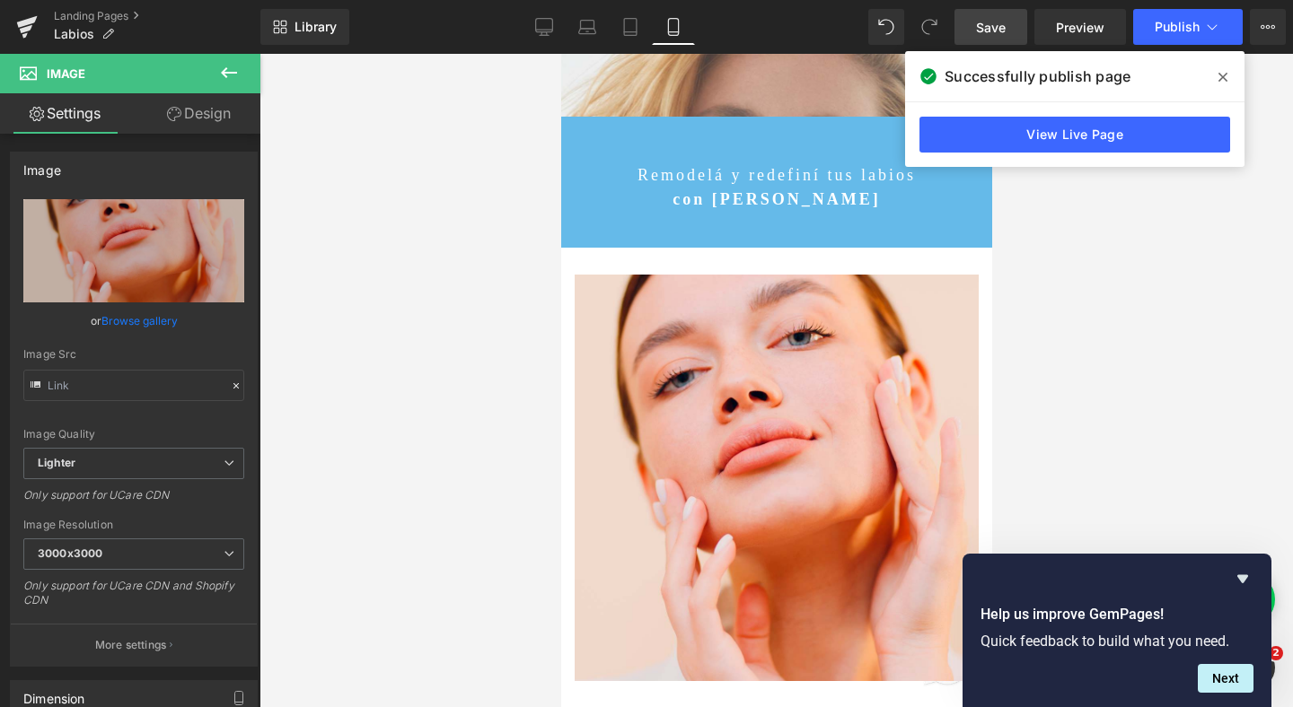
click at [1005, 34] on span "Save" at bounding box center [991, 27] width 30 height 19
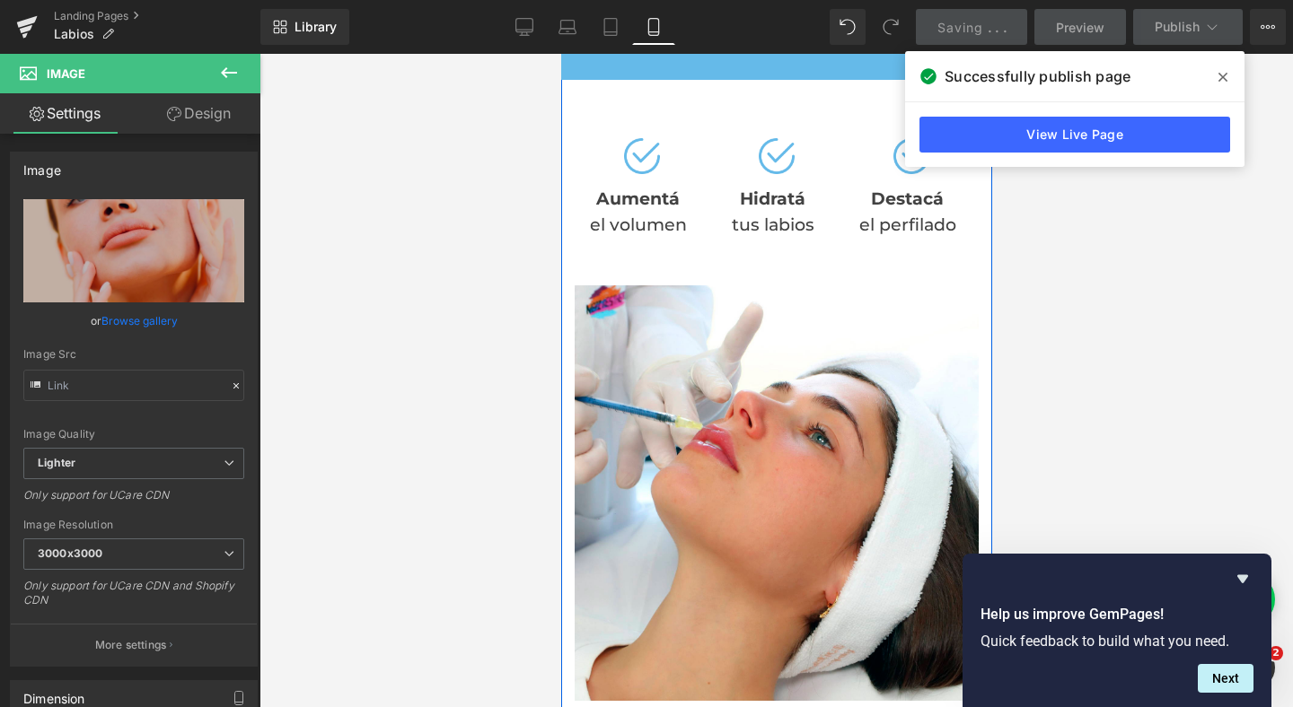
scroll to position [3208, 0]
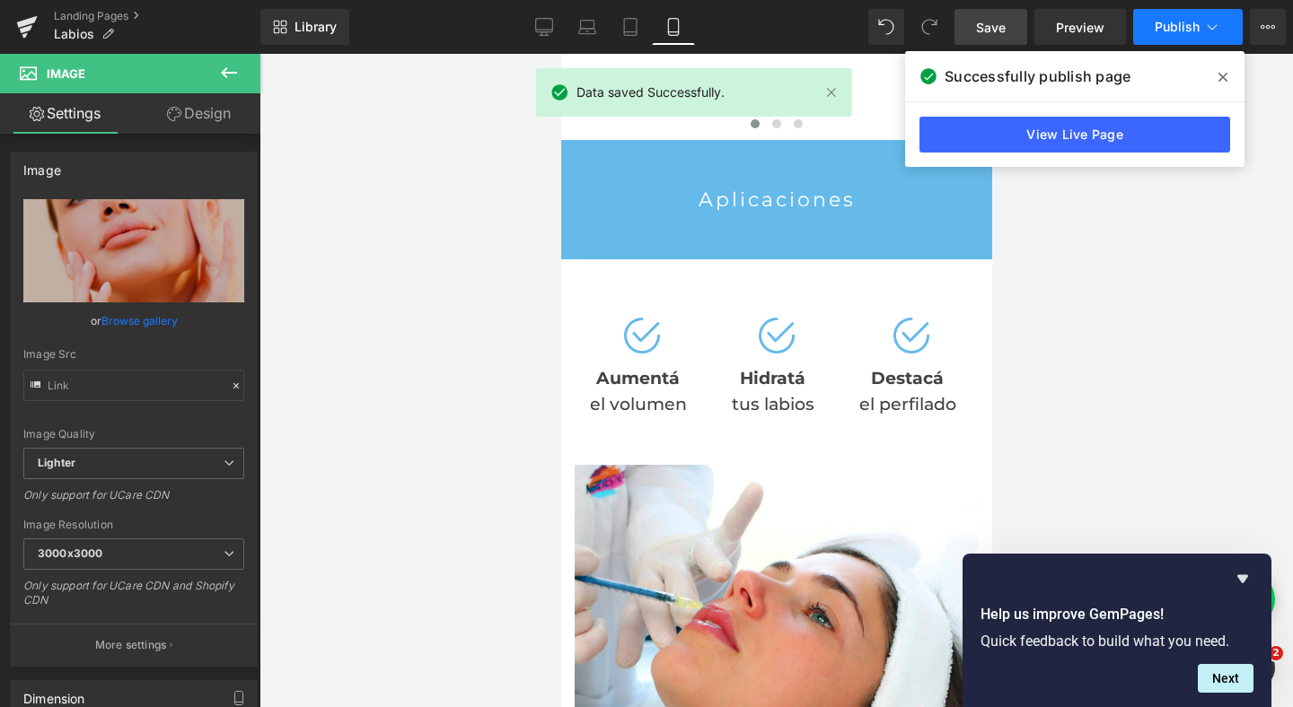
click at [1145, 27] on button "Publish" at bounding box center [1188, 27] width 110 height 36
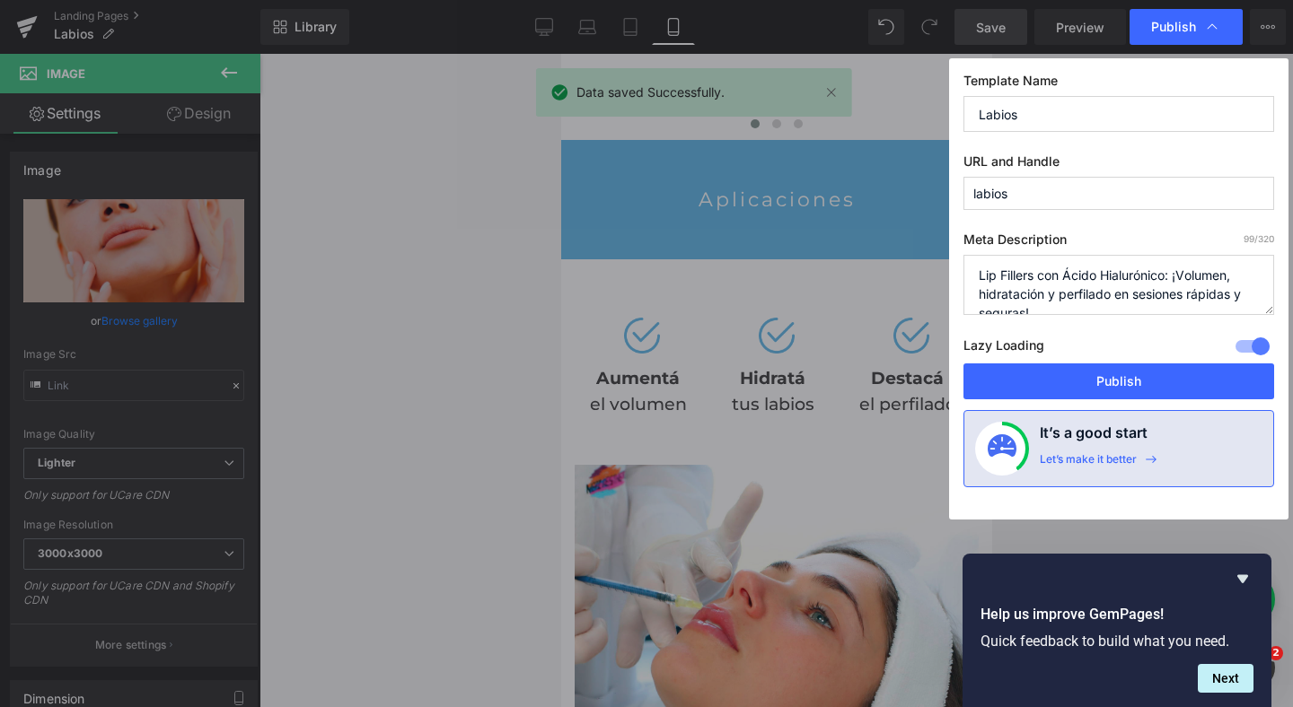
click at [1254, 355] on div at bounding box center [1252, 346] width 43 height 29
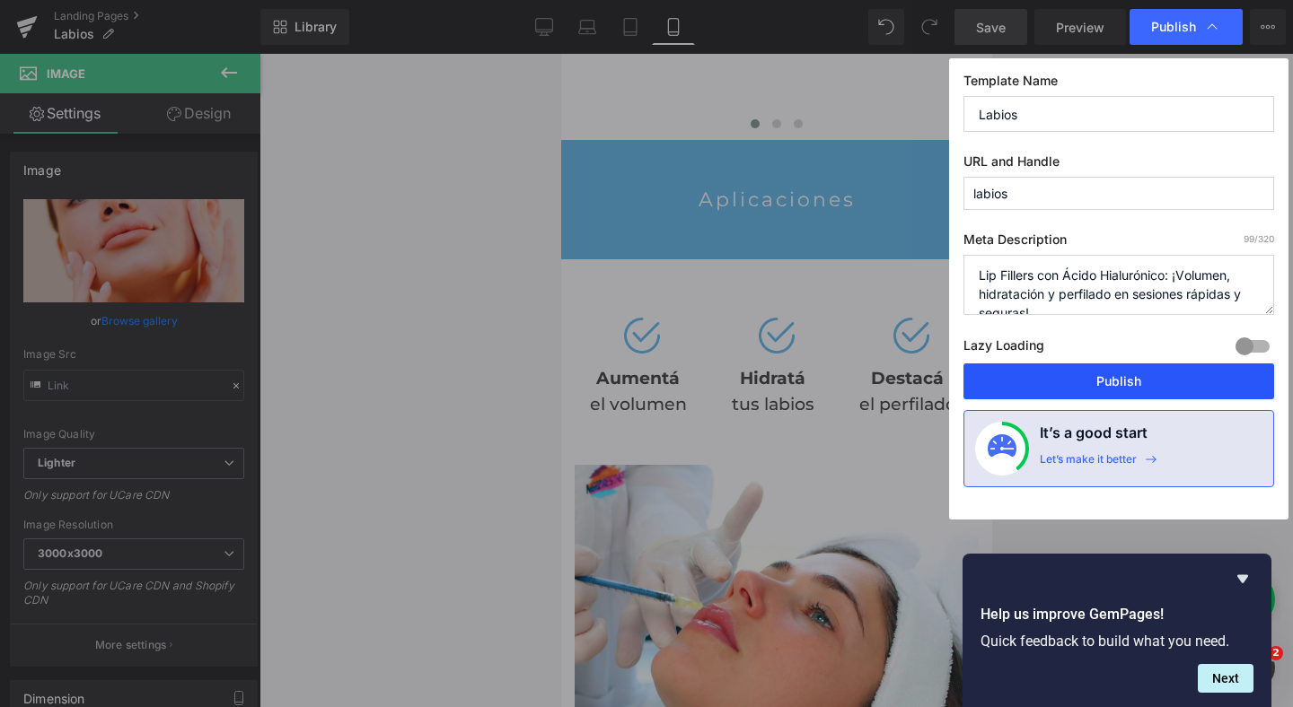
drag, startPoint x: 1213, startPoint y: 383, endPoint x: 278, endPoint y: 653, distance: 972.4
click at [1213, 383] on button "Publish" at bounding box center [1118, 382] width 311 height 36
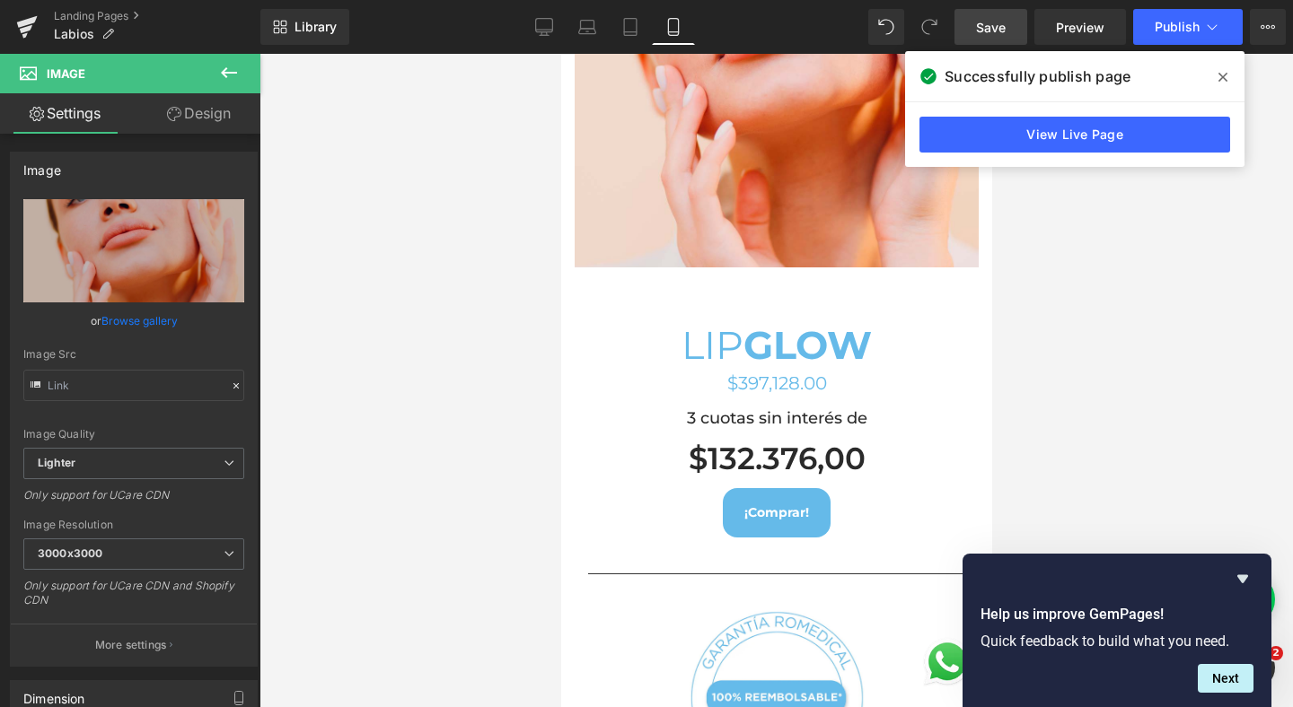
scroll to position [855, 0]
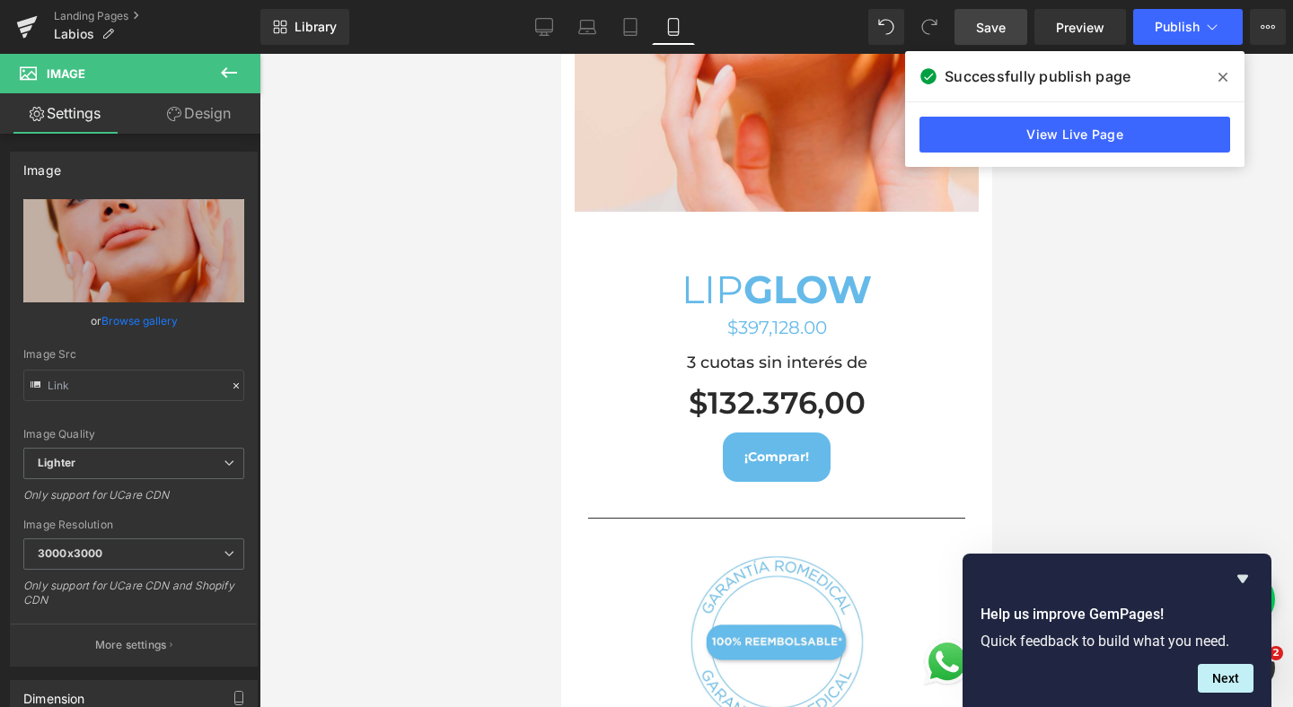
click at [777, 395] on h1 "$132.376,00" at bounding box center [775, 403] width 332 height 39
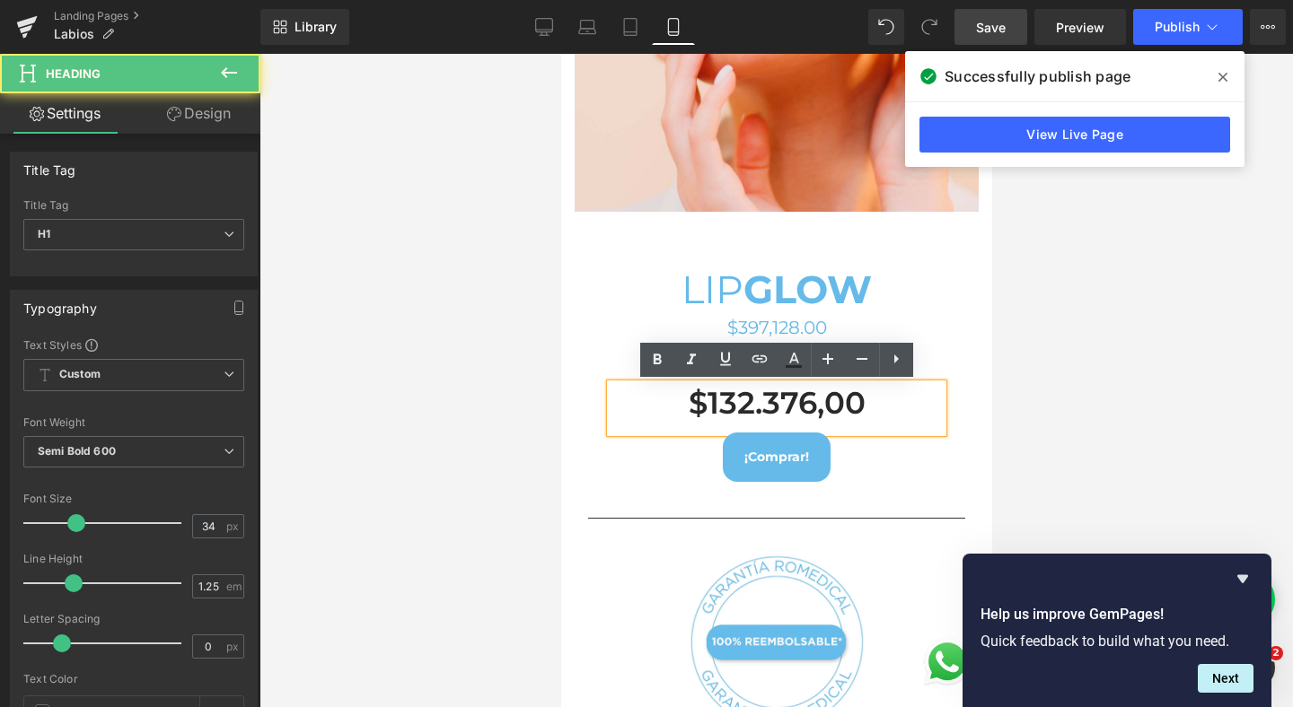
click at [724, 403] on h1 "$132.376,00" at bounding box center [775, 403] width 332 height 39
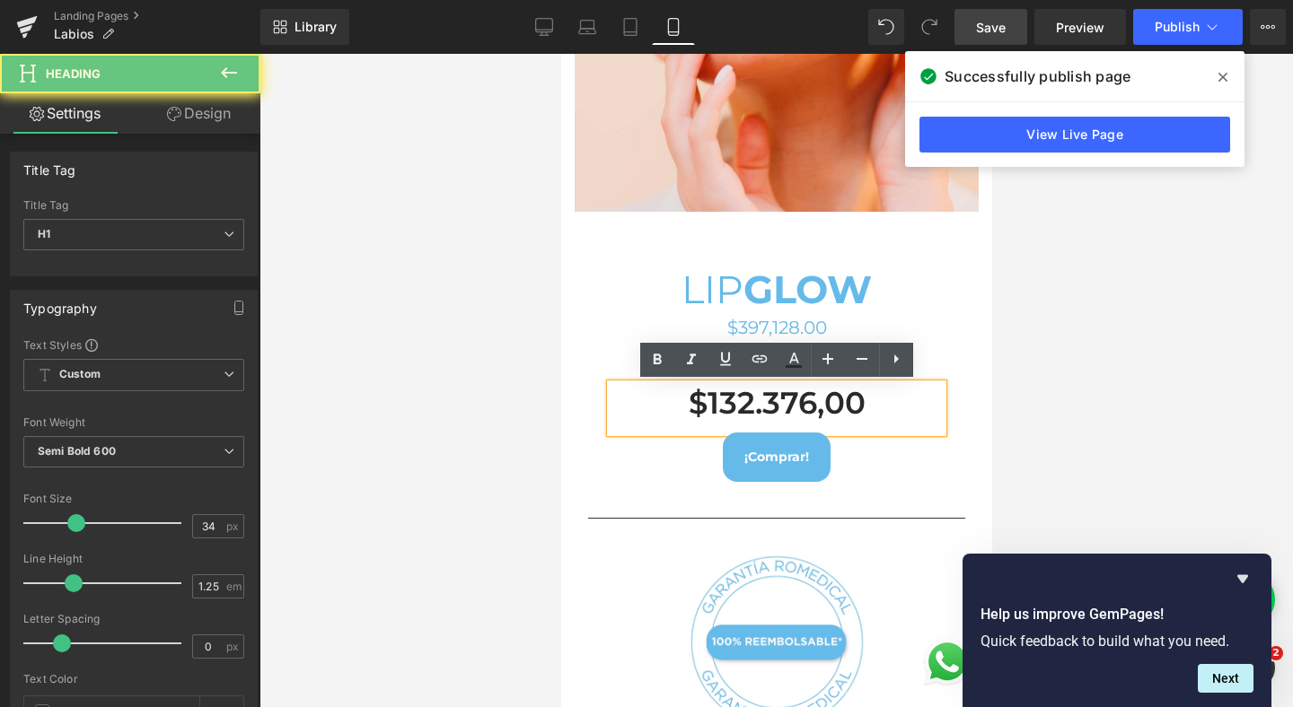
click at [749, 400] on h1 "$132.376,00" at bounding box center [775, 403] width 332 height 39
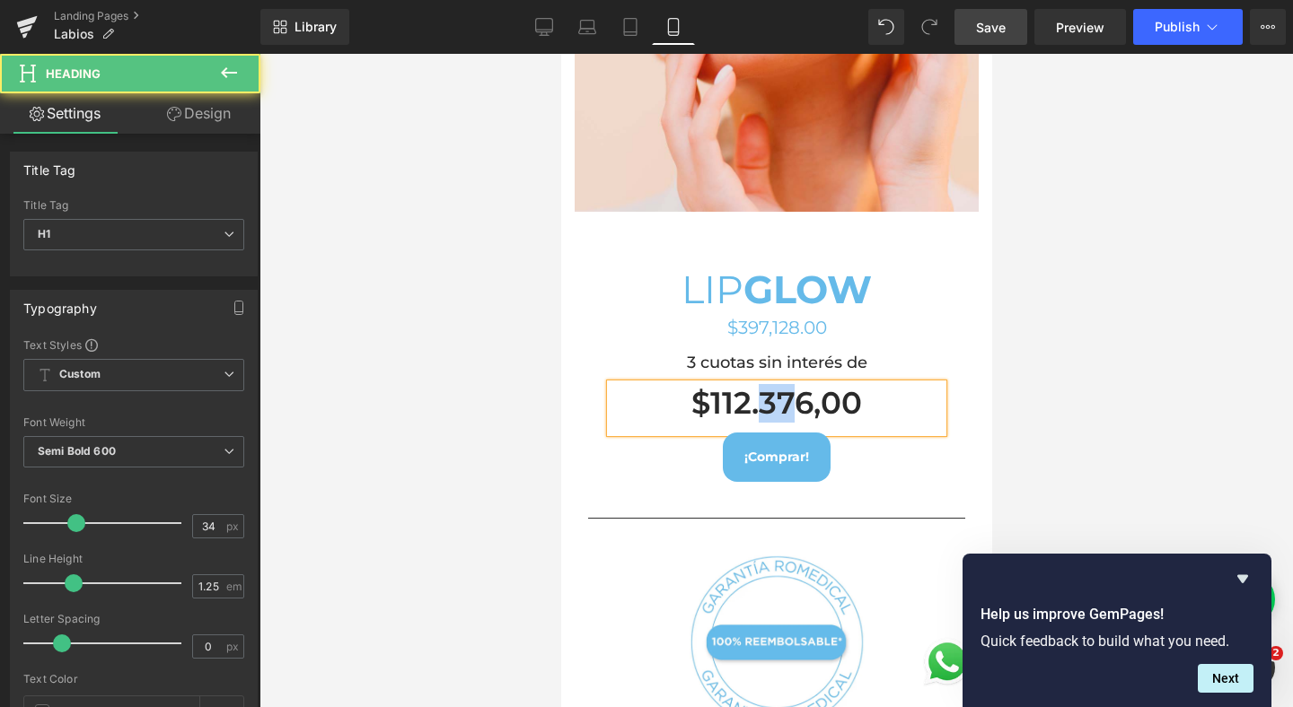
drag, startPoint x: 766, startPoint y: 403, endPoint x: 802, endPoint y: 403, distance: 35.9
click at [802, 403] on h1 "$112.376,00" at bounding box center [775, 403] width 332 height 39
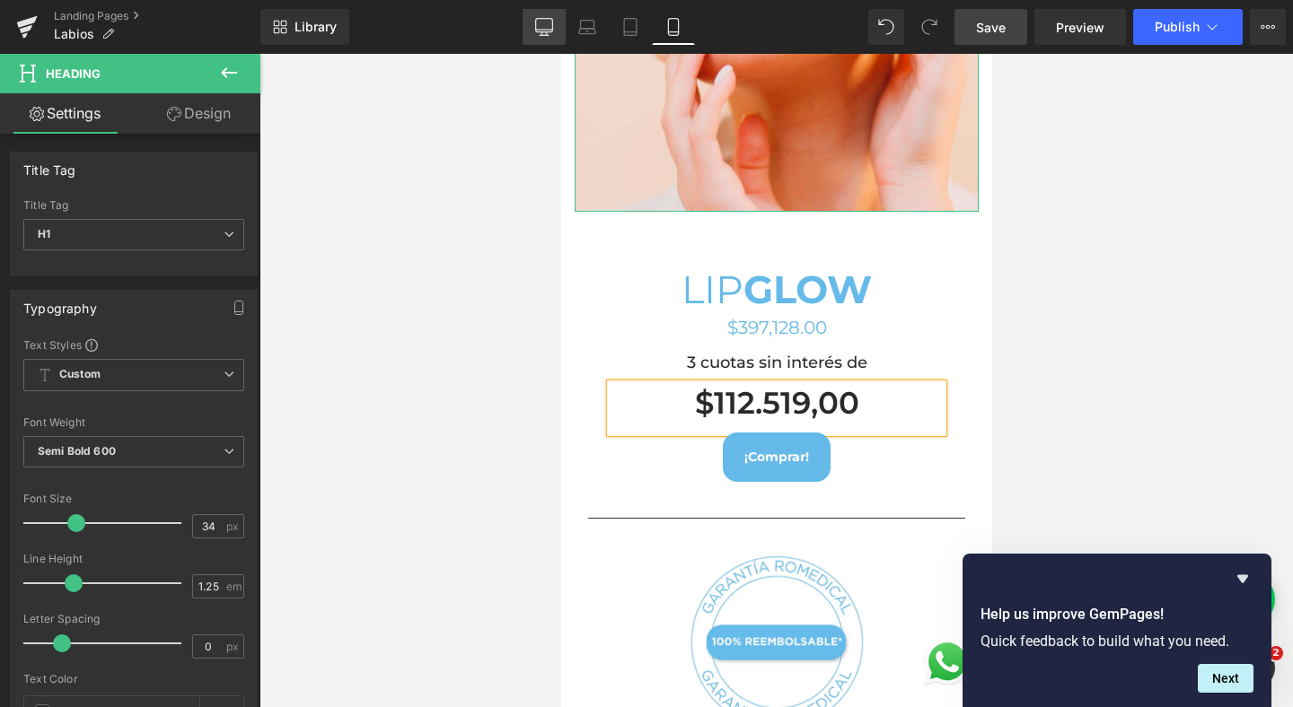
click at [548, 24] on icon at bounding box center [544, 27] width 18 height 18
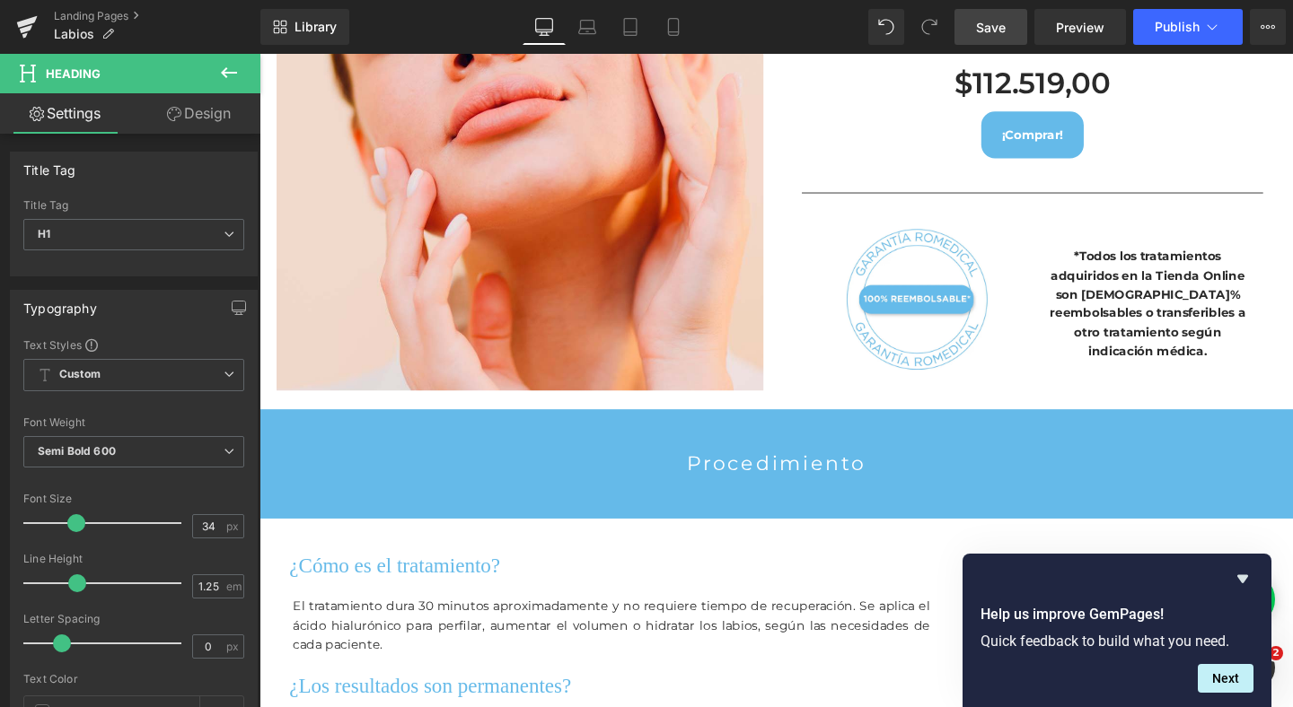
scroll to position [6329, 1086]
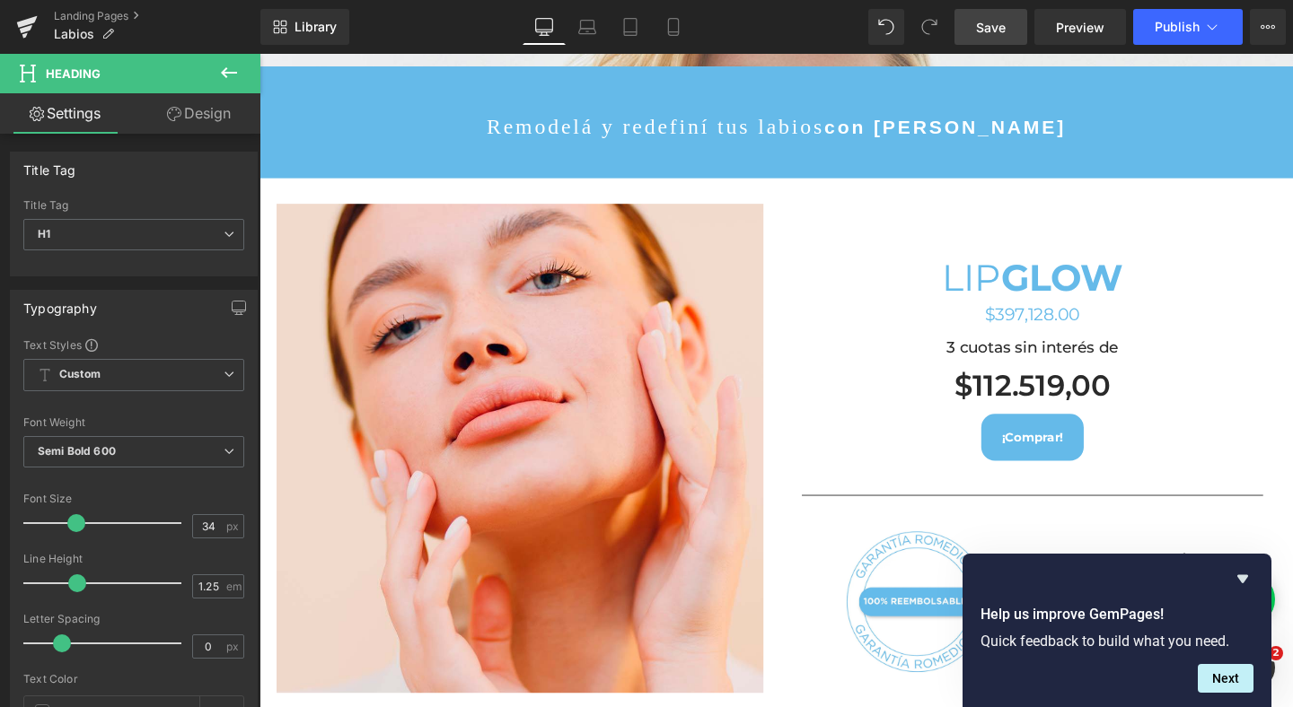
click at [992, 21] on span "Save" at bounding box center [991, 27] width 30 height 19
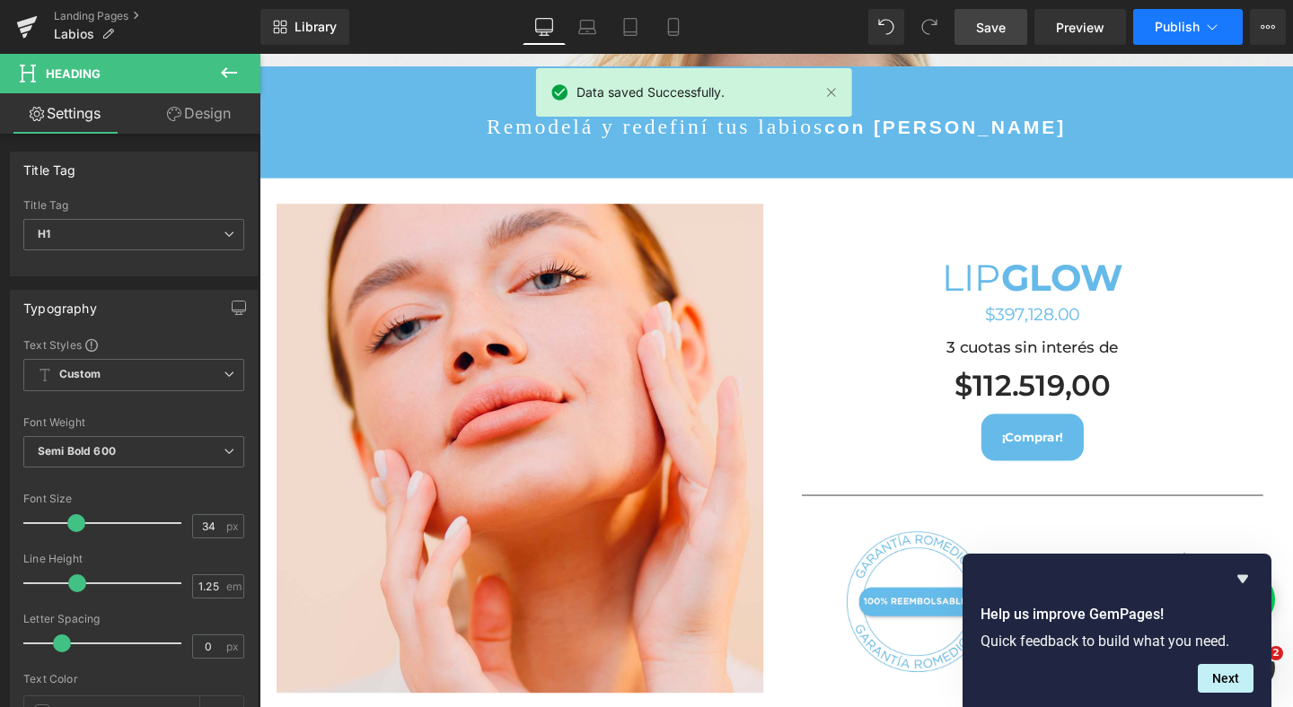
click at [1179, 25] on span "Publish" at bounding box center [1176, 27] width 45 height 14
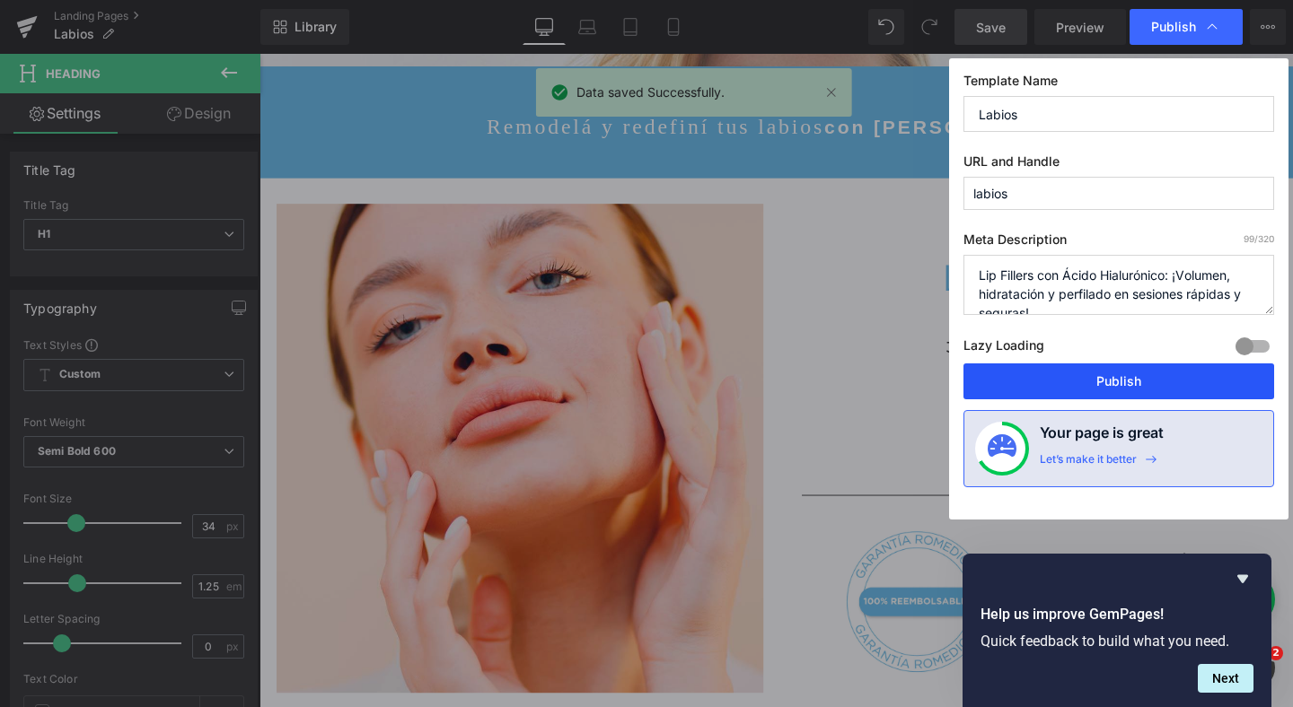
click at [1081, 387] on button "Publish" at bounding box center [1118, 382] width 311 height 36
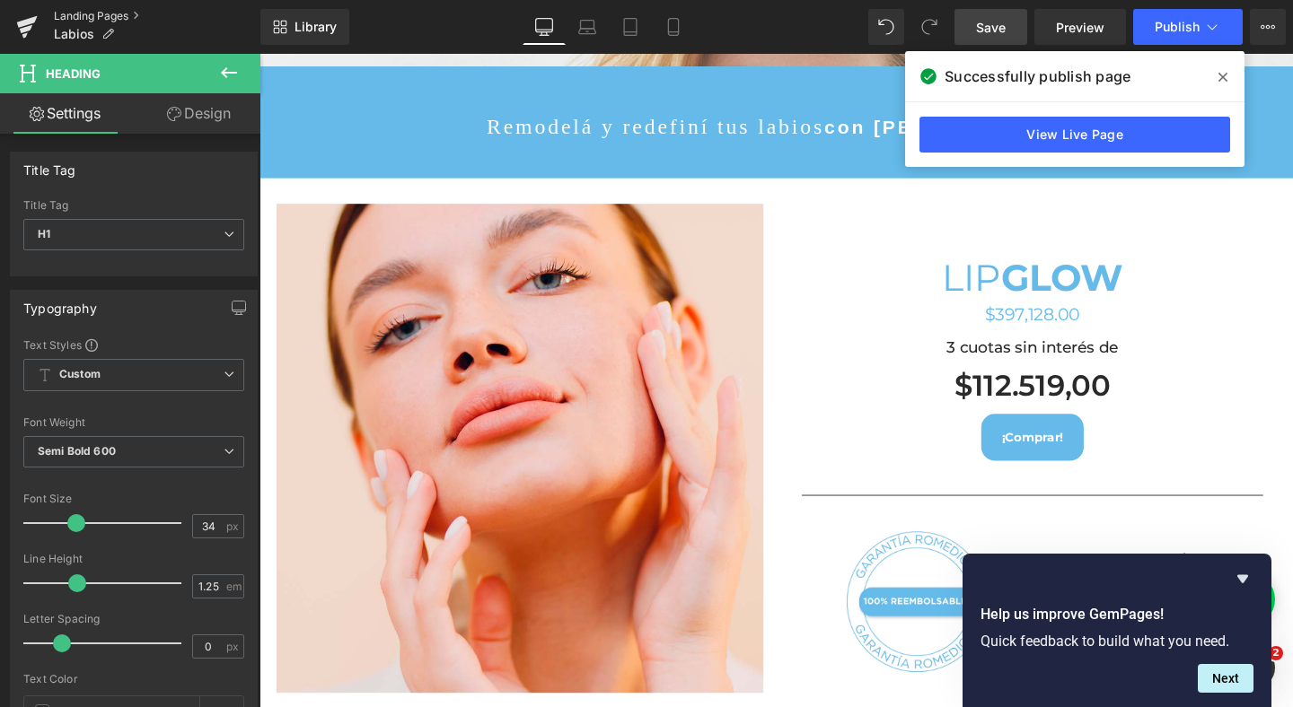
click at [94, 9] on link "Landing Pages" at bounding box center [157, 16] width 206 height 14
